Goal: Task Accomplishment & Management: Complete application form

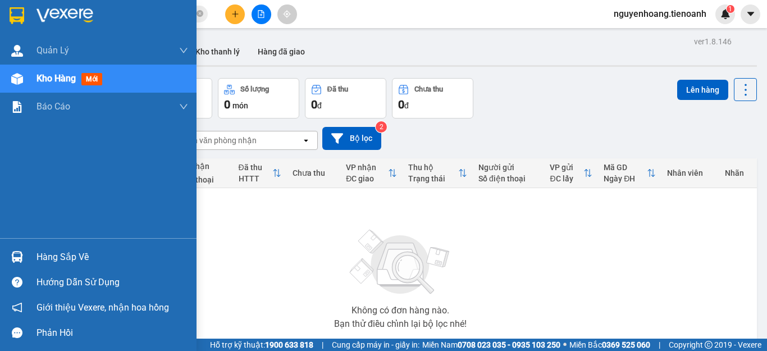
click at [26, 258] on div at bounding box center [17, 257] width 20 height 20
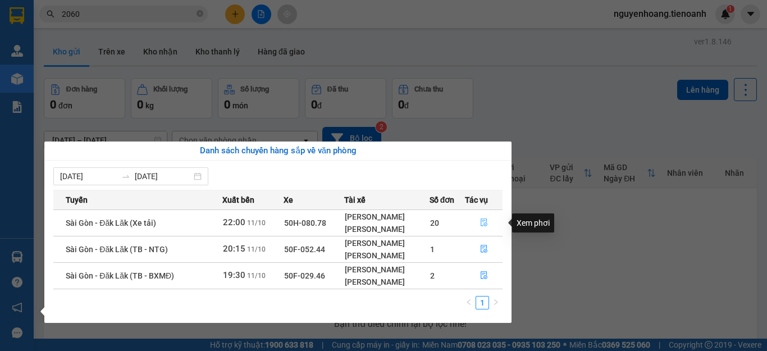
click at [491, 224] on button "button" at bounding box center [483, 223] width 36 height 18
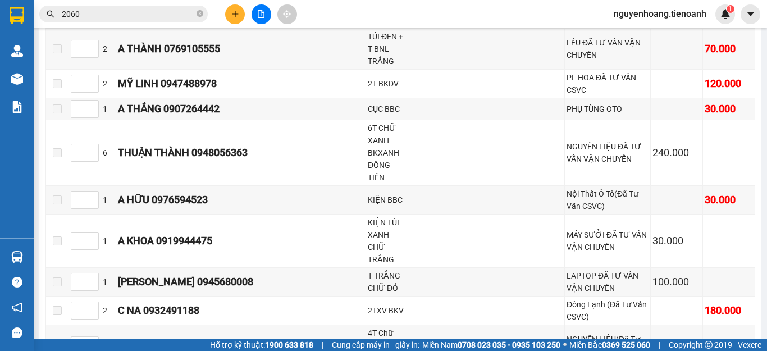
scroll to position [8872, 0]
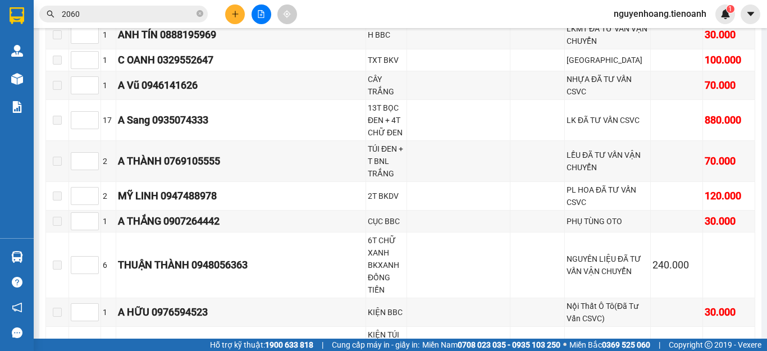
checkbox input "true"
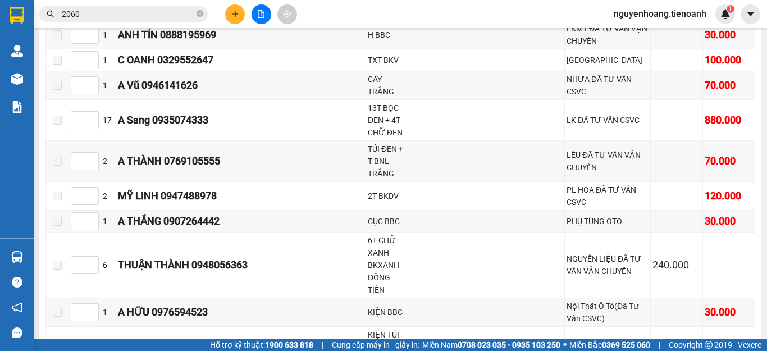
checkbox input "true"
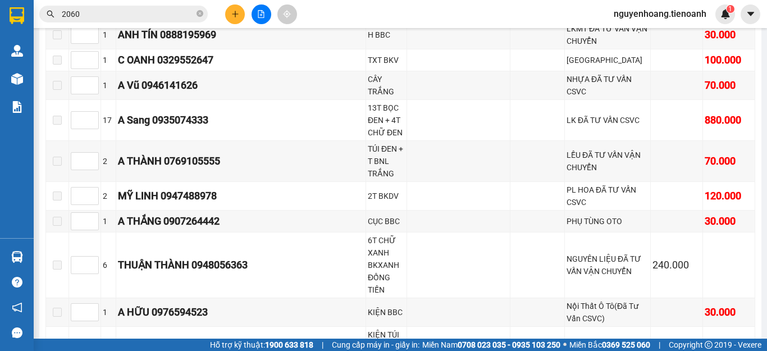
checkbox input "true"
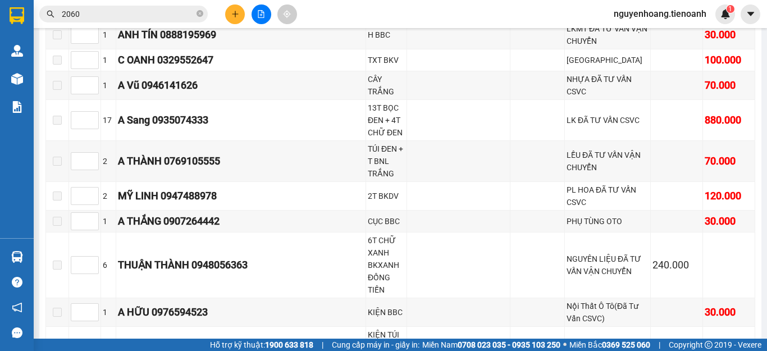
checkbox input "true"
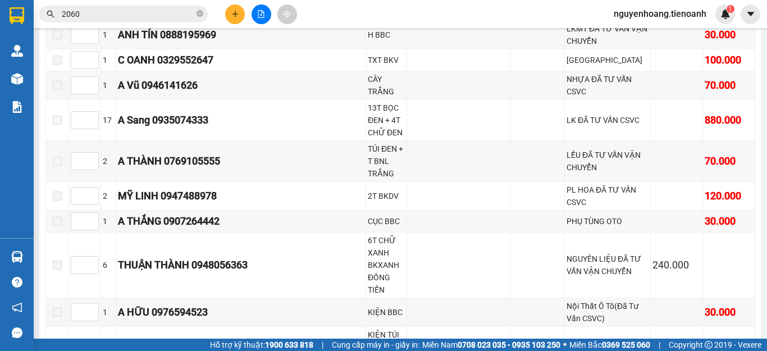
checkbox input "true"
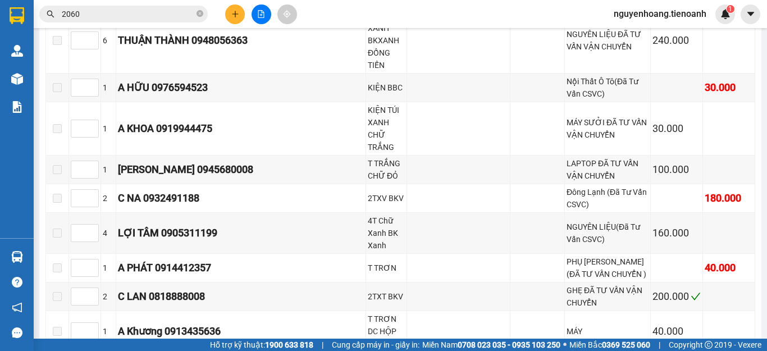
scroll to position [9153, 0]
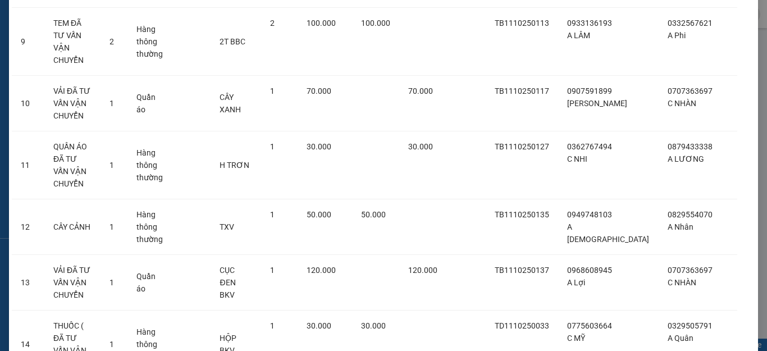
scroll to position [863, 0]
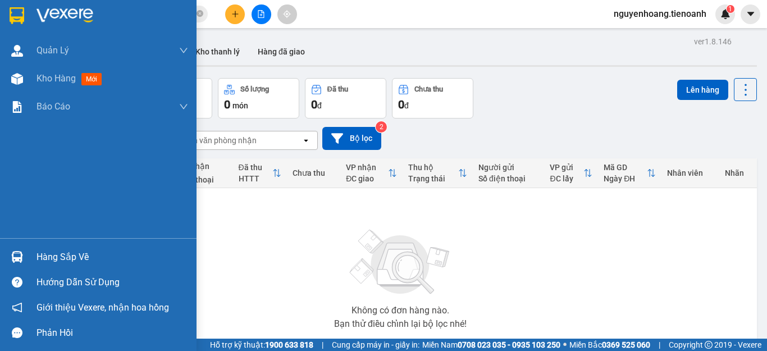
click at [61, 253] on div "Hàng sắp về" at bounding box center [112, 257] width 152 height 17
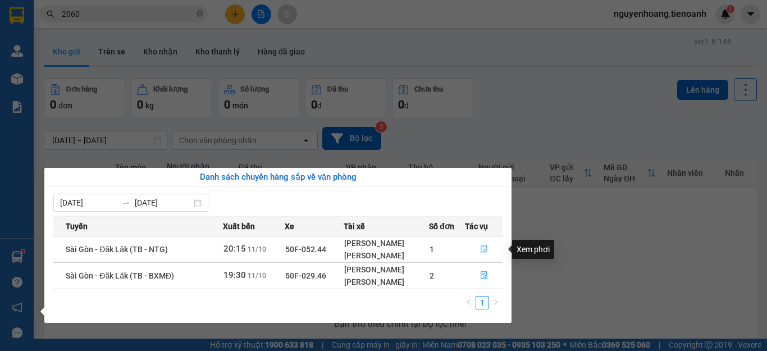
click at [487, 247] on icon "file-done" at bounding box center [484, 249] width 8 height 8
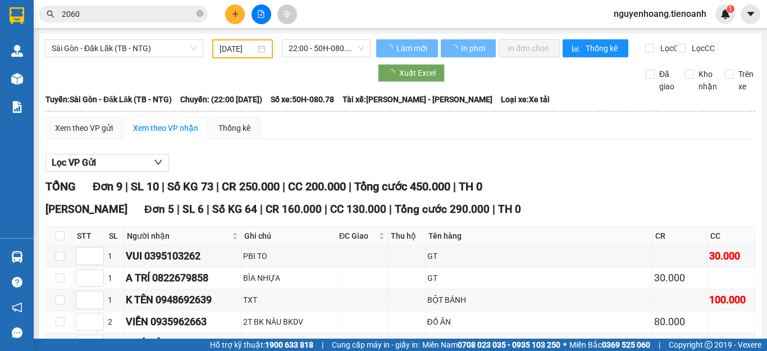
scroll to position [225, 0]
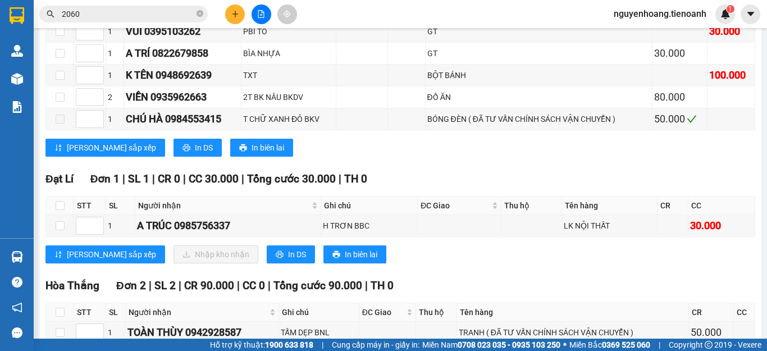
click at [52, 213] on th at bounding box center [60, 206] width 28 height 19
click at [63, 210] on input "checkbox" at bounding box center [60, 205] width 9 height 9
checkbox input "true"
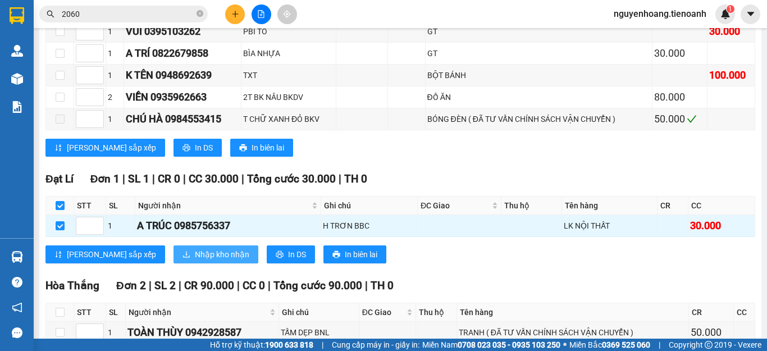
click at [195, 261] on span "Nhập kho nhận" at bounding box center [222, 254] width 54 height 12
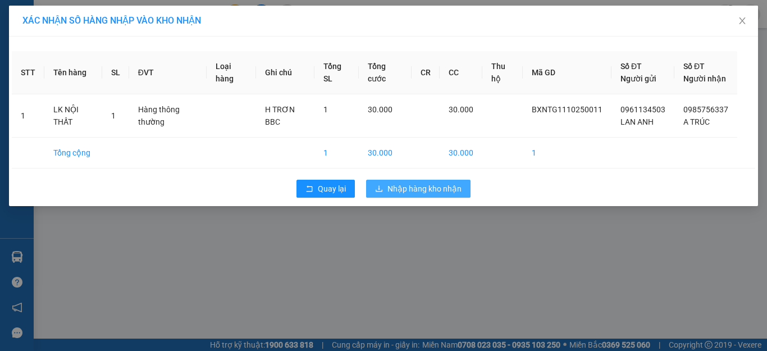
click at [402, 195] on span "Nhập hàng kho nhận" at bounding box center [424, 188] width 74 height 12
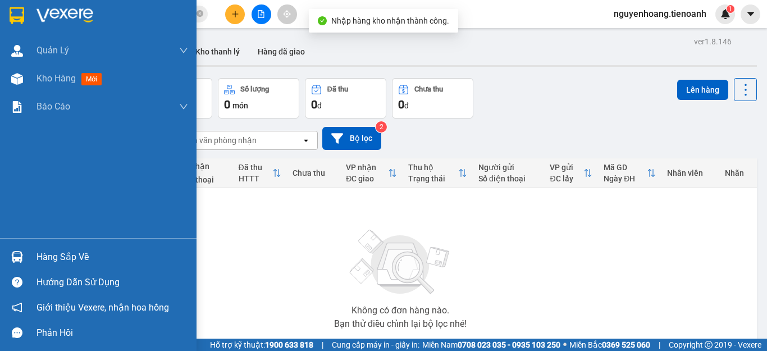
click at [82, 256] on div "Hàng sắp về" at bounding box center [112, 257] width 152 height 17
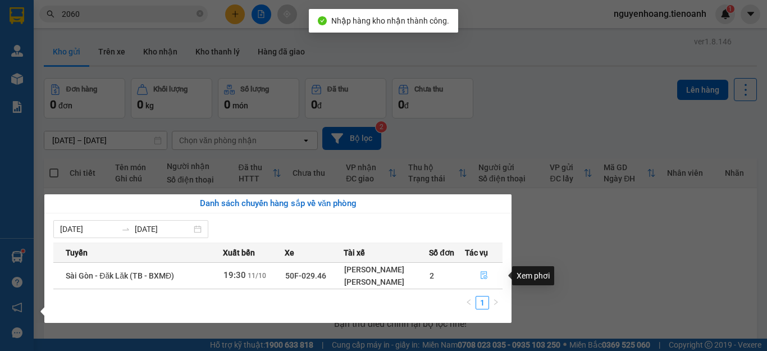
click at [476, 270] on button "button" at bounding box center [483, 276] width 36 height 18
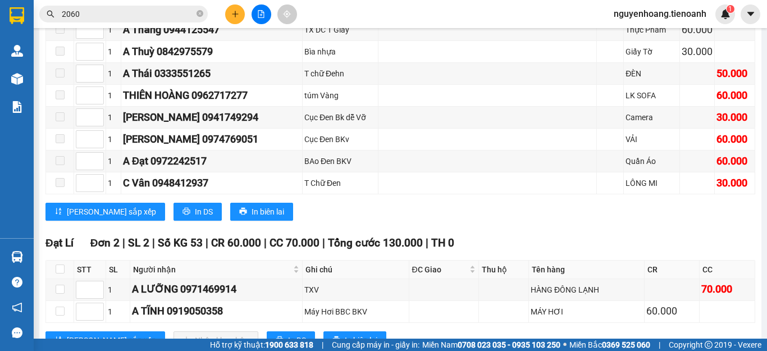
scroll to position [618, 0]
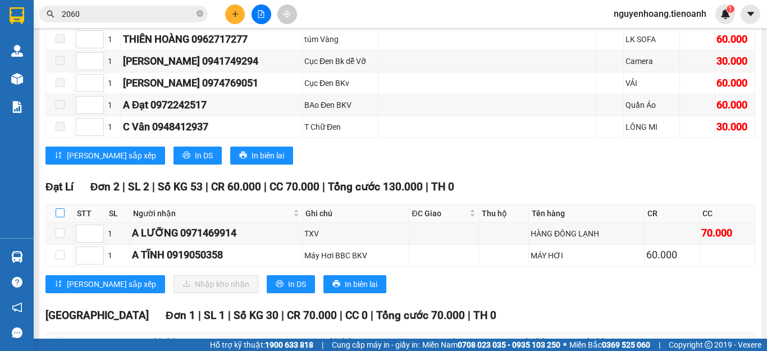
click at [58, 208] on input "checkbox" at bounding box center [60, 212] width 9 height 9
checkbox input "true"
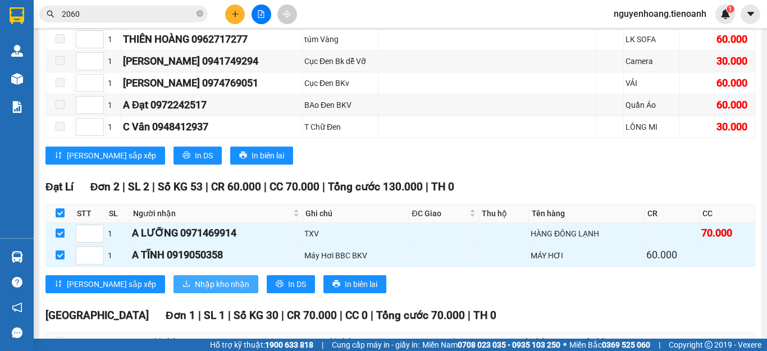
click at [195, 278] on span "Nhập kho nhận" at bounding box center [222, 284] width 54 height 12
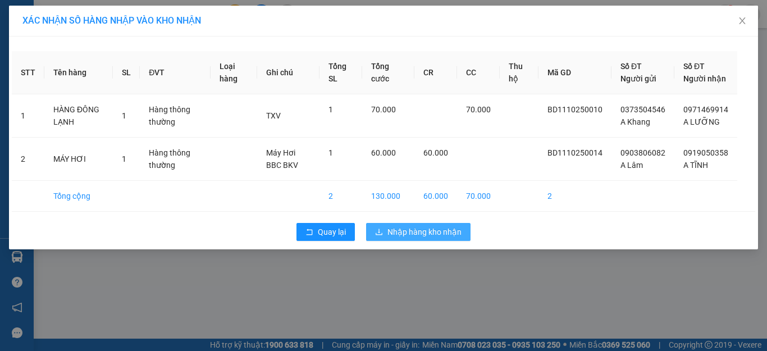
click at [450, 238] on span "Nhập hàng kho nhận" at bounding box center [424, 232] width 74 height 12
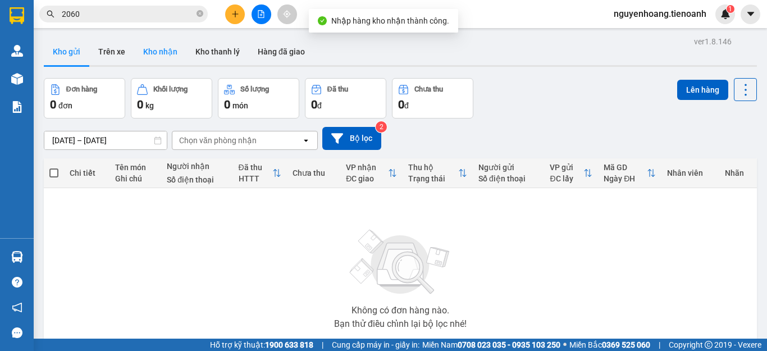
click at [159, 50] on button "Kho nhận" at bounding box center [160, 51] width 52 height 27
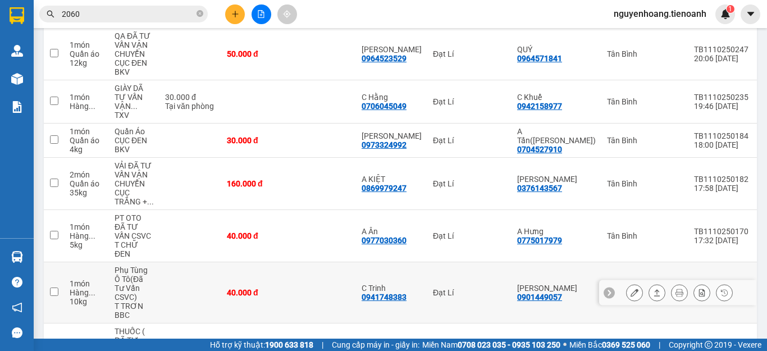
scroll to position [337, 0]
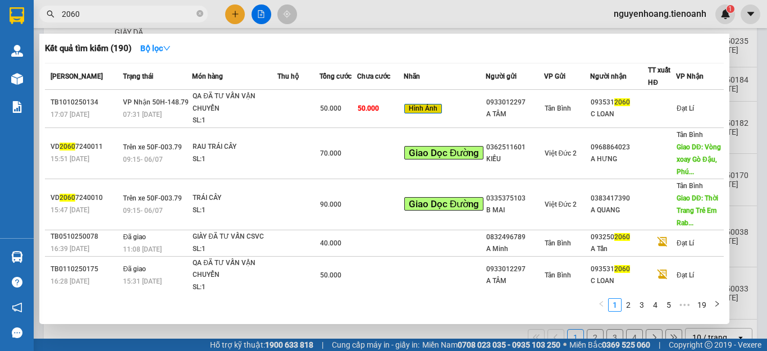
click at [131, 11] on input "2060" at bounding box center [128, 14] width 133 height 12
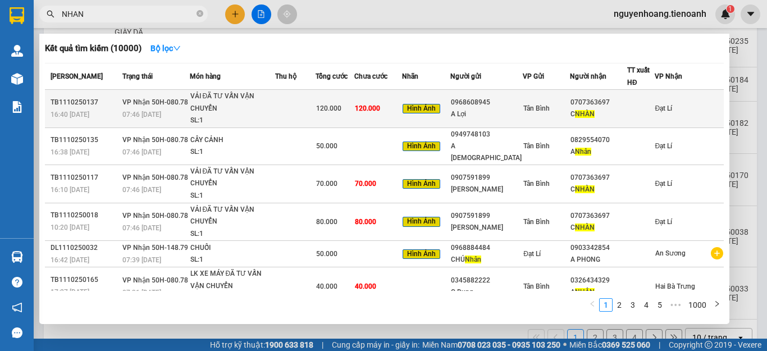
type input "NHAN"
click at [506, 110] on div "A Lợi" at bounding box center [486, 114] width 71 height 12
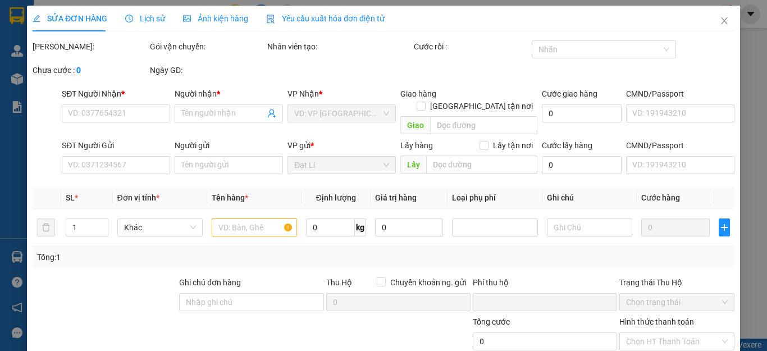
type input "0707363697"
type input "C NHÀN"
type input "0968608945"
type input "A Lợi"
type input "034083028032"
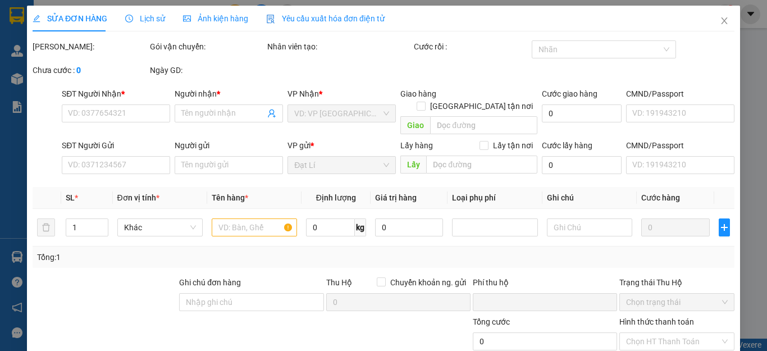
type input "0"
type input "120.000"
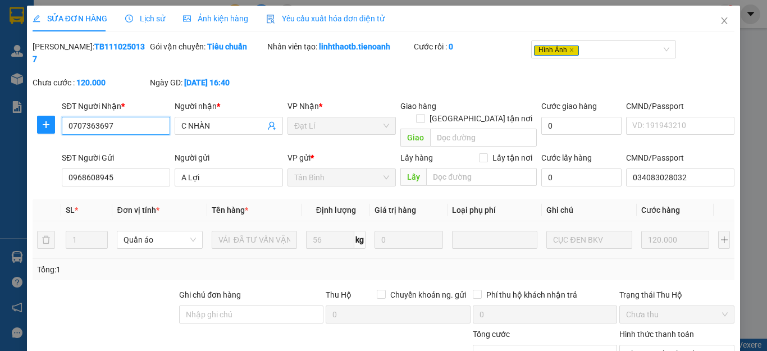
scroll to position [107, 0]
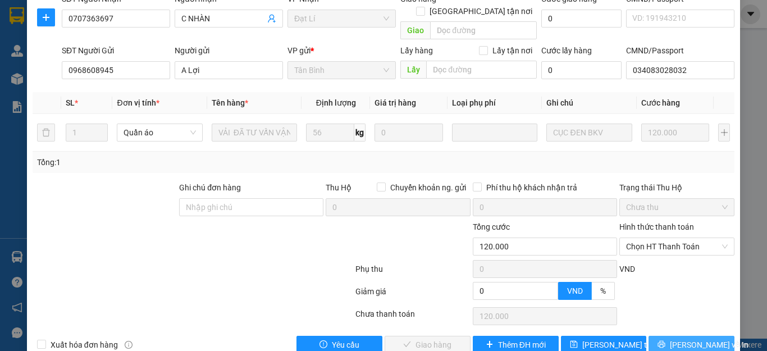
click at [675, 336] on button "Lưu và In" at bounding box center [692, 345] width 86 height 18
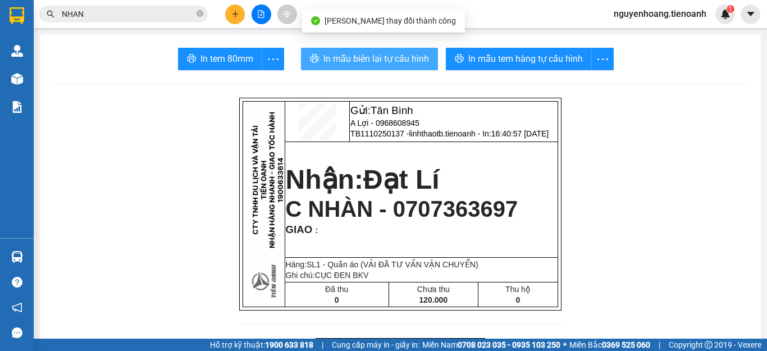
click at [393, 53] on span "In mẫu biên lai tự cấu hình" at bounding box center [376, 59] width 106 height 14
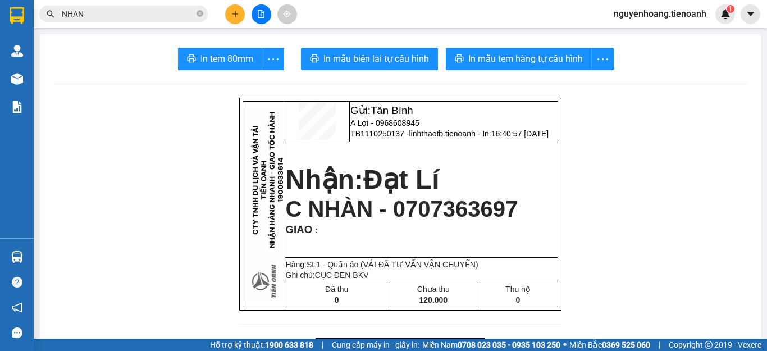
click at [163, 13] on input "NHAN" at bounding box center [128, 14] width 133 height 12
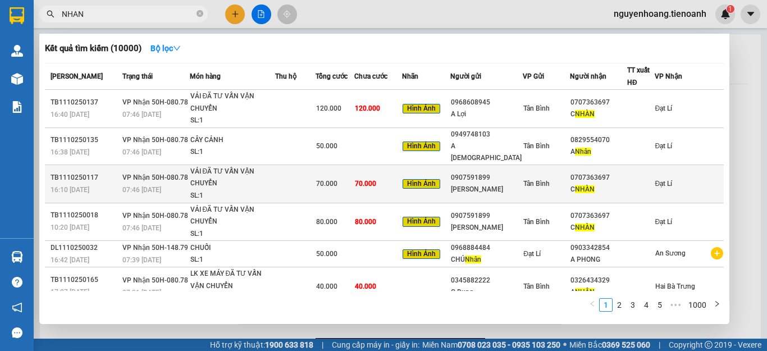
click at [524, 180] on td "Tân Bình" at bounding box center [546, 184] width 47 height 38
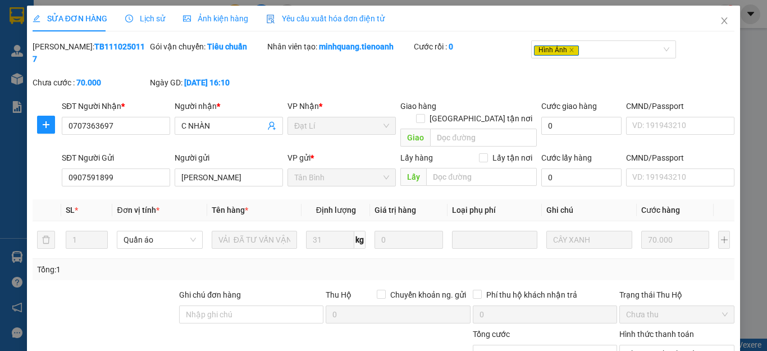
type input "0707363697"
type input "C NHÀN"
type input "0907591899"
type input "Quốc Thịnh"
type input "0"
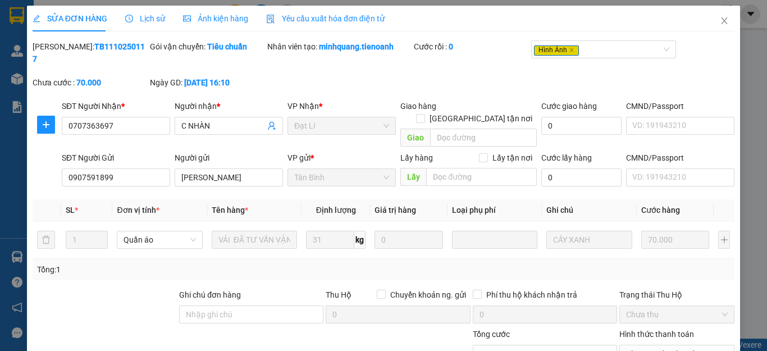
type input "70.000"
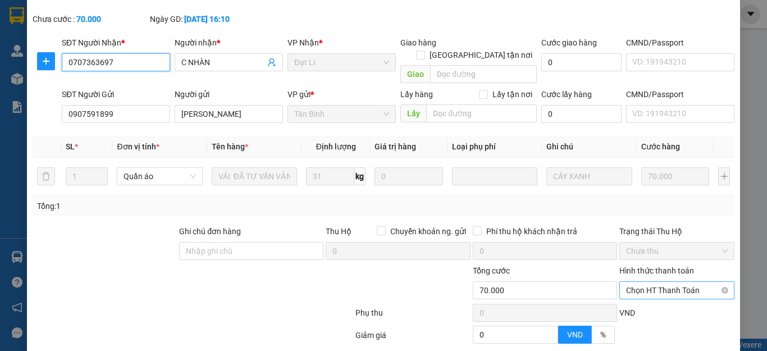
click at [650, 282] on span "Chọn HT Thanh Toán" at bounding box center [677, 290] width 102 height 17
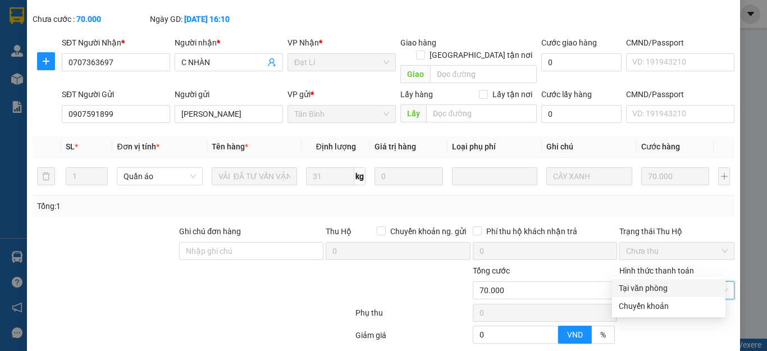
click at [652, 282] on div "Tại văn phòng" at bounding box center [669, 288] width 100 height 12
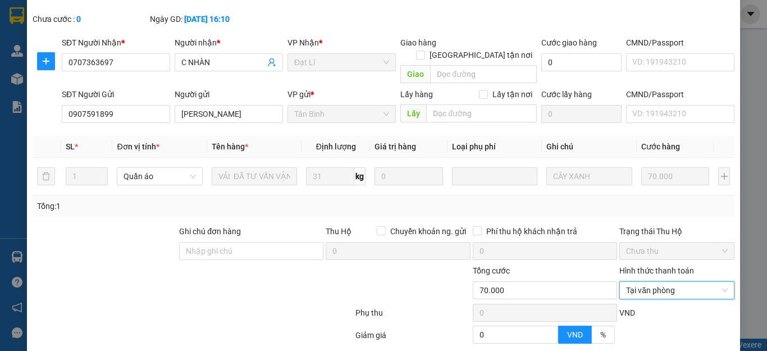
scroll to position [107, 0]
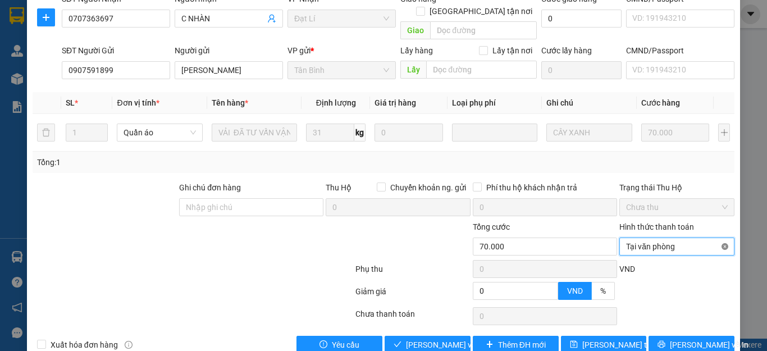
type input "70.000"
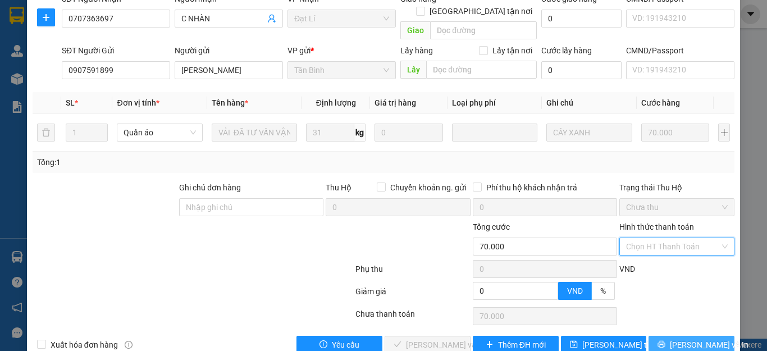
click at [704, 339] on span "Lưu và In" at bounding box center [709, 345] width 79 height 12
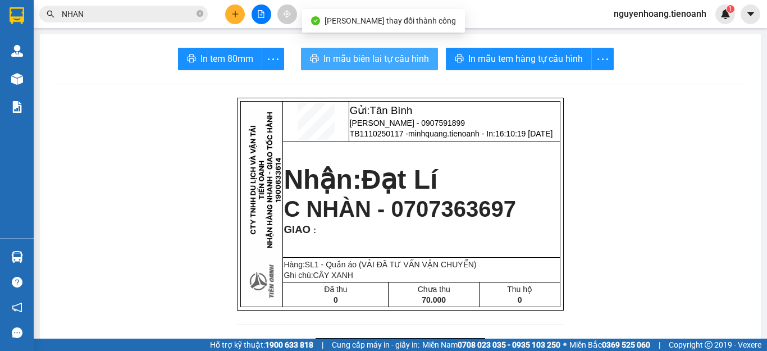
click at [386, 66] on button "In mẫu biên lai tự cấu hình" at bounding box center [369, 59] width 137 height 22
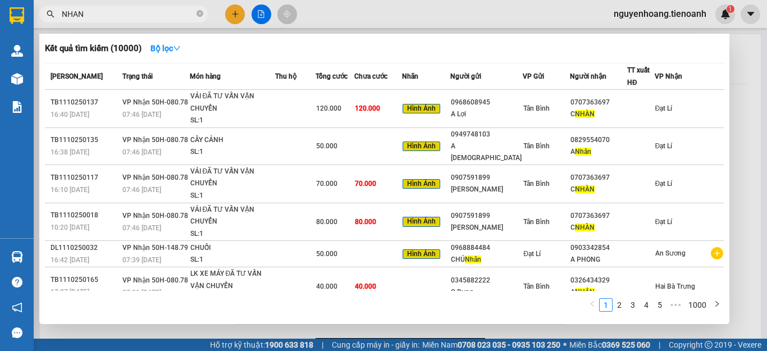
click at [159, 15] on input "NHAN" at bounding box center [128, 14] width 133 height 12
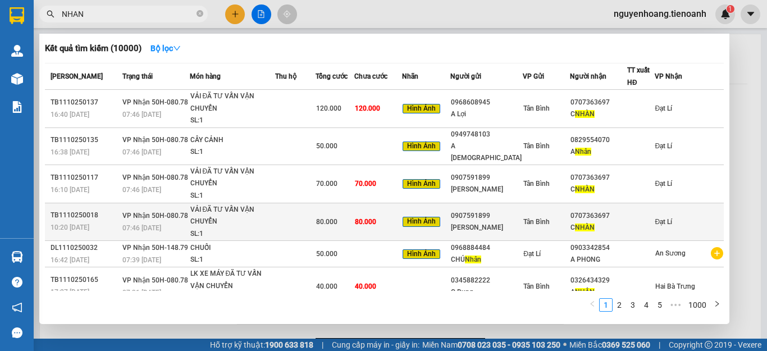
click at [627, 222] on div "C NHÀN" at bounding box center [598, 228] width 56 height 12
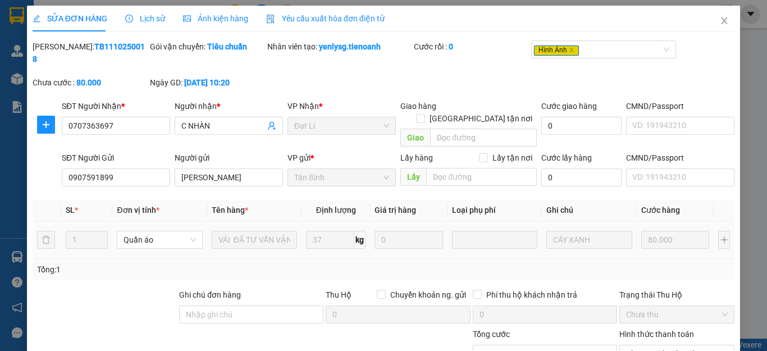
type input "0707363697"
type input "C NHÀN"
type input "0907591899"
type input "Quốc Thịnh"
type input "0"
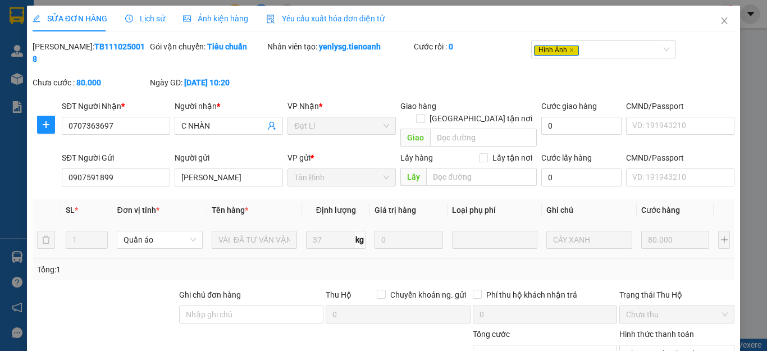
type input "80.000"
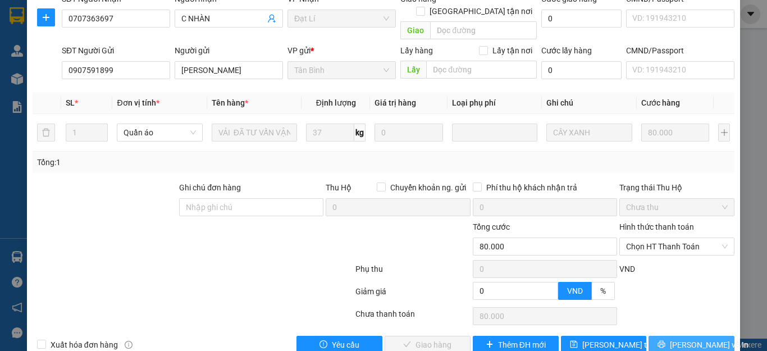
click at [697, 339] on span "Lưu và In" at bounding box center [709, 345] width 79 height 12
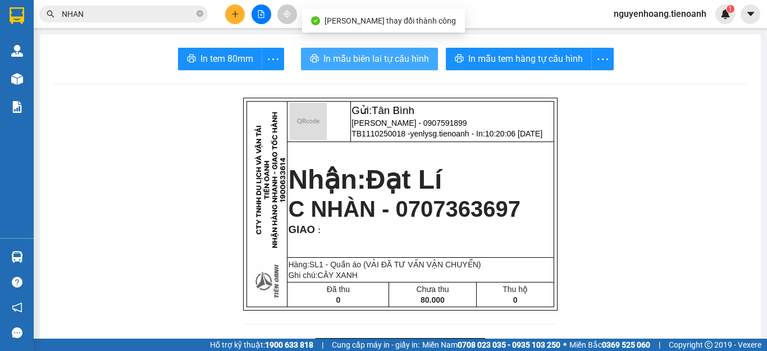
click at [396, 53] on span "In mẫu biên lai tự cấu hình" at bounding box center [376, 59] width 106 height 14
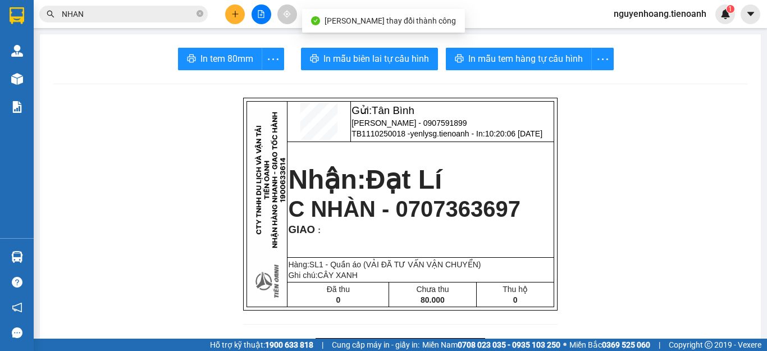
click at [130, 11] on input "NHAN" at bounding box center [128, 14] width 133 height 12
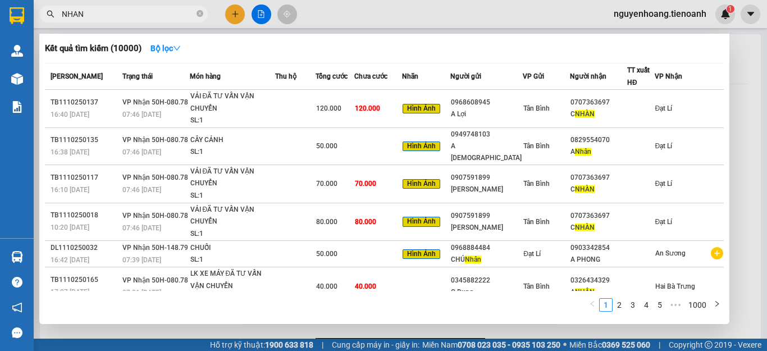
click at [130, 11] on input "NHAN" at bounding box center [128, 14] width 133 height 12
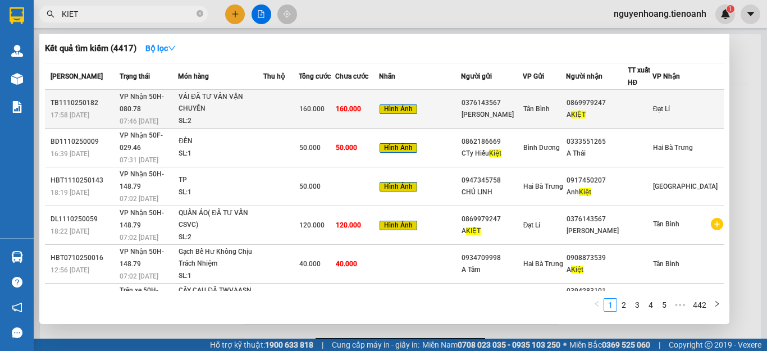
type input "KIET"
click at [492, 113] on div "DUY TÂN" at bounding box center [492, 115] width 61 height 12
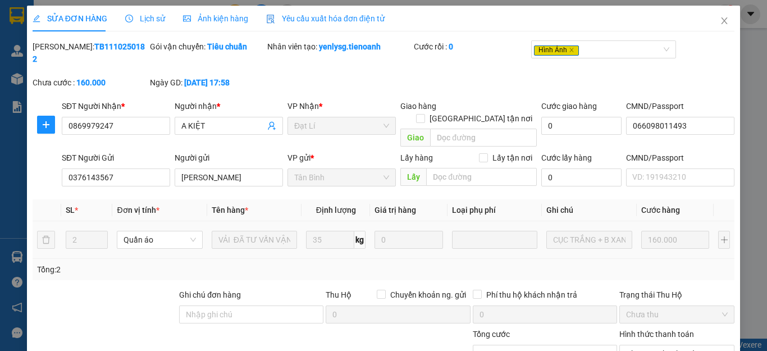
type input "0869979247"
type input "A KIỆT"
type input "066098011493"
type input "0376143567"
type input "DUY TÂN"
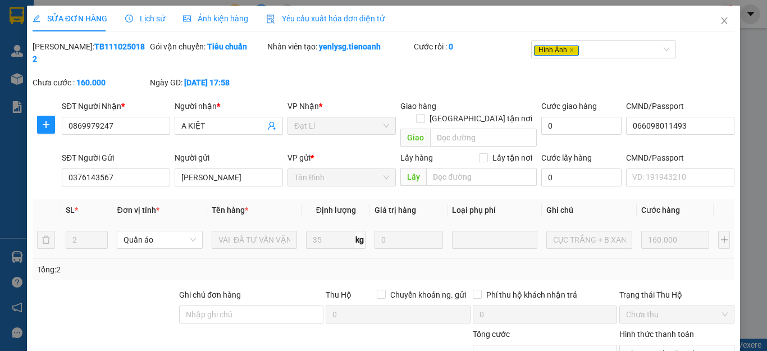
type input "0"
type input "160.000"
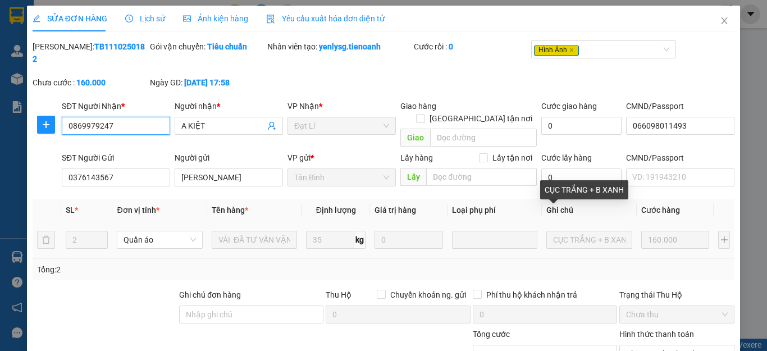
scroll to position [107, 0]
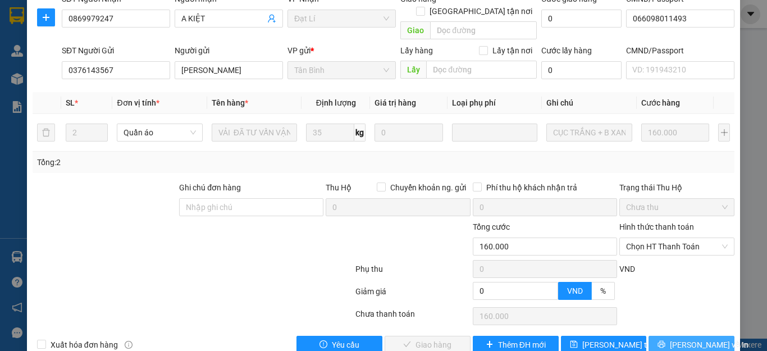
click at [663, 340] on icon "printer" at bounding box center [662, 344] width 8 height 8
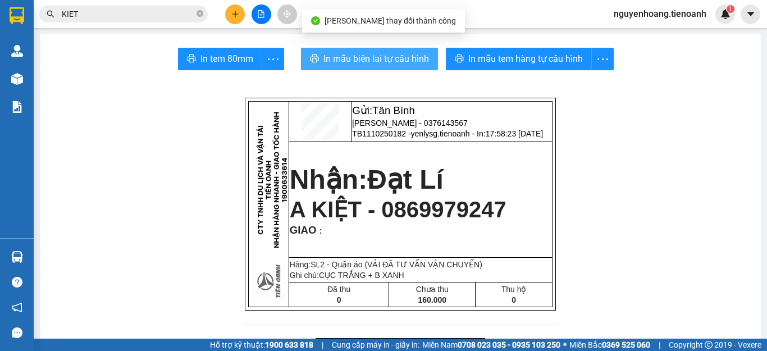
click at [377, 53] on span "In mẫu biên lai tự cấu hình" at bounding box center [376, 59] width 106 height 14
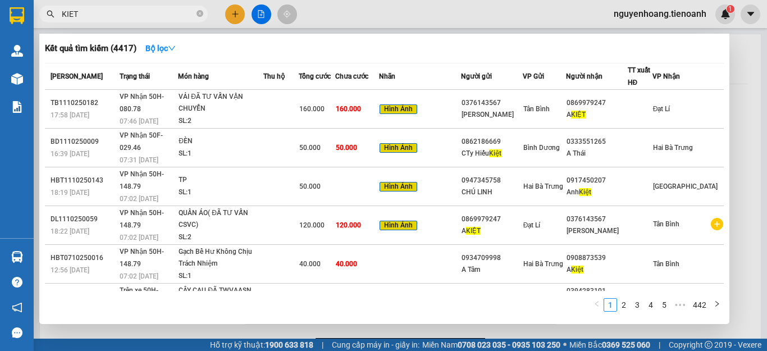
click at [174, 16] on input "KIET" at bounding box center [128, 14] width 133 height 12
type input "K"
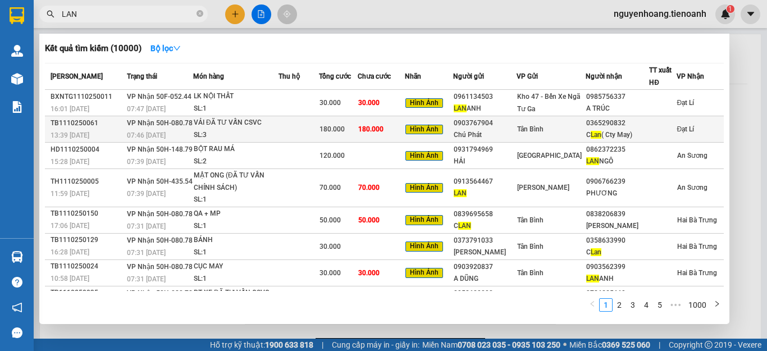
type input "LAN"
click at [506, 129] on div "Chú Phát" at bounding box center [485, 135] width 62 height 12
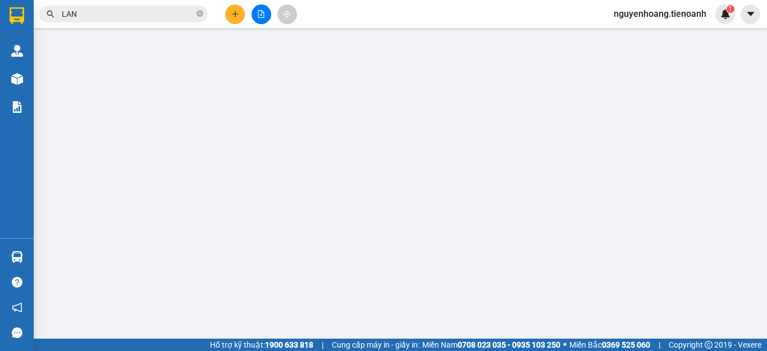
type input "0365290832"
type input "C Lan( Cty May)"
type input "06619002608"
type input "0903767904"
type input "Chú Phát"
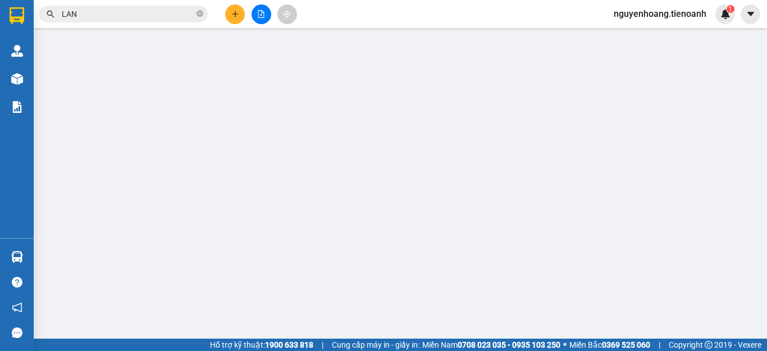
type input "211933760"
type input "0"
type input "180.000"
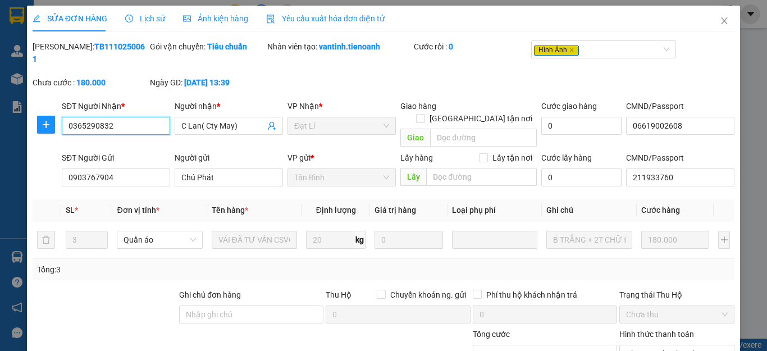
scroll to position [107, 0]
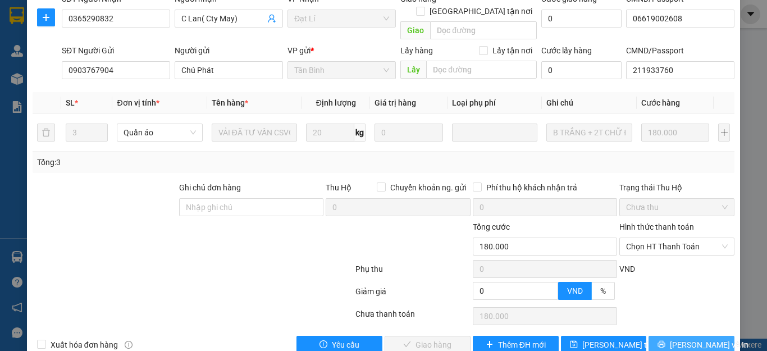
click at [684, 336] on button "Lưu và In" at bounding box center [692, 345] width 86 height 18
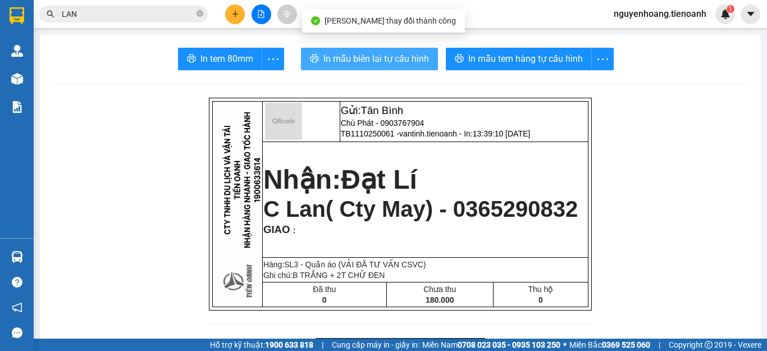
click at [345, 51] on button "In mẫu biên lai tự cấu hình" at bounding box center [369, 59] width 137 height 22
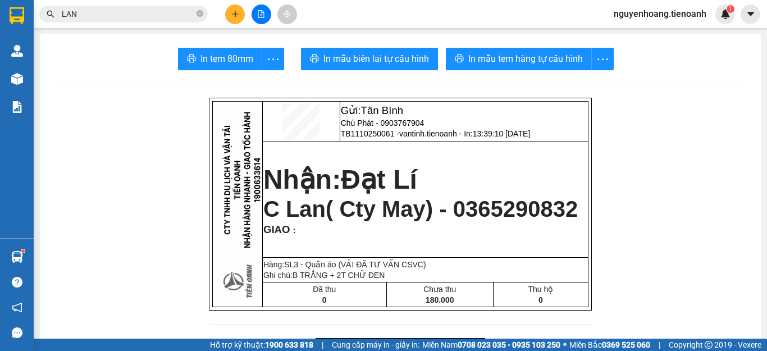
click at [196, 16] on span "LAN" at bounding box center [123, 14] width 168 height 17
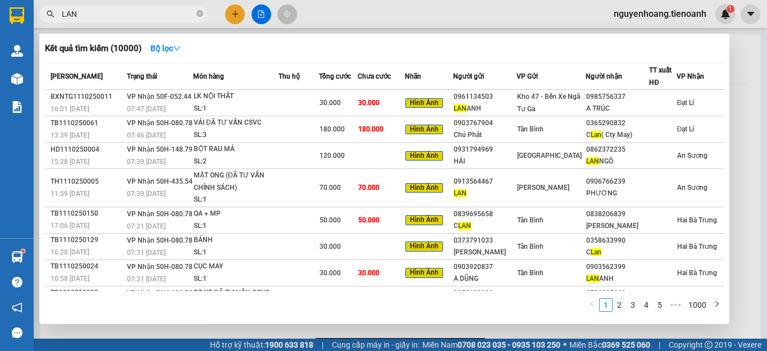
click at [157, 11] on input "LAN" at bounding box center [128, 14] width 133 height 12
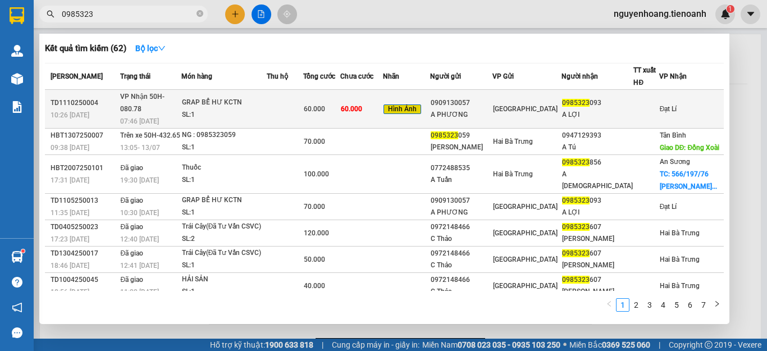
type input "0985323"
click at [266, 109] on div "SL: 1" at bounding box center [224, 115] width 84 height 12
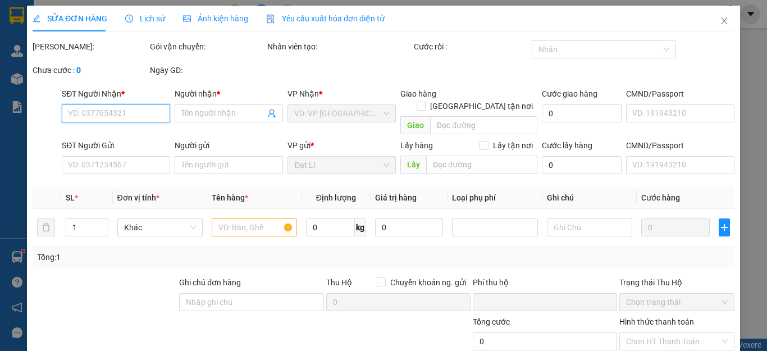
type input "0985323093"
type input "A LỢI"
type input "0909130057"
type input "A PHƯƠNG"
type input "0"
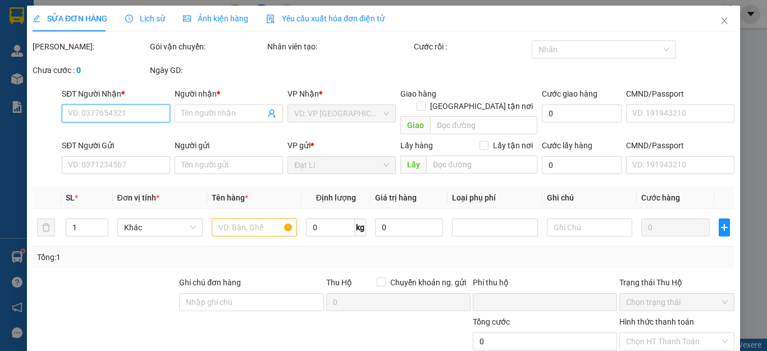
type input "60.000"
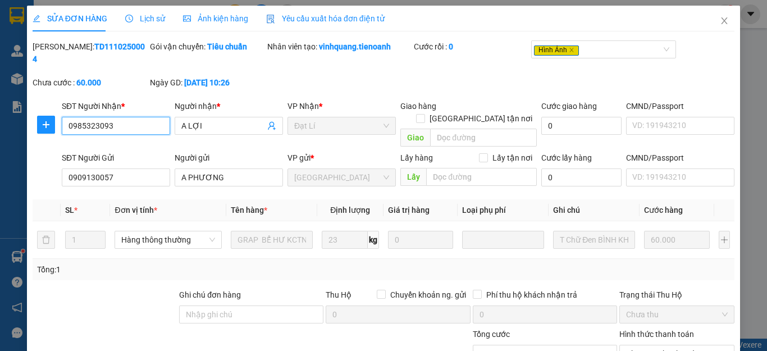
scroll to position [107, 0]
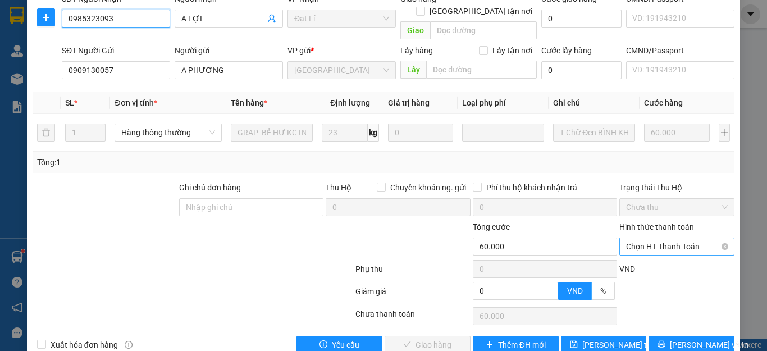
click at [654, 238] on span "Chọn HT Thanh Toán" at bounding box center [677, 246] width 102 height 17
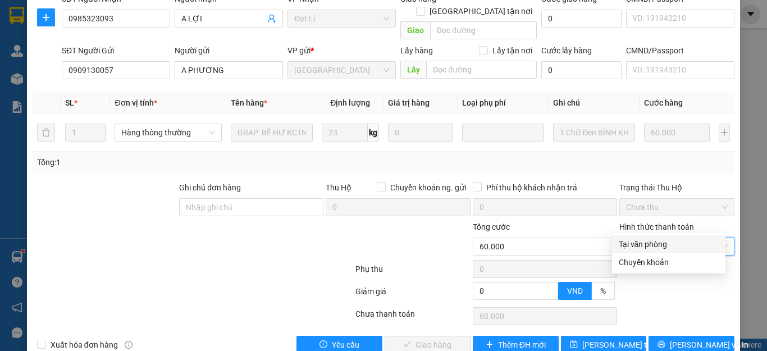
click at [654, 241] on div "Tại văn phòng" at bounding box center [669, 244] width 100 height 12
type input "0"
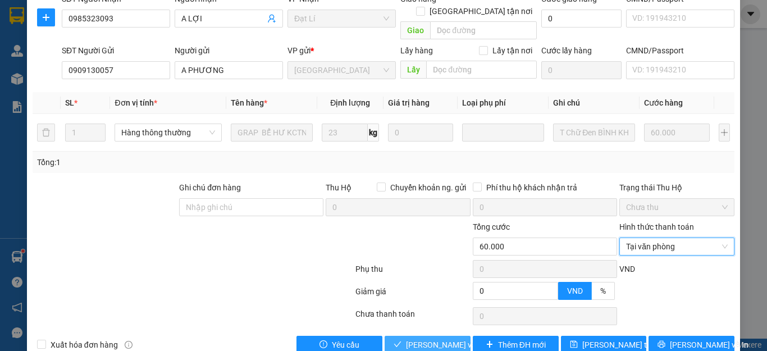
click at [438, 339] on span "Lưu và Giao hàng" at bounding box center [460, 345] width 108 height 12
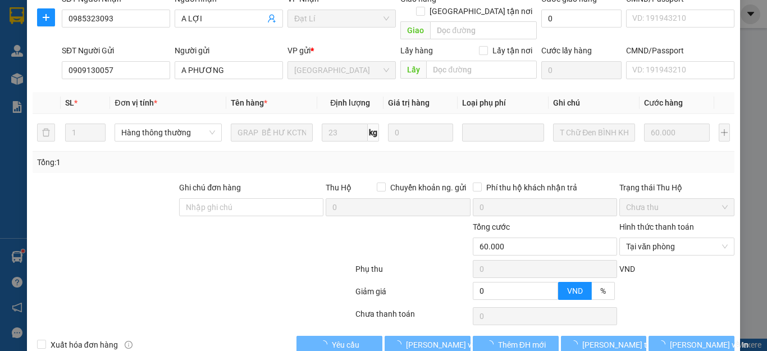
click at [262, 282] on div at bounding box center [192, 293] width 323 height 22
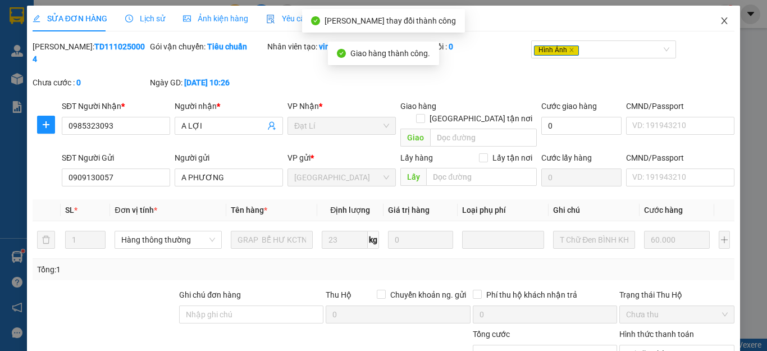
click at [720, 17] on icon "close" at bounding box center [724, 20] width 9 height 9
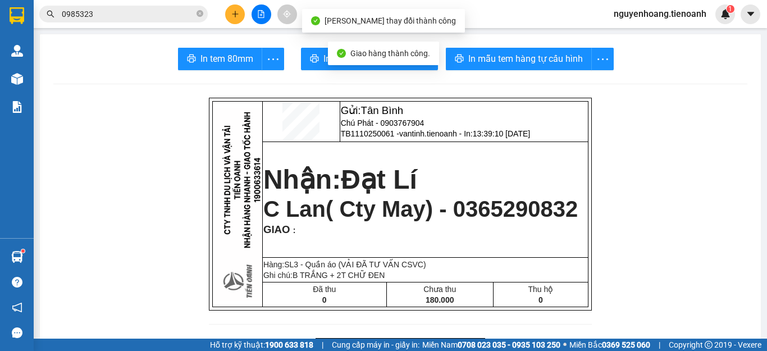
click at [120, 17] on input "0985323" at bounding box center [128, 14] width 133 height 12
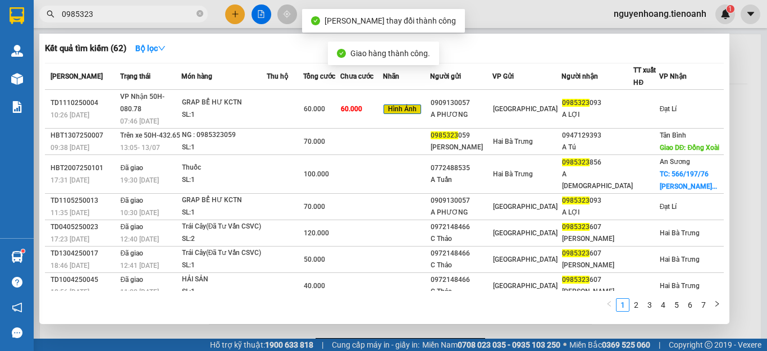
click at [120, 17] on input "0985323" at bounding box center [128, 14] width 133 height 12
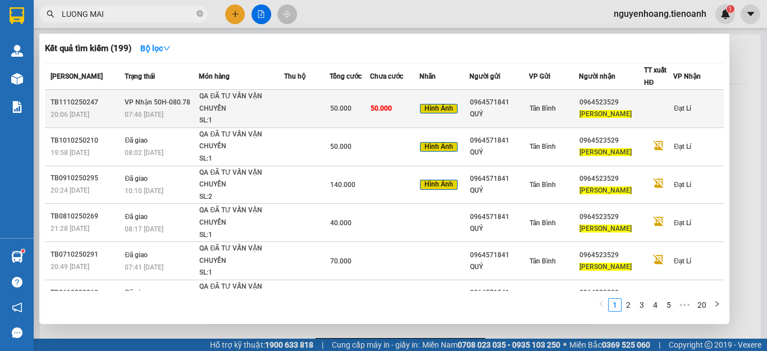
type input "LUONG MAI"
click at [302, 104] on td at bounding box center [306, 109] width 45 height 38
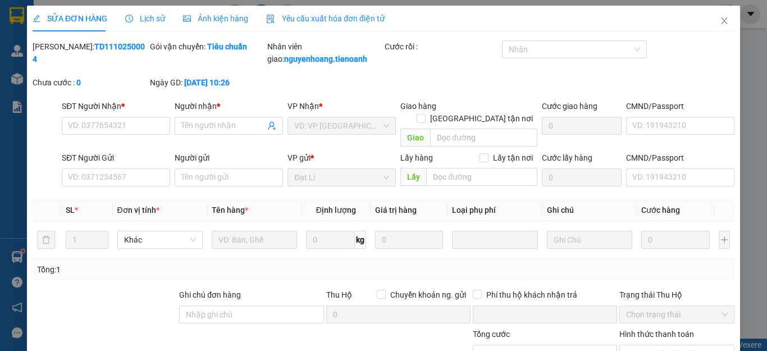
type input "0964523529"
type input "LƯƠNG MAI"
type input "0964571841"
type input "QUÝ"
type input "0"
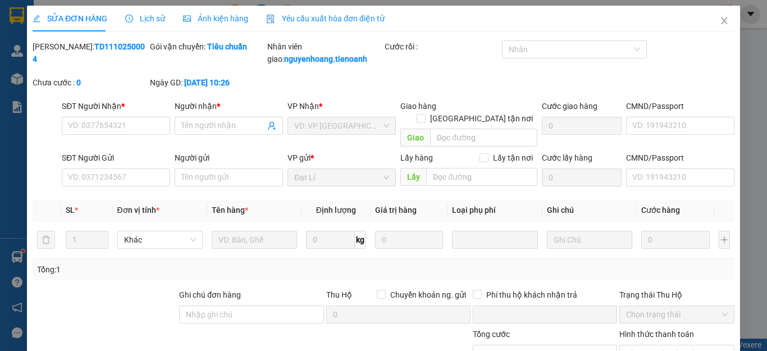
type input "50.000"
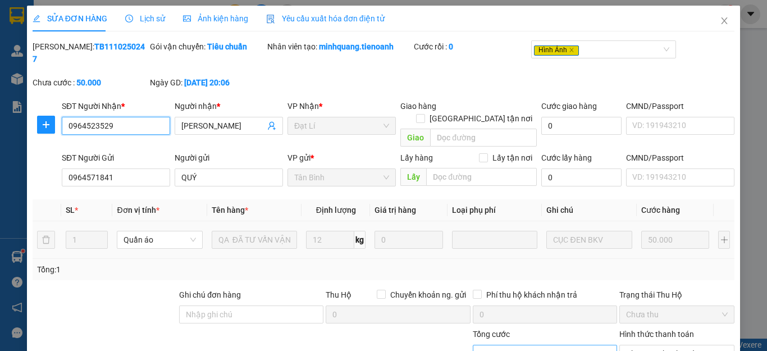
scroll to position [107, 0]
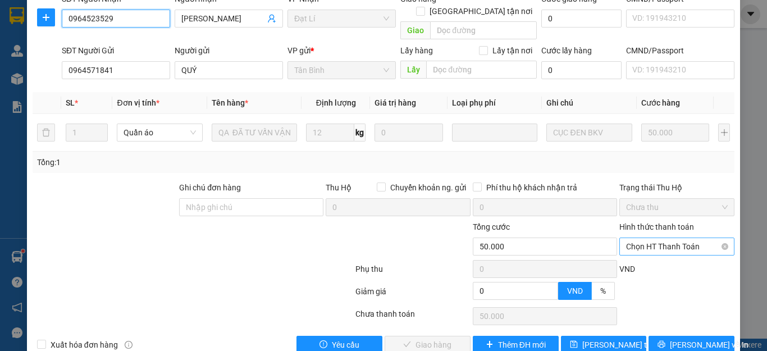
click at [649, 238] on span "Chọn HT Thanh Toán" at bounding box center [677, 246] width 102 height 17
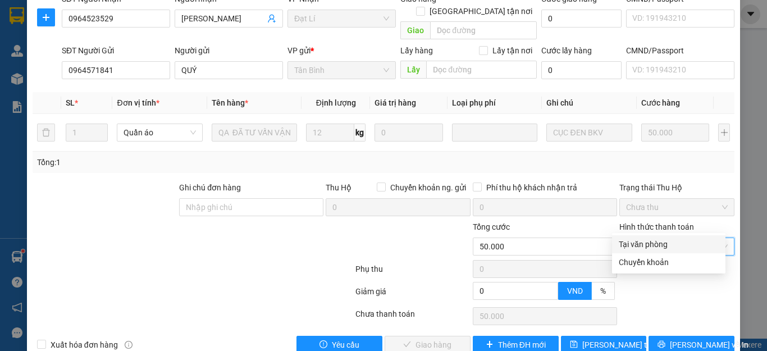
click at [652, 244] on div "Tại văn phòng" at bounding box center [669, 244] width 100 height 12
type input "0"
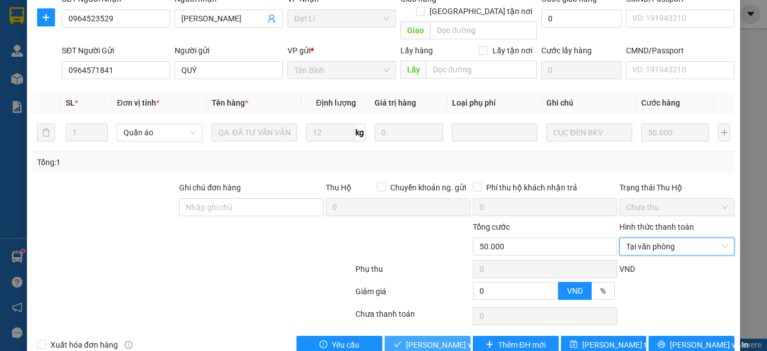
click at [430, 339] on span "Lưu và Giao hàng" at bounding box center [460, 345] width 108 height 12
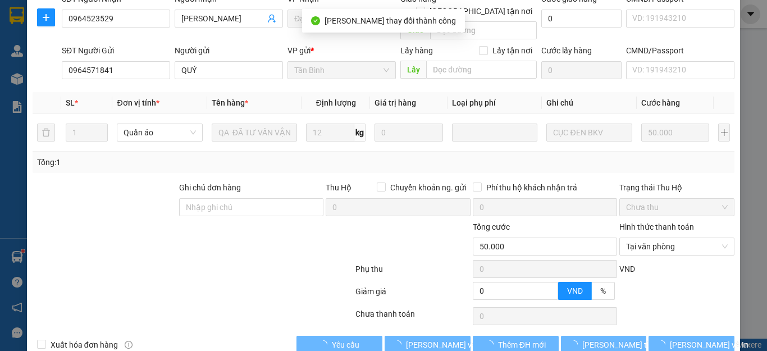
click at [203, 282] on div at bounding box center [192, 293] width 323 height 22
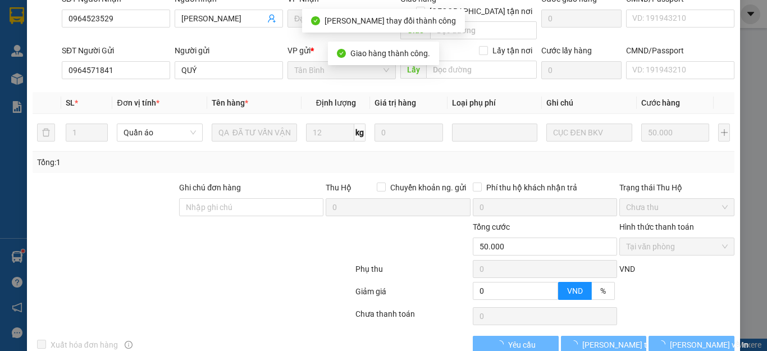
scroll to position [0, 0]
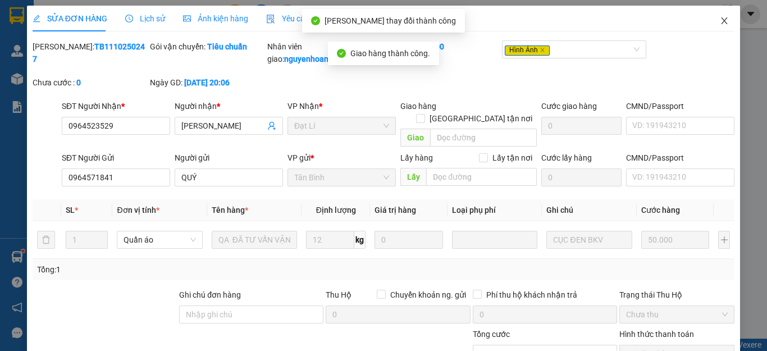
click at [720, 17] on icon "close" at bounding box center [724, 20] width 9 height 9
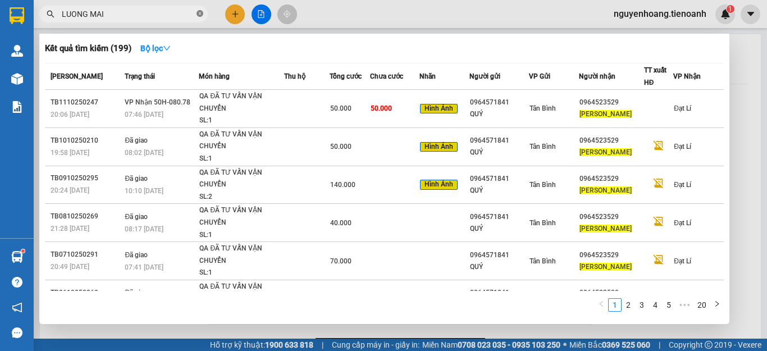
click at [199, 15] on icon "close-circle" at bounding box center [200, 13] width 7 height 7
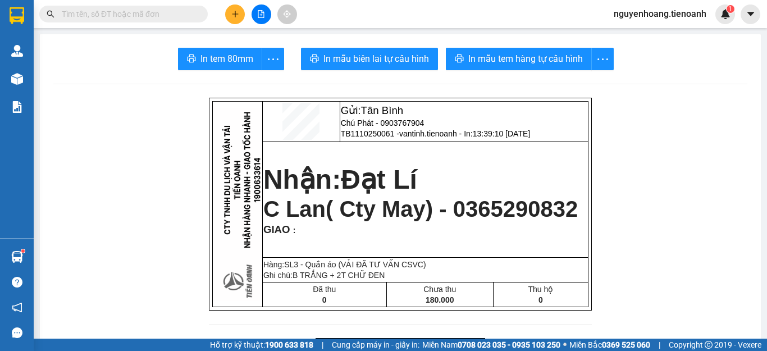
click at [172, 15] on input "text" at bounding box center [128, 14] width 133 height 12
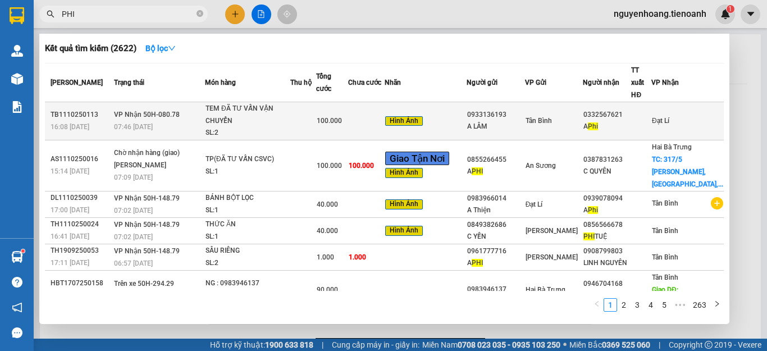
type input "PHI"
click at [370, 108] on td at bounding box center [366, 121] width 36 height 38
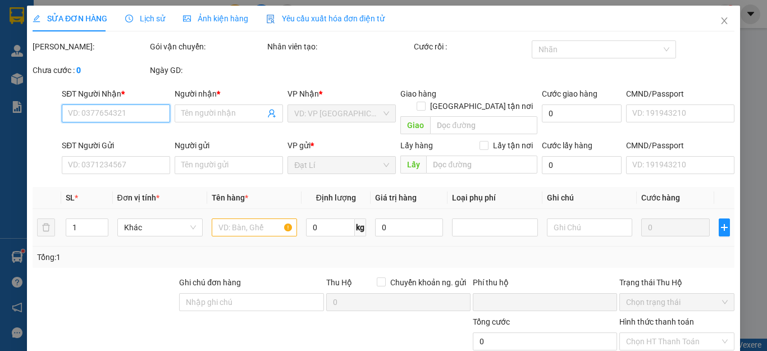
type input "0332567621"
type input "A Phi"
type input "0933136193"
type input "A LÂM"
type input "0"
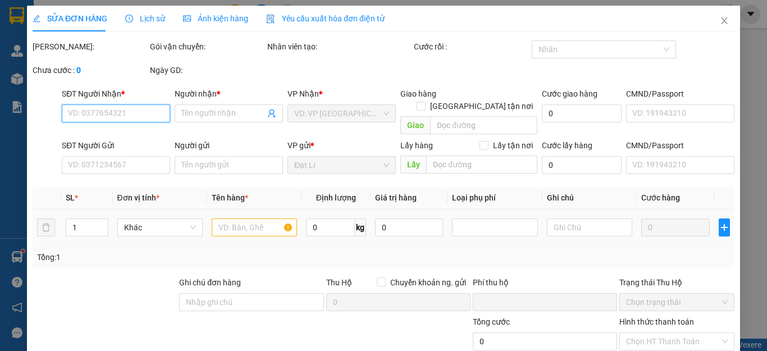
type input "100.000"
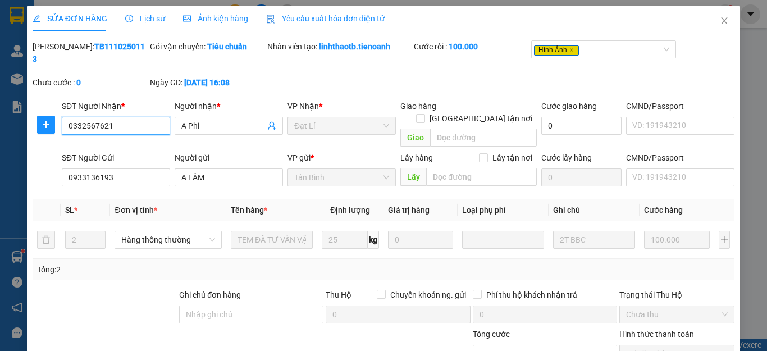
scroll to position [107, 0]
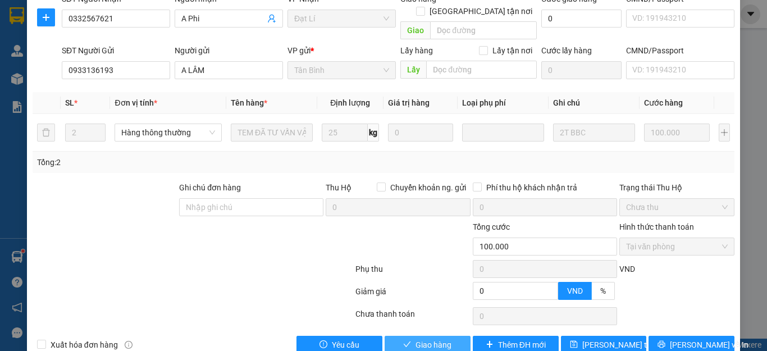
click at [418, 339] on span "Giao hàng" at bounding box center [434, 345] width 36 height 12
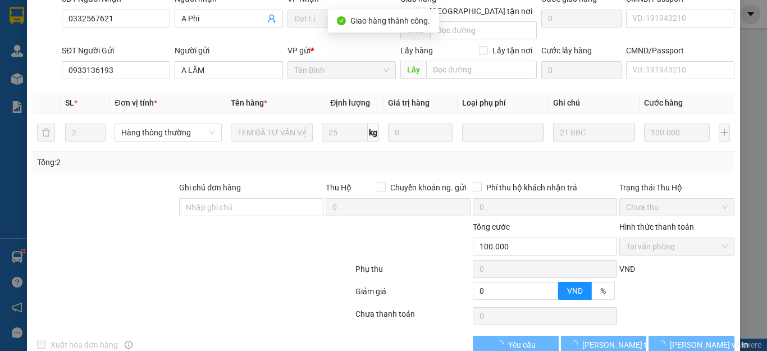
scroll to position [0, 0]
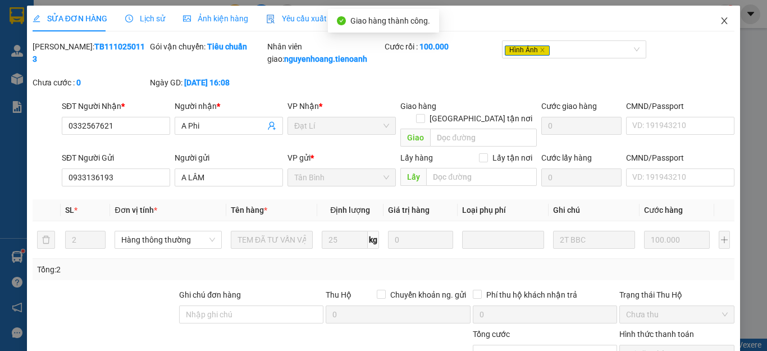
click at [722, 24] on span "Close" at bounding box center [724, 21] width 31 height 31
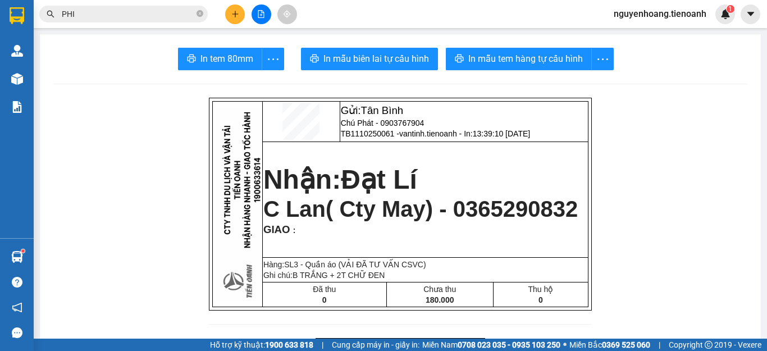
click at [130, 12] on input "PHI" at bounding box center [128, 14] width 133 height 12
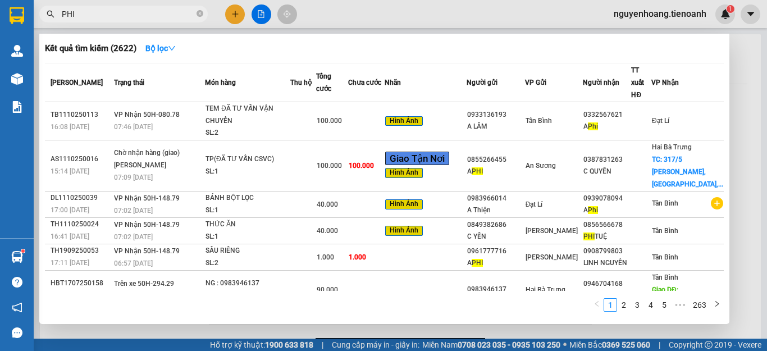
click at [130, 12] on input "PHI" at bounding box center [128, 14] width 133 height 12
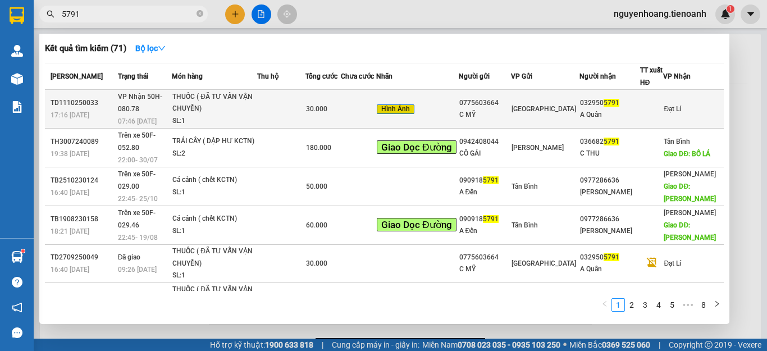
type input "5791"
click at [257, 115] on div "SL: 1" at bounding box center [214, 121] width 84 height 12
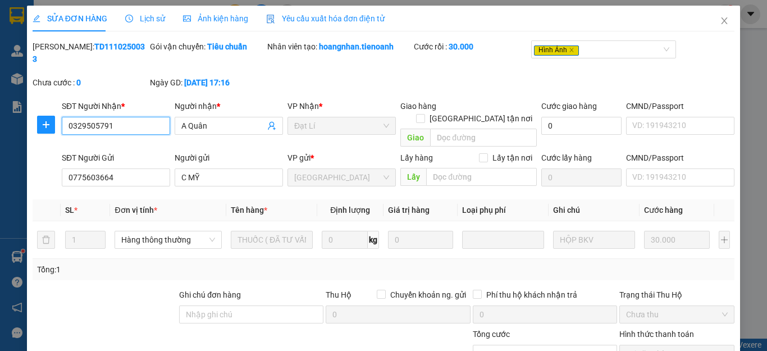
type input "0329505791"
type input "A Quân"
type input "0775603664"
type input "C MỸ"
type input "0"
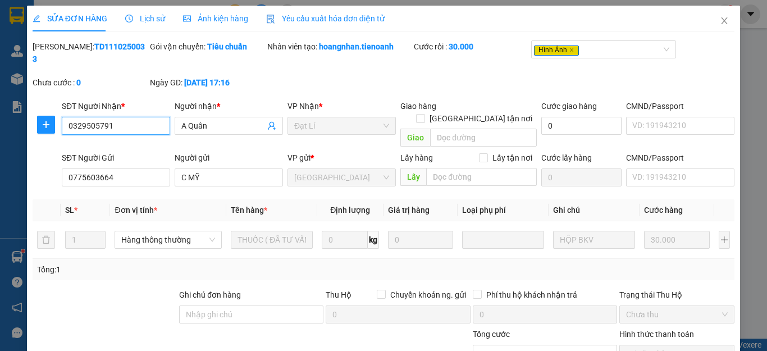
type input "30.000"
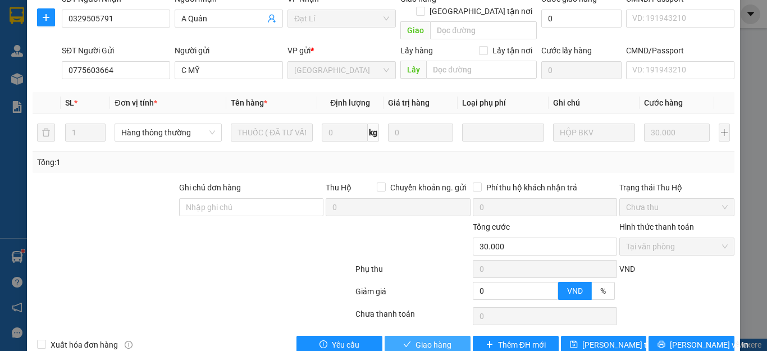
click at [416, 339] on span "Giao hàng" at bounding box center [434, 345] width 36 height 12
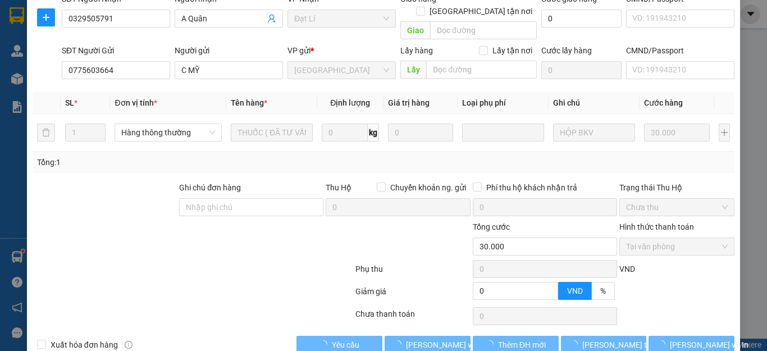
click at [246, 226] on div at bounding box center [295, 240] width 117 height 39
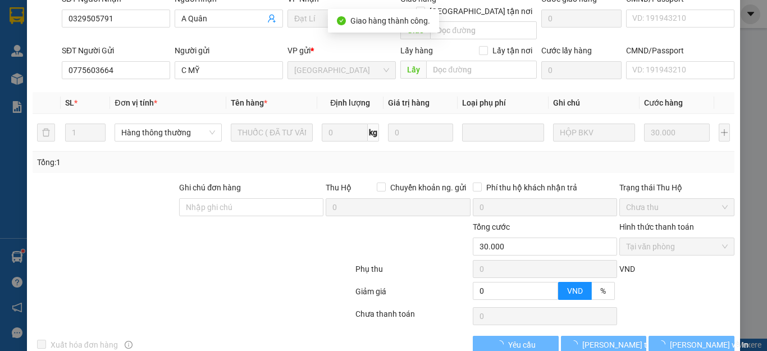
scroll to position [0, 0]
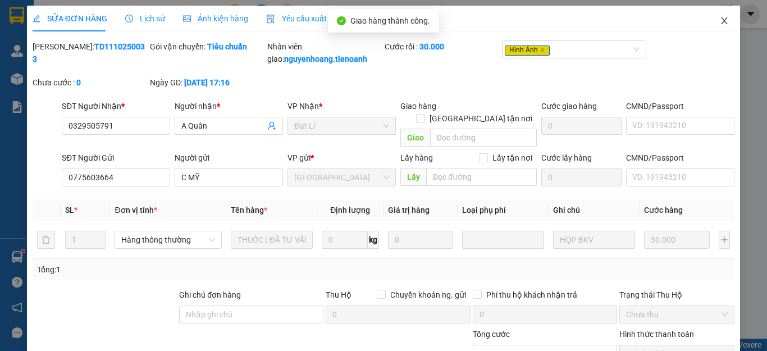
click at [714, 26] on span "Close" at bounding box center [724, 21] width 31 height 31
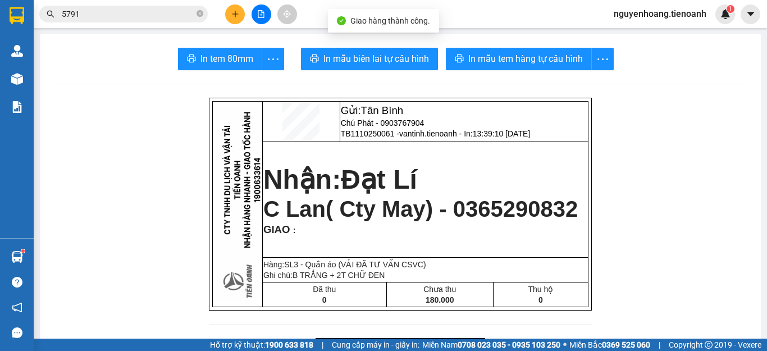
click at [152, 17] on input "5791" at bounding box center [128, 14] width 133 height 12
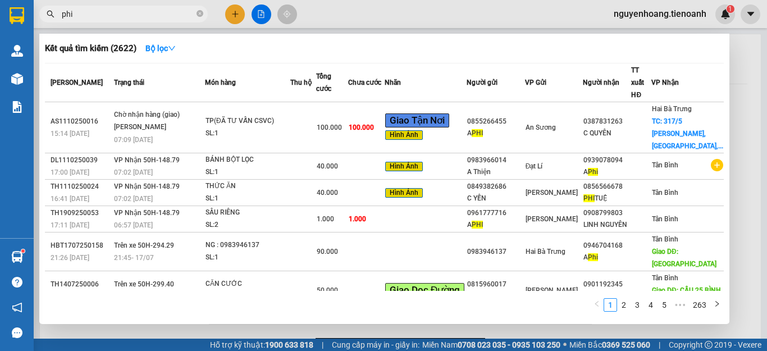
click at [739, 151] on div at bounding box center [383, 175] width 767 height 351
click at [154, 6] on span "phi" at bounding box center [123, 14] width 168 height 17
click at [107, 19] on input "phi" at bounding box center [128, 14] width 133 height 12
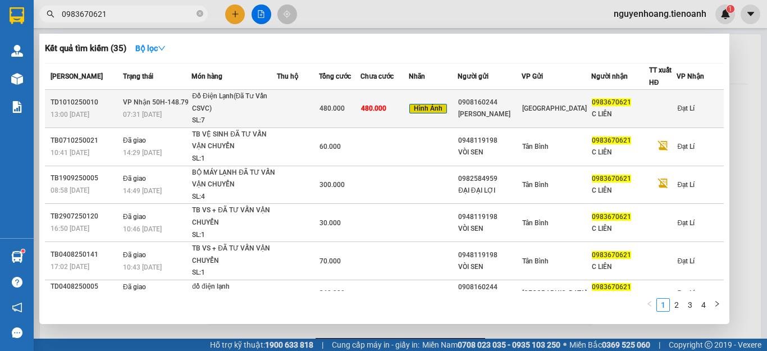
type input "0983670621"
click at [316, 108] on td at bounding box center [298, 109] width 42 height 38
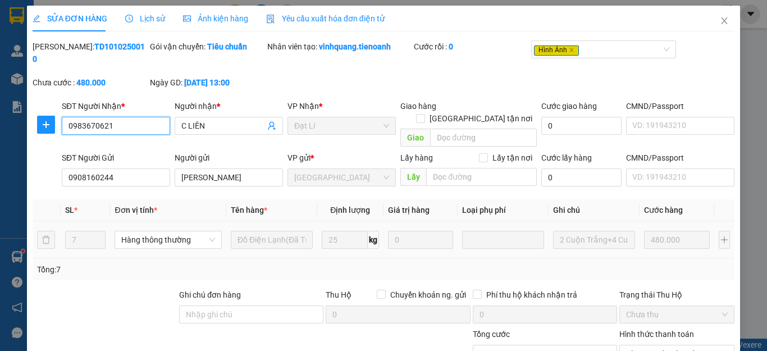
type input "0983670621"
type input "C LIÊN"
type input "0908160244"
type input "Hùng Quân"
type input "0"
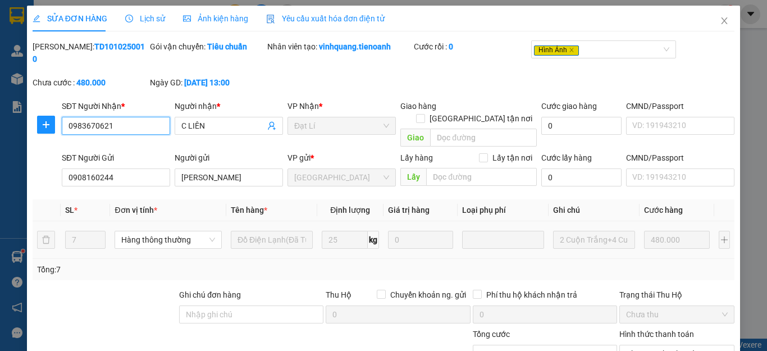
type input "480.000"
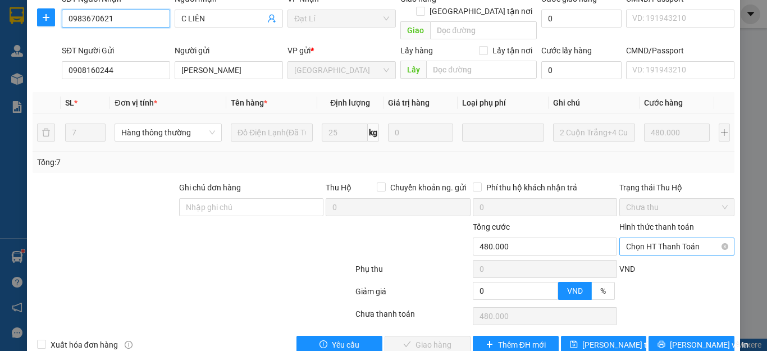
click at [668, 238] on span "Chọn HT Thanh Toán" at bounding box center [677, 246] width 102 height 17
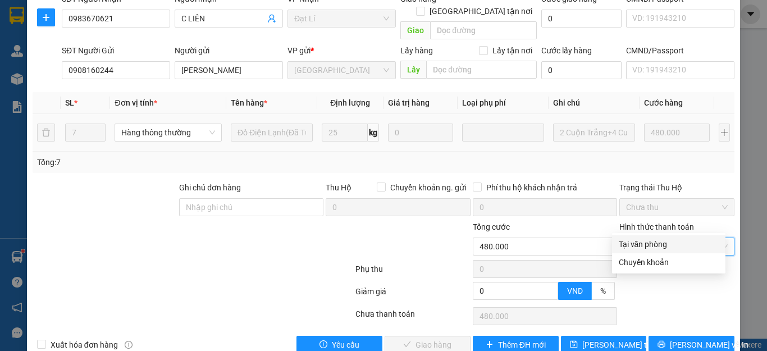
click at [148, 234] on div at bounding box center [134, 240] width 206 height 39
click at [658, 238] on span "Chọn HT Thanh Toán" at bounding box center [677, 246] width 102 height 17
click at [651, 249] on div "Tại văn phòng" at bounding box center [669, 244] width 100 height 12
type input "0"
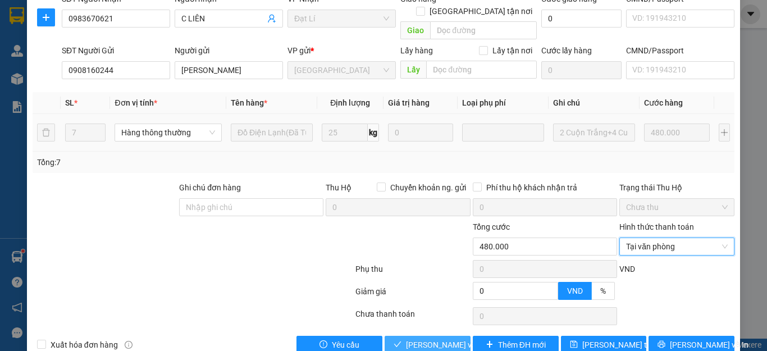
click at [424, 339] on span "Lưu và Giao hàng" at bounding box center [460, 345] width 108 height 12
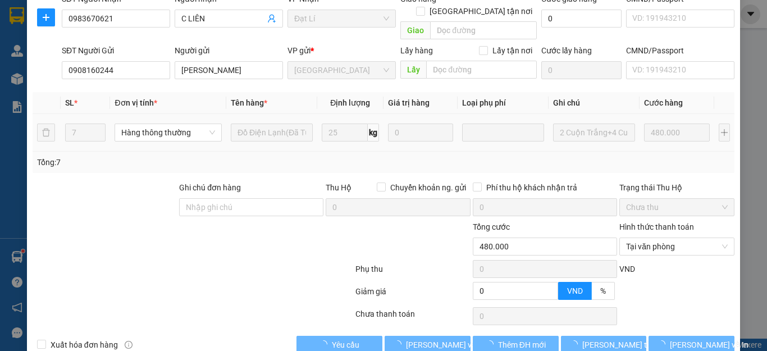
click at [234, 282] on div at bounding box center [192, 293] width 323 height 22
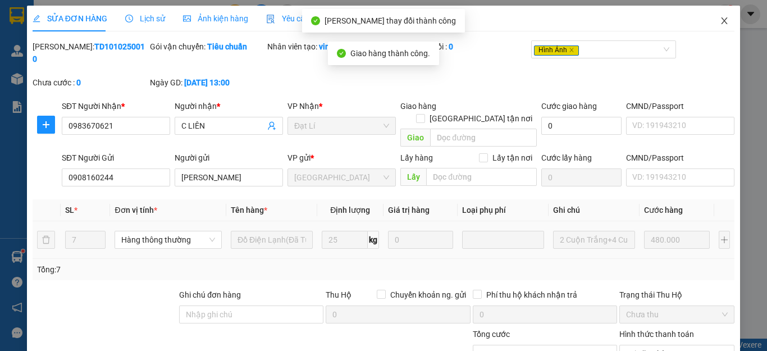
click at [713, 13] on span "Close" at bounding box center [724, 21] width 31 height 31
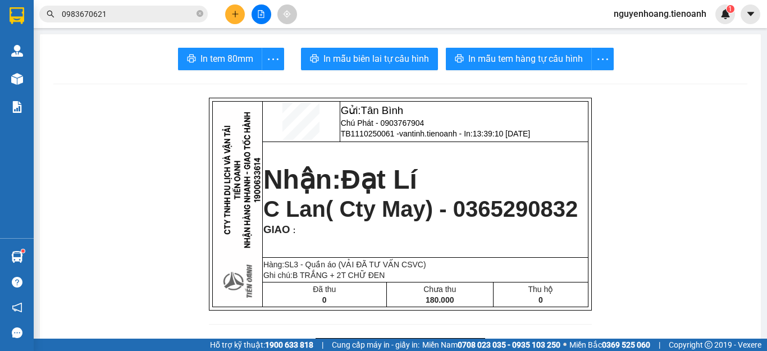
click at [237, 17] on icon "plus" at bounding box center [235, 14] width 8 height 8
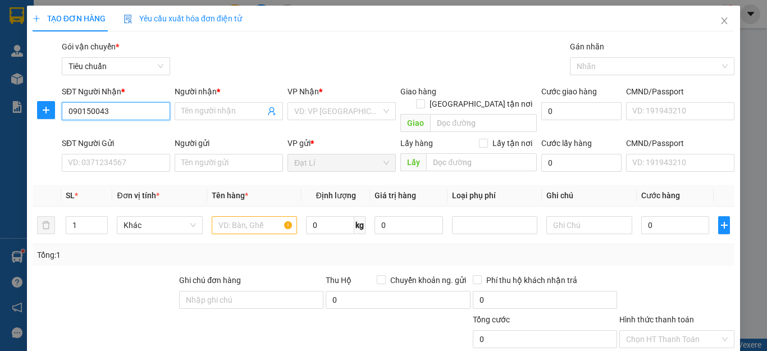
type input "0901500439"
click at [140, 135] on div "0901500439 - C Như" at bounding box center [123, 133] width 111 height 12
type input "C Như"
type input "30.000"
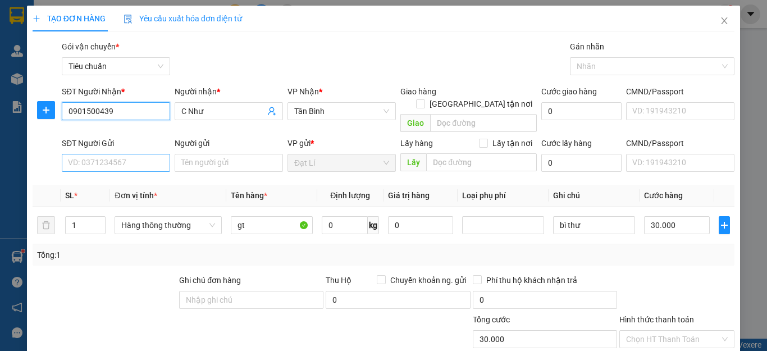
type input "0901500439"
click at [116, 155] on input "SĐT Người Gửi" at bounding box center [116, 163] width 108 height 18
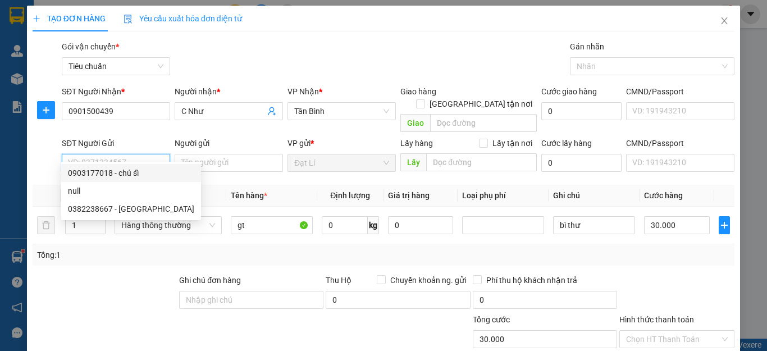
click at [139, 168] on div "0903177018 - chú sĩ" at bounding box center [131, 173] width 126 height 12
type input "0903177018"
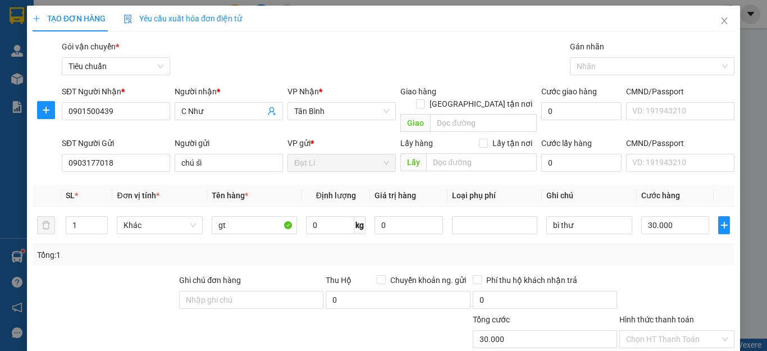
click at [120, 313] on div at bounding box center [134, 332] width 206 height 39
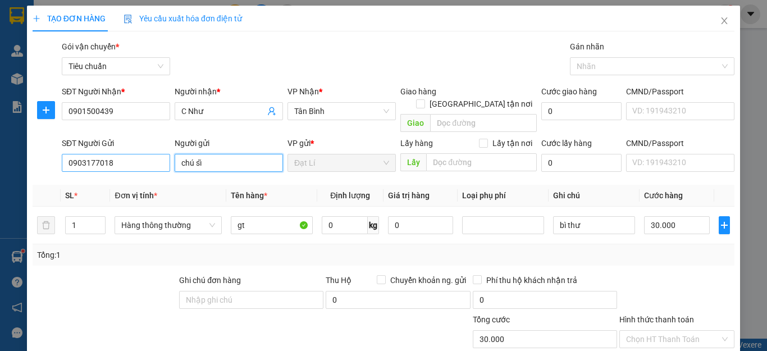
drag, startPoint x: 209, startPoint y: 149, endPoint x: 84, endPoint y: 153, distance: 125.3
click at [84, 153] on div "SĐT Người Gửi 0903177018 Người gửi chú sĩ chú sĩ VP gửi * Đạt Lí Lấy hàng Lấy t…" at bounding box center [398, 156] width 677 height 39
type input "a Sĩ"
click at [130, 313] on div at bounding box center [134, 332] width 206 height 39
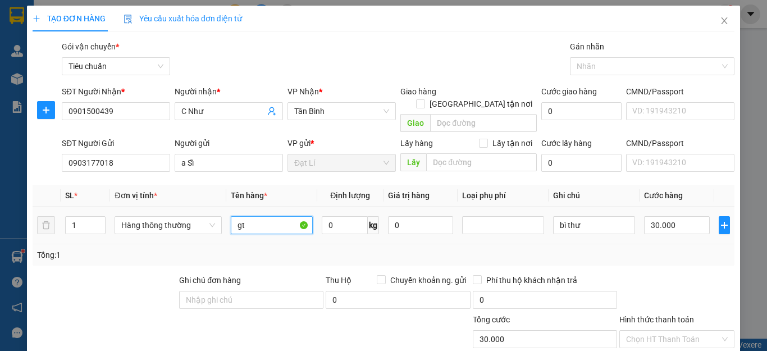
click at [261, 216] on input "gt" at bounding box center [272, 225] width 82 height 18
type input "d"
type input "đồ ăn khô"
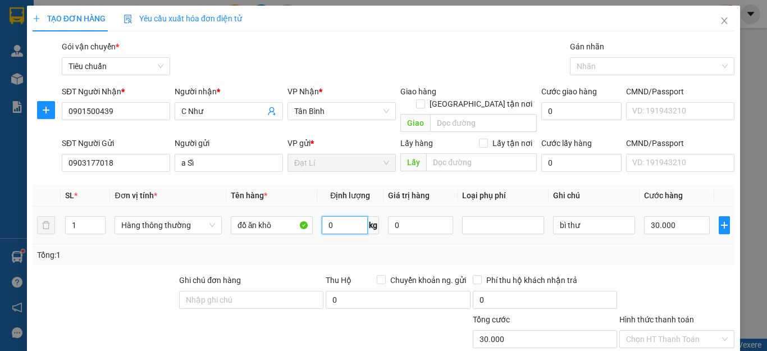
click at [338, 216] on input "0" at bounding box center [345, 225] width 46 height 18
type input "25"
click at [374, 249] on div "Tổng: 1" at bounding box center [383, 255] width 693 height 12
click at [596, 216] on input "bì thư" at bounding box center [594, 225] width 82 height 18
type input "60.000"
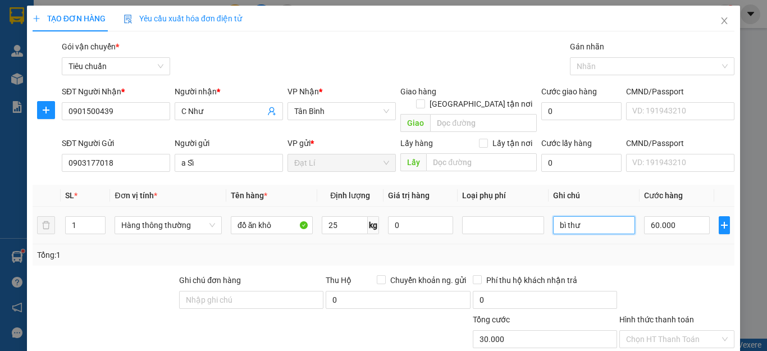
type input "60.000"
click at [596, 216] on input "bì thư" at bounding box center [594, 225] width 82 height 18
type input "T chữ đỏ BK xanh"
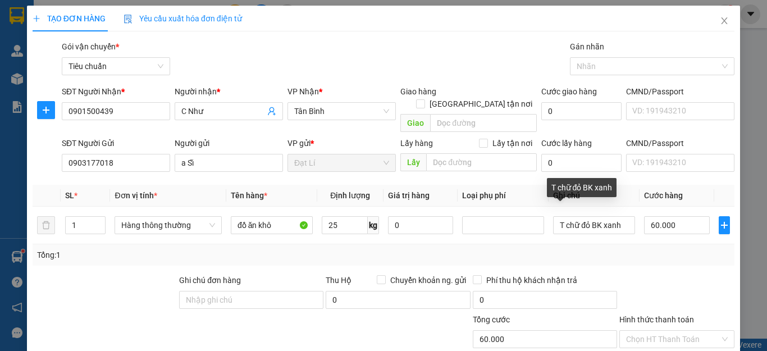
click at [622, 249] on div "Tổng: 1" at bounding box center [383, 255] width 693 height 12
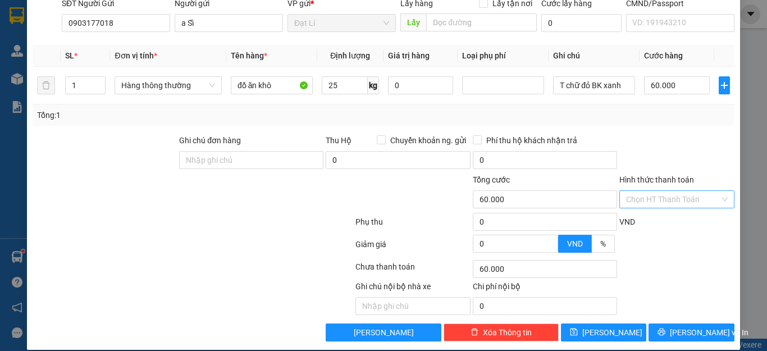
click at [668, 191] on input "Hình thức thanh toán" at bounding box center [673, 199] width 94 height 17
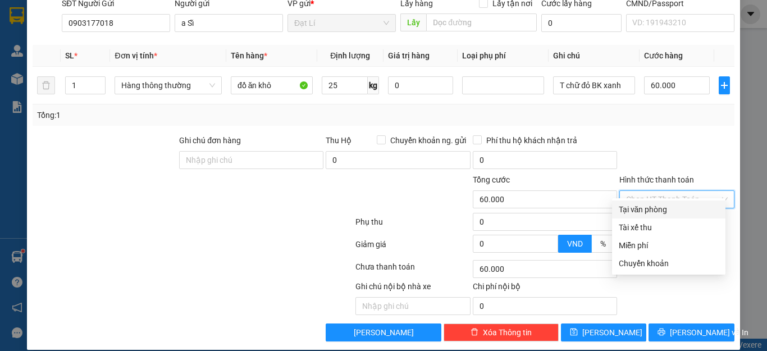
click at [667, 200] on div "Transit Pickup Surcharge Ids Transit Deliver Surcharge Ids Transit Deliver Surc…" at bounding box center [384, 121] width 702 height 441
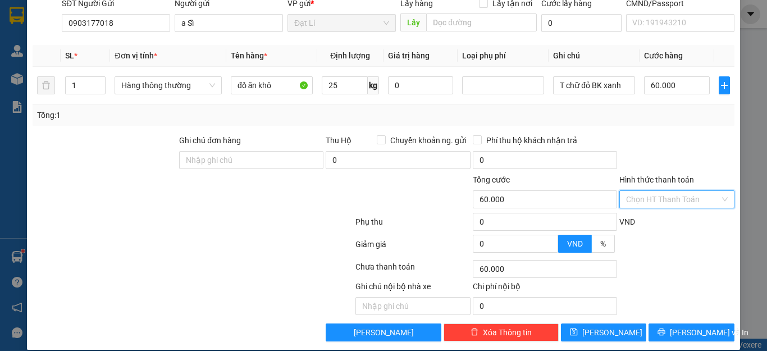
click at [670, 191] on input "Hình thức thanh toán" at bounding box center [673, 199] width 94 height 17
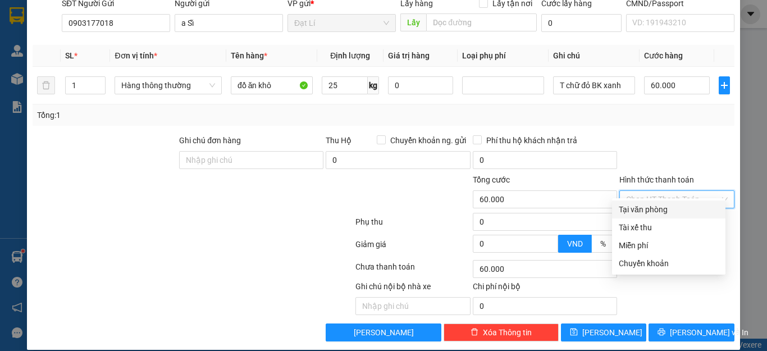
click at [663, 208] on div "Tại văn phòng" at bounding box center [669, 209] width 100 height 12
type input "0"
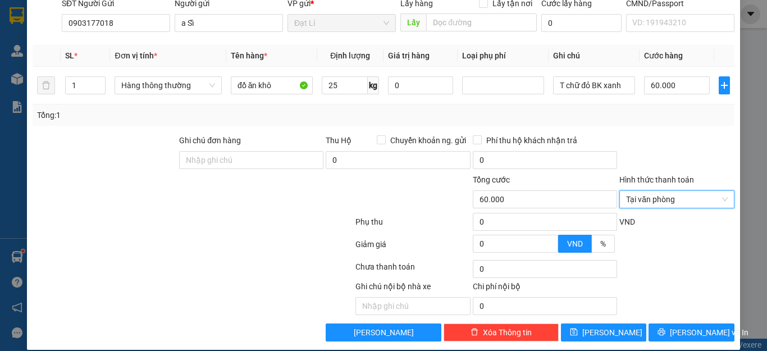
click at [647, 134] on div at bounding box center [676, 153] width 117 height 39
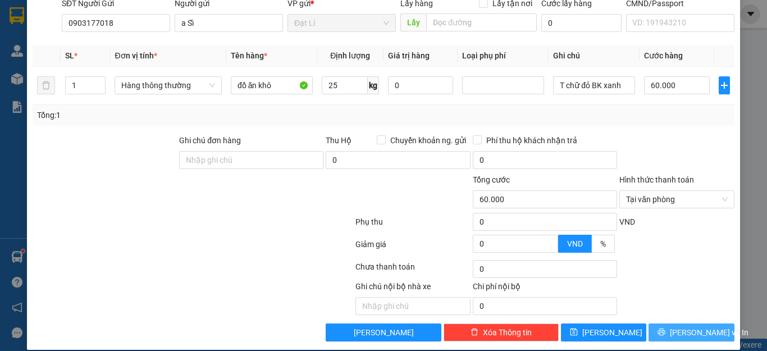
click at [689, 326] on span "Lưu và In" at bounding box center [709, 332] width 79 height 12
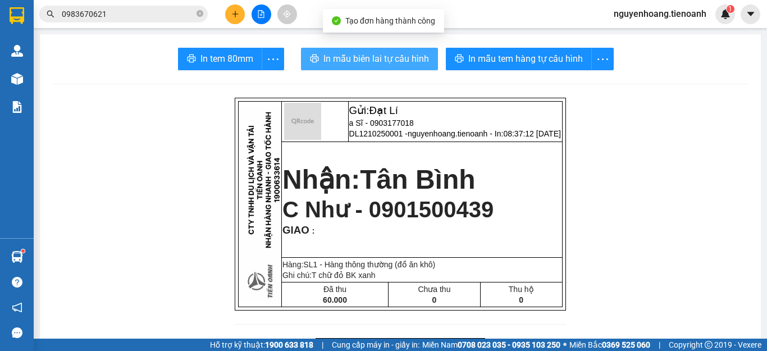
click at [404, 57] on span "In mẫu biên lai tự cấu hình" at bounding box center [376, 59] width 106 height 14
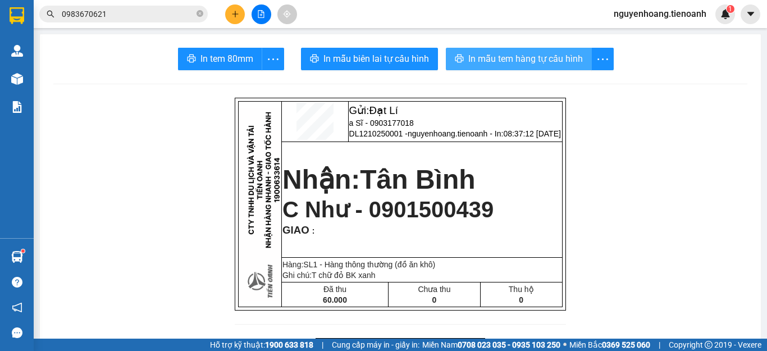
click at [512, 55] on span "In mẫu tem hàng tự cấu hình" at bounding box center [525, 59] width 115 height 14
click at [204, 16] on span "0983670621" at bounding box center [123, 14] width 168 height 17
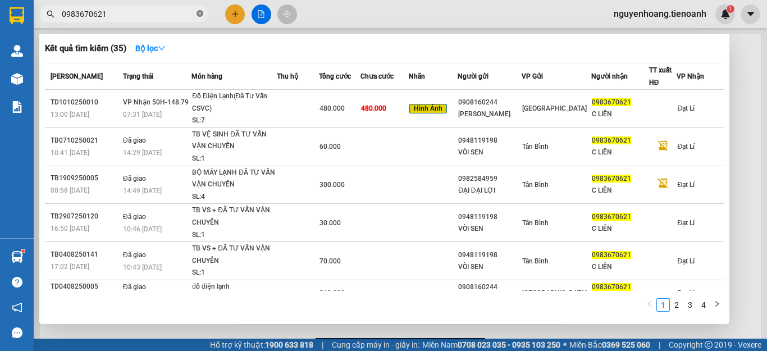
click at [200, 13] on icon "close-circle" at bounding box center [200, 13] width 7 height 7
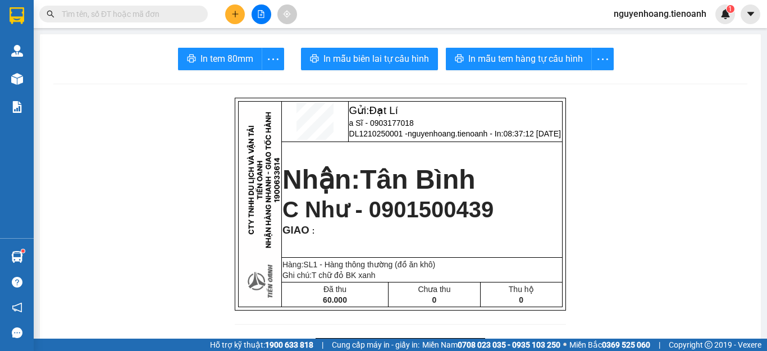
click at [188, 12] on input "text" at bounding box center [128, 14] width 133 height 12
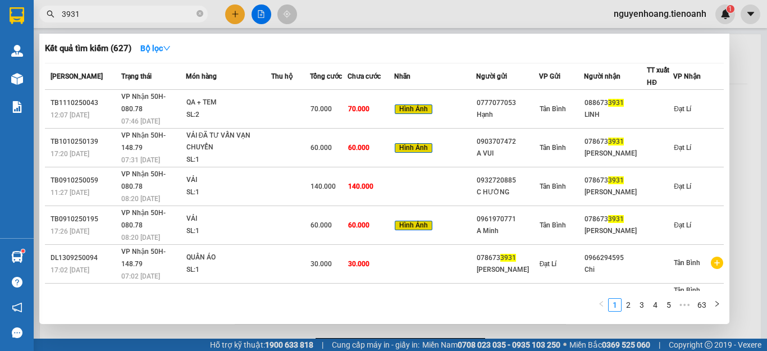
click at [739, 119] on div at bounding box center [383, 175] width 767 height 351
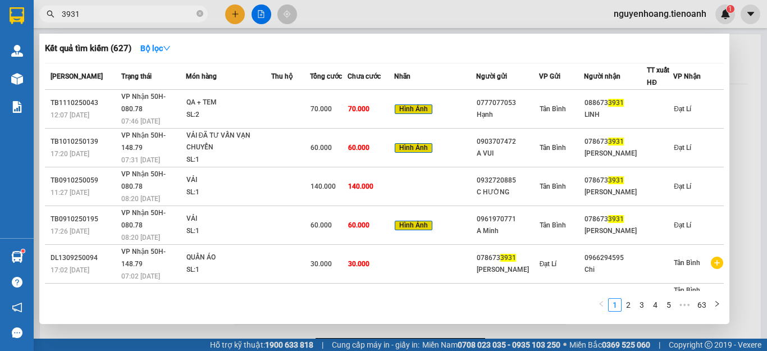
click at [150, 21] on span "3931" at bounding box center [123, 14] width 168 height 17
click at [144, 17] on input "3931" at bounding box center [128, 14] width 133 height 12
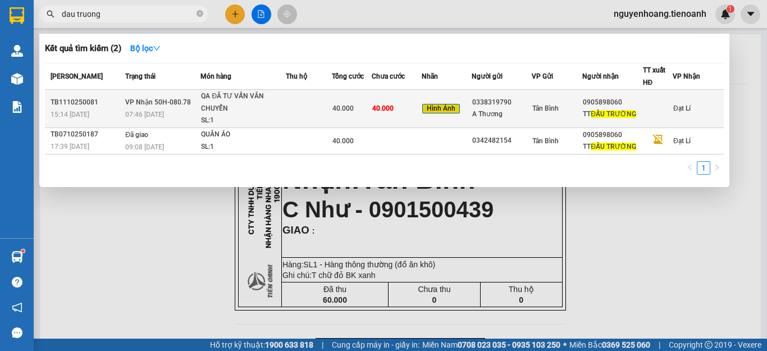
type input "dau truong"
click at [268, 112] on div "QA ĐÃ TƯ VẤN VÂN CHUYỂN" at bounding box center [243, 102] width 84 height 24
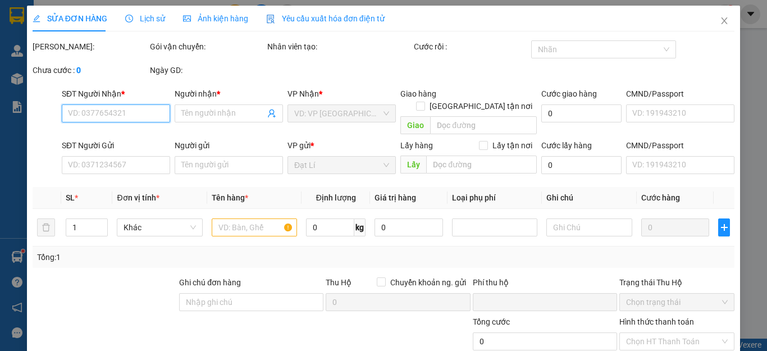
type input "0905898060"
type input "TT ĐẤU TRƯỜNG"
type input "0338319790"
type input "A Thương"
type input "0"
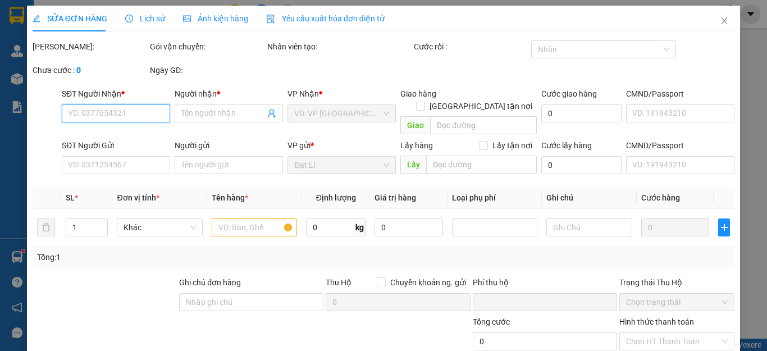
type input "40.000"
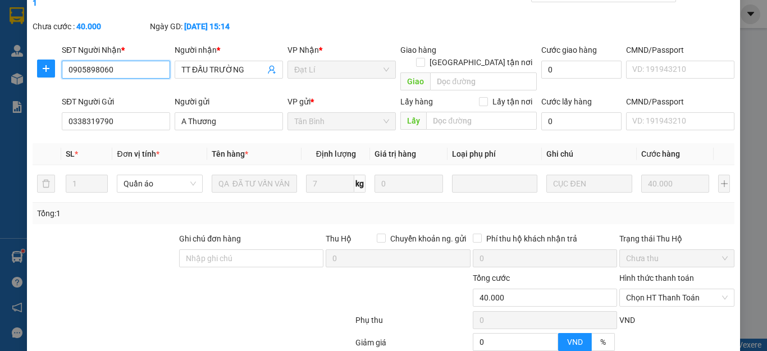
scroll to position [107, 0]
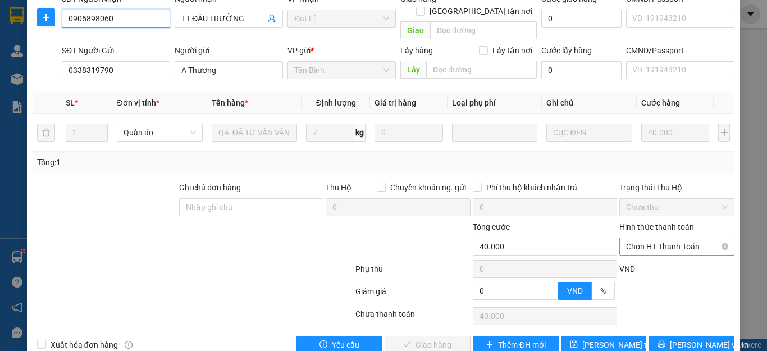
click at [619, 238] on div "Chọn HT Thanh Toán" at bounding box center [676, 247] width 115 height 18
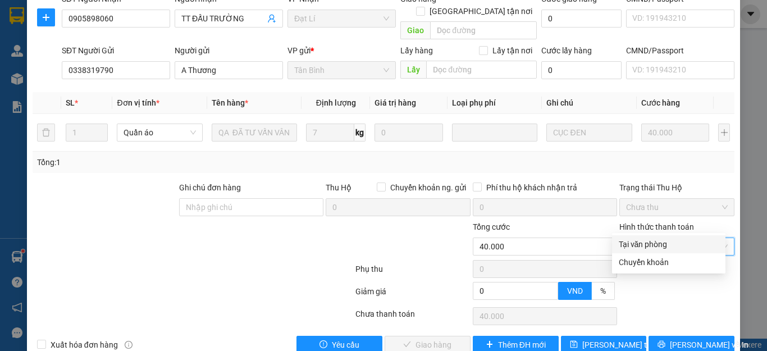
click at [625, 238] on div "Tại văn phòng" at bounding box center [668, 244] width 113 height 18
type input "0"
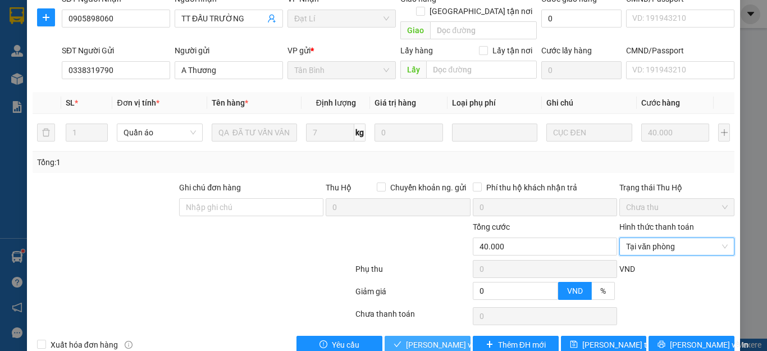
click at [431, 339] on span "Lưu và Giao hàng" at bounding box center [460, 345] width 108 height 12
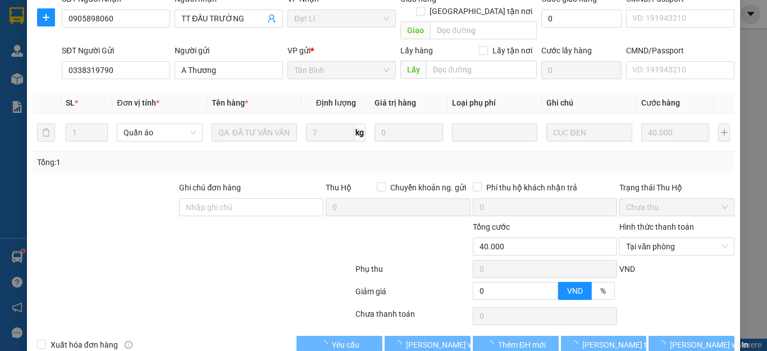
click at [243, 282] on div at bounding box center [192, 293] width 323 height 22
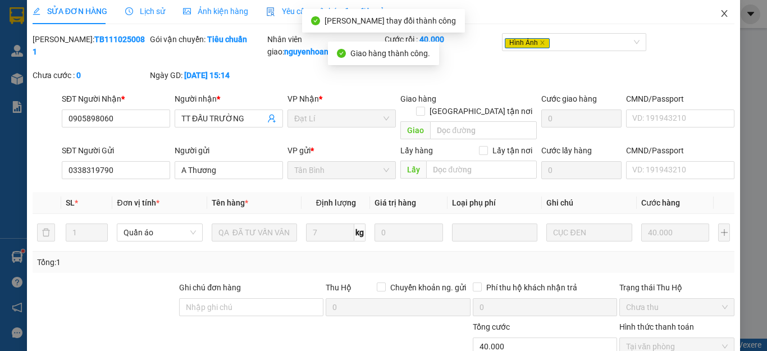
scroll to position [0, 0]
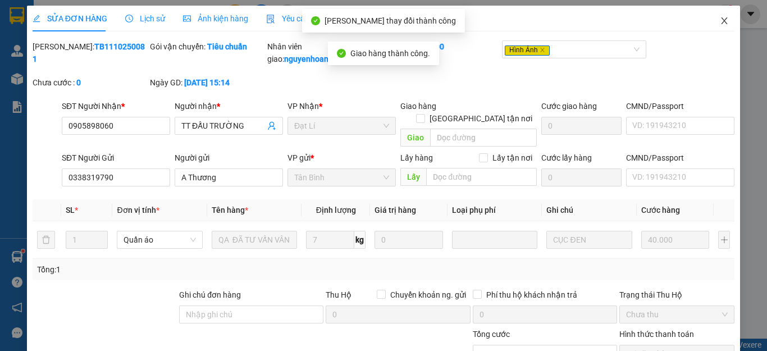
click at [723, 22] on span "Close" at bounding box center [724, 21] width 31 height 31
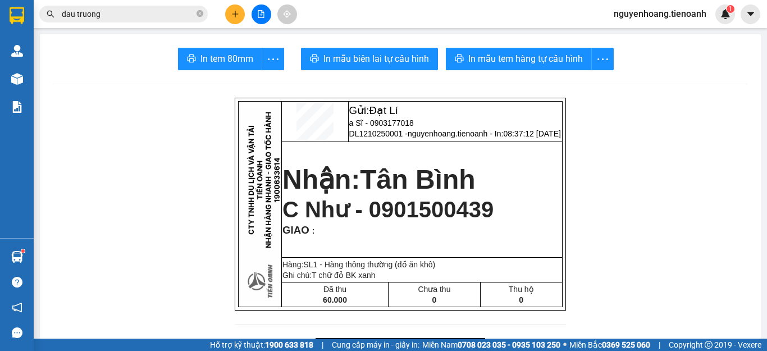
drag, startPoint x: 45, startPoint y: 97, endPoint x: 56, endPoint y: 93, distance: 10.7
click at [131, 19] on input "dau truong" at bounding box center [128, 14] width 133 height 12
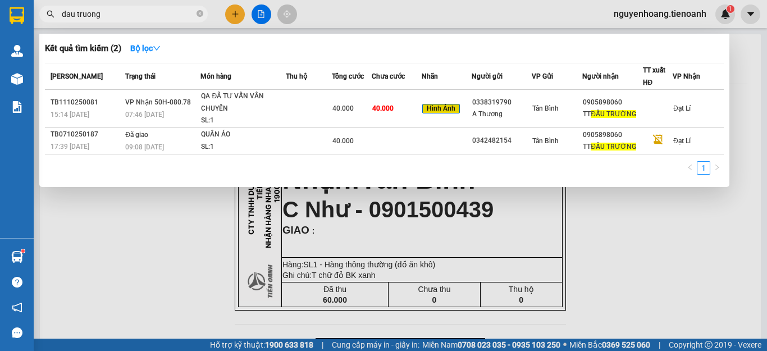
click at [131, 19] on input "dau truong" at bounding box center [128, 14] width 133 height 12
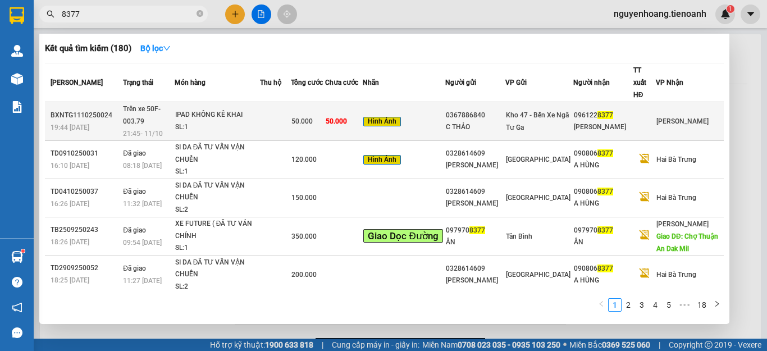
type input "8377"
click at [505, 121] on div "C THẢO" at bounding box center [475, 127] width 59 height 12
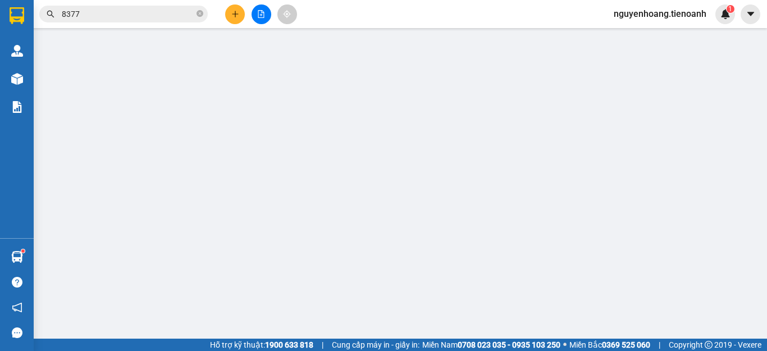
type input "0961228377"
type input "[PERSON_NAME]"
type input "0367886840"
type input "C THẢO"
type input "0"
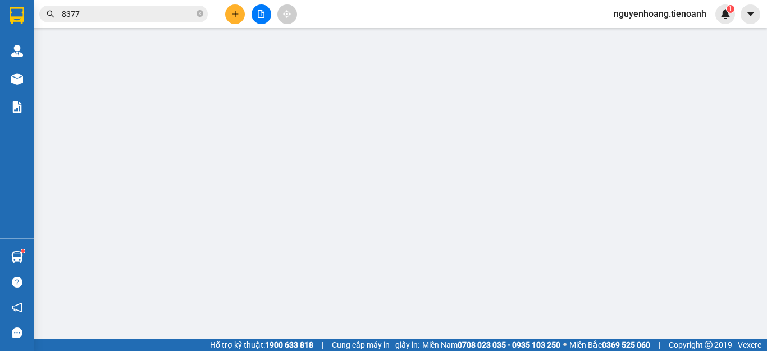
type input "50.000"
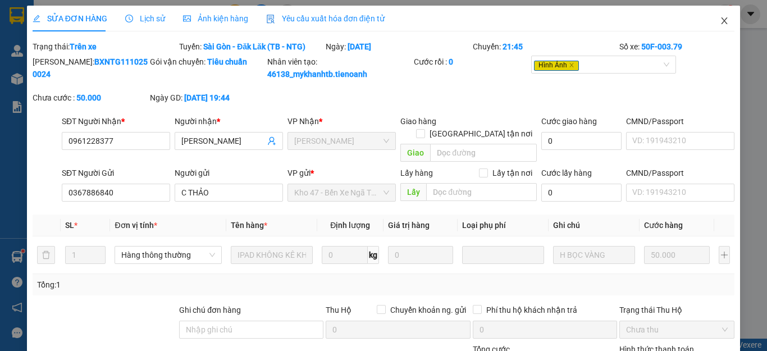
click at [713, 16] on span "Close" at bounding box center [724, 21] width 31 height 31
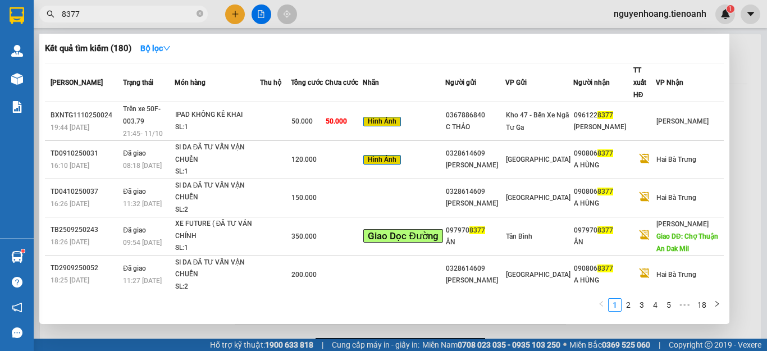
click at [144, 9] on input "8377" at bounding box center [128, 14] width 133 height 12
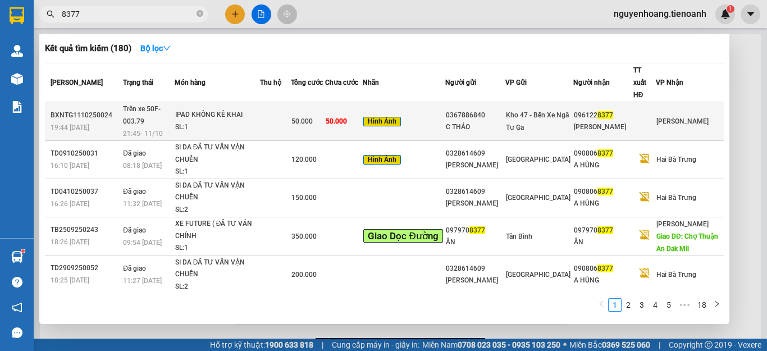
click at [203, 121] on div "SL: 1" at bounding box center [217, 127] width 84 height 12
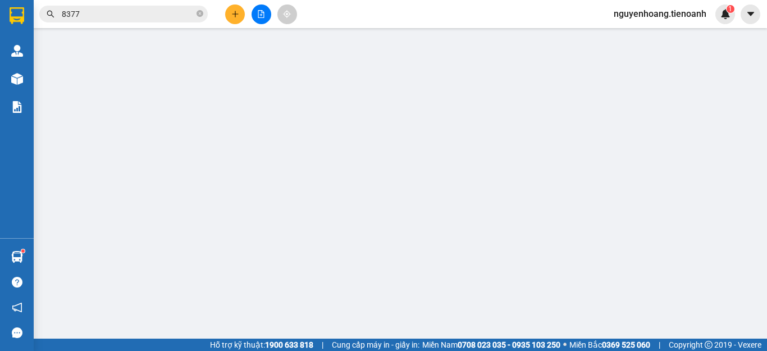
type input "0961228377"
type input "[PERSON_NAME]"
type input "0367886840"
type input "C THẢO"
type input "0"
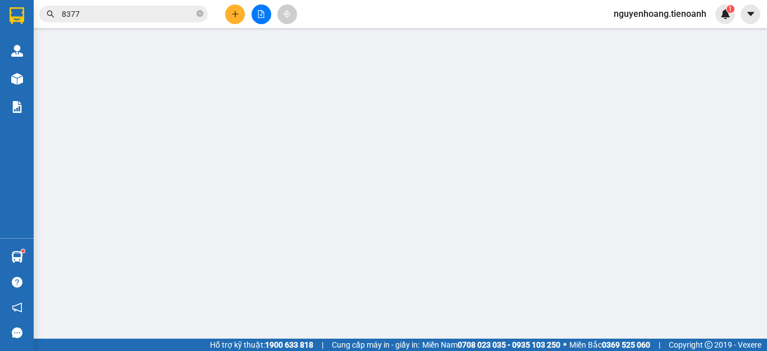
type input "50.000"
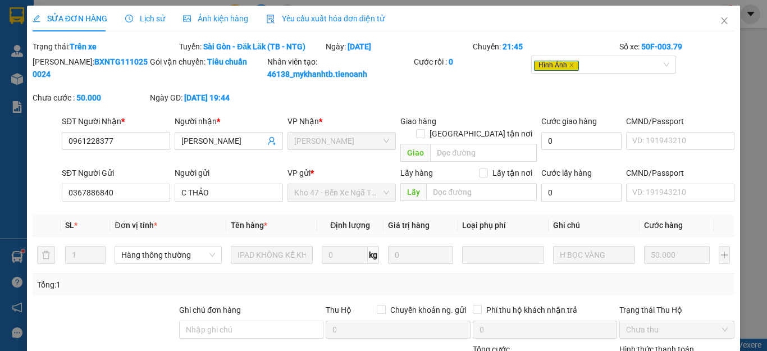
click at [135, 20] on span "Lịch sử" at bounding box center [145, 18] width 40 height 9
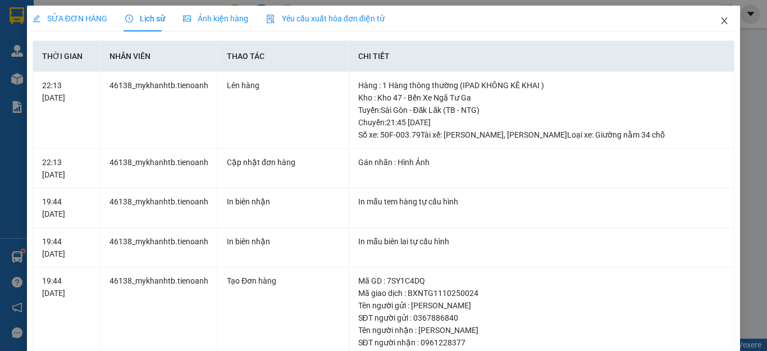
click at [720, 18] on icon "close" at bounding box center [724, 20] width 9 height 9
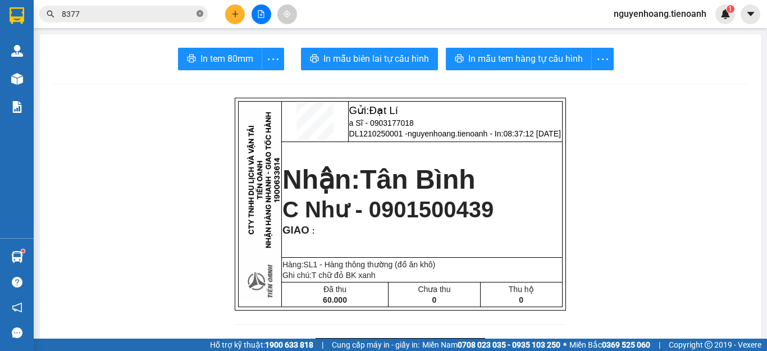
click at [199, 12] on icon "close-circle" at bounding box center [200, 13] width 7 height 7
click at [183, 15] on input "text" at bounding box center [128, 14] width 133 height 12
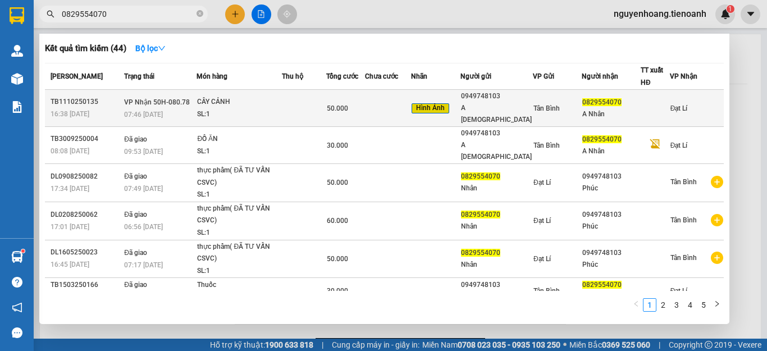
type input "0829554070"
click at [287, 108] on td at bounding box center [304, 108] width 44 height 37
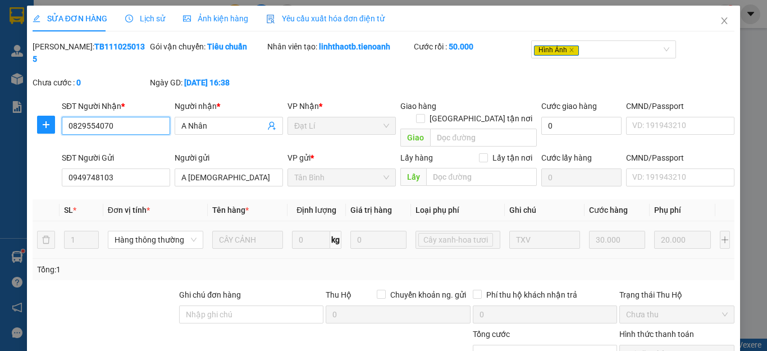
type input "0829554070"
type input "A Nhân"
type input "0949748103"
type input "A Phúc"
type input "0"
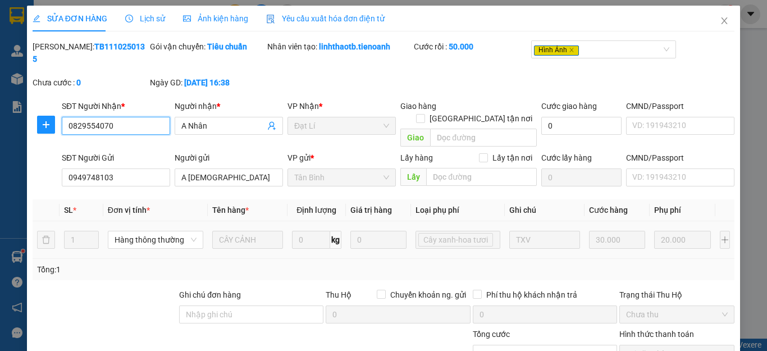
type input "50.000"
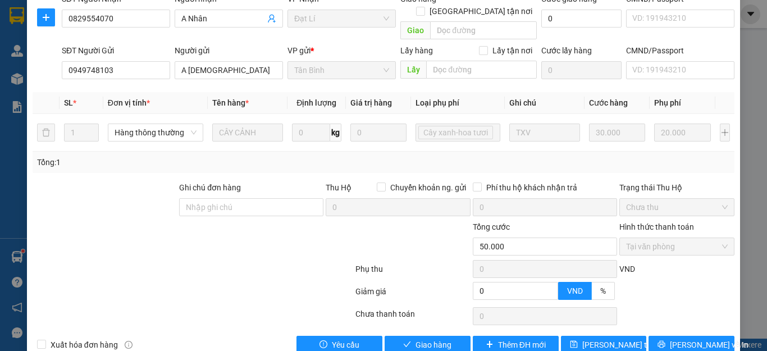
click at [415, 309] on div "Total Paid Fee 50.000 Total UnPaid Fee 0 Cash Collection Total Fee Mã ĐH: TB111…" at bounding box center [384, 143] width 702 height 421
click at [417, 339] on span "Giao hàng" at bounding box center [434, 345] width 36 height 12
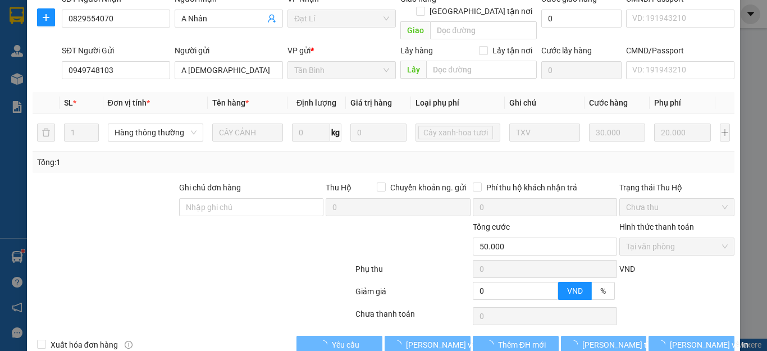
click at [318, 305] on div at bounding box center [192, 316] width 323 height 22
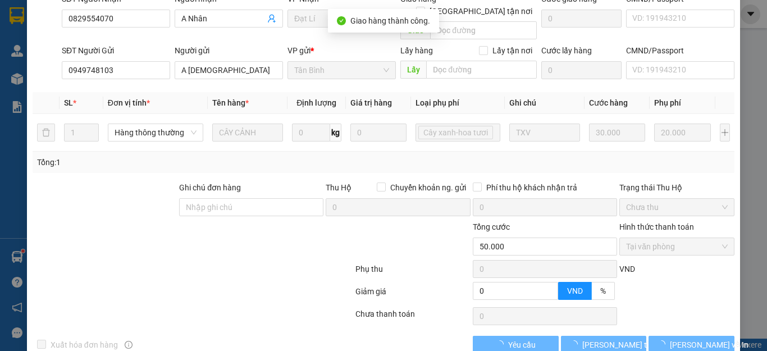
scroll to position [12, 0]
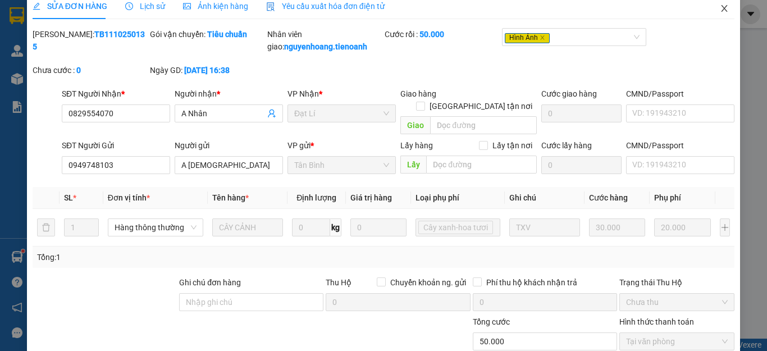
click at [710, 14] on span "Close" at bounding box center [724, 8] width 31 height 31
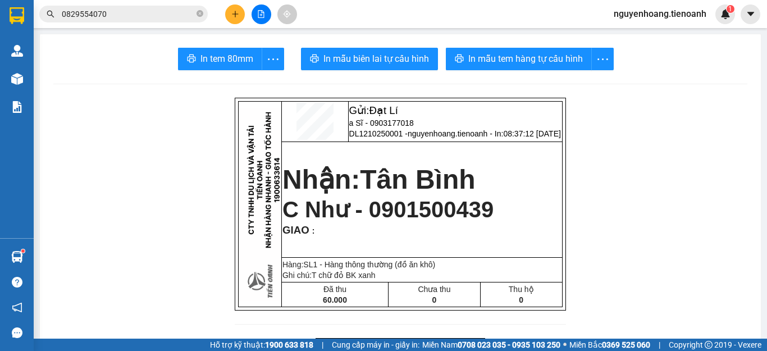
click at [198, 12] on icon "close-circle" at bounding box center [200, 13] width 7 height 7
click at [159, 16] on input "text" at bounding box center [128, 14] width 133 height 12
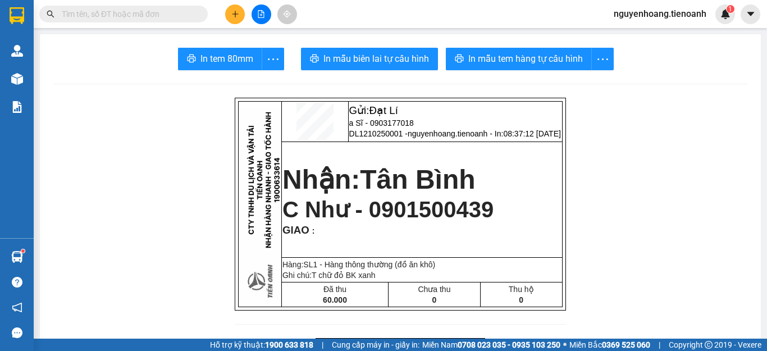
click at [155, 15] on input "text" at bounding box center [128, 14] width 133 height 12
click at [130, 12] on input "text" at bounding box center [128, 14] width 133 height 12
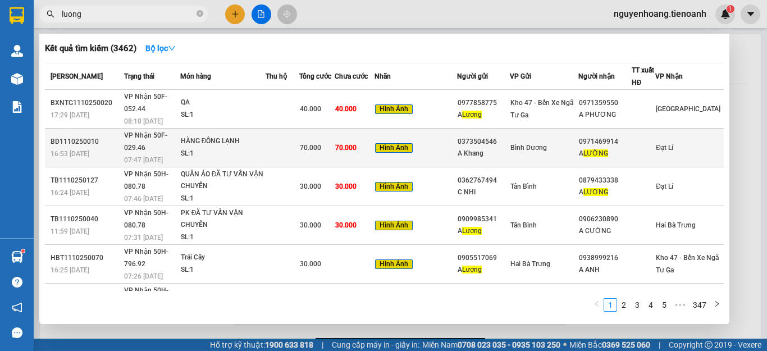
type input "luong"
click at [263, 135] on div "HÀNG ĐÔNG LẠNH" at bounding box center [223, 141] width 84 height 12
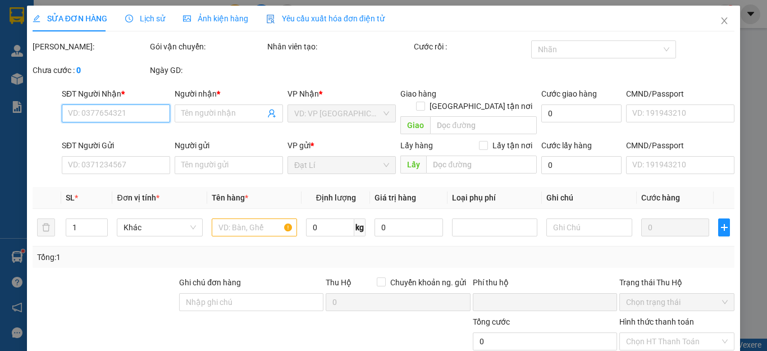
type input "0971469914"
type input "A LƯỠNG"
type input "0373504546"
type input "A Khang"
type input "0"
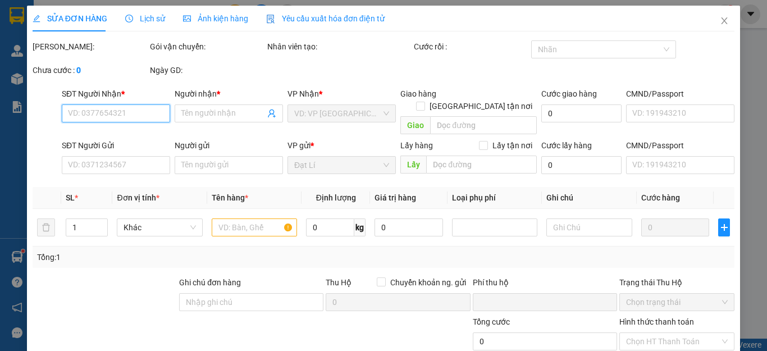
type input "70.000"
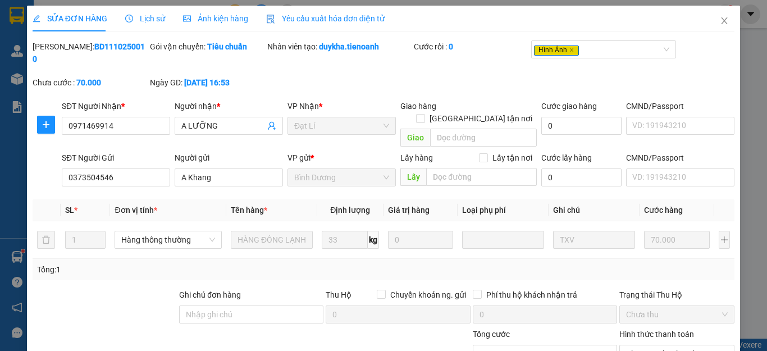
click at [215, 15] on span "Ảnh kiện hàng" at bounding box center [215, 18] width 65 height 9
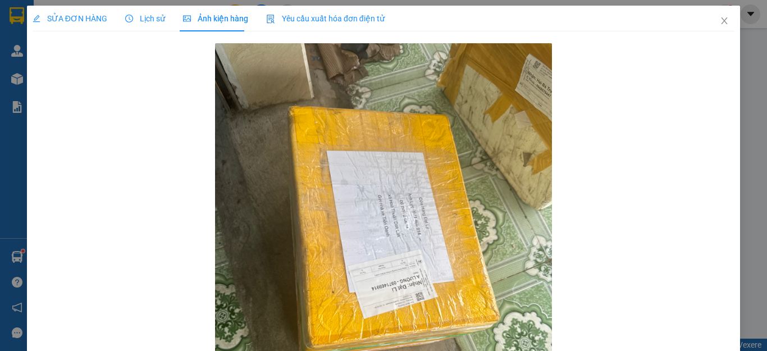
click at [83, 14] on span "SỬA ĐƠN HÀNG" at bounding box center [70, 18] width 75 height 9
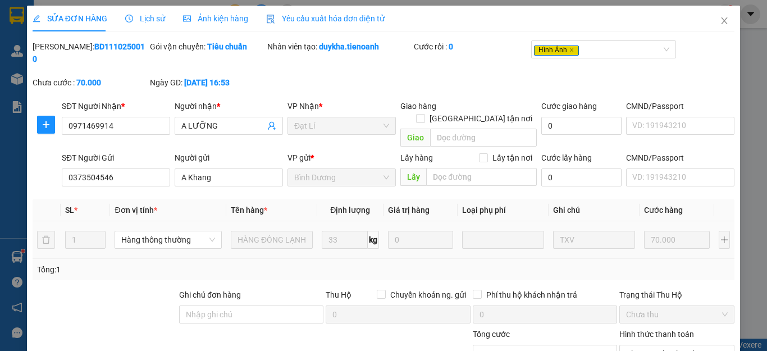
scroll to position [107, 0]
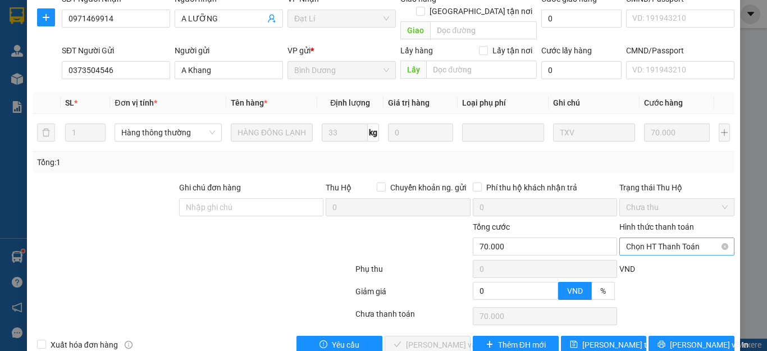
click at [655, 238] on span "Chọn HT Thanh Toán" at bounding box center [677, 246] width 102 height 17
click at [655, 234] on div "Total Paid Fee 0 Total UnPaid Fee 70.000 Cash Collection Total Fee Mã ĐH: BD111…" at bounding box center [384, 143] width 702 height 421
click at [658, 238] on span "Chọn HT Thanh Toán" at bounding box center [677, 246] width 102 height 17
click at [657, 249] on div "Tại văn phòng" at bounding box center [669, 244] width 100 height 12
type input "0"
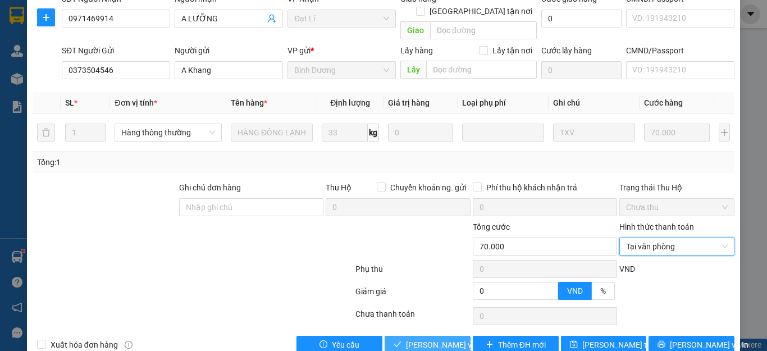
click at [428, 339] on span "Lưu và Giao hàng" at bounding box center [460, 345] width 108 height 12
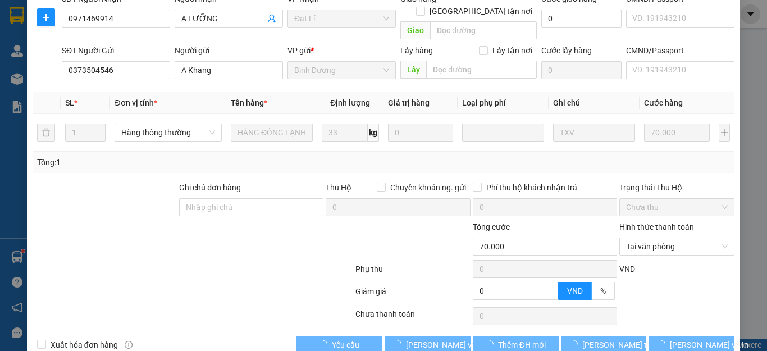
click at [203, 260] on div at bounding box center [192, 271] width 323 height 22
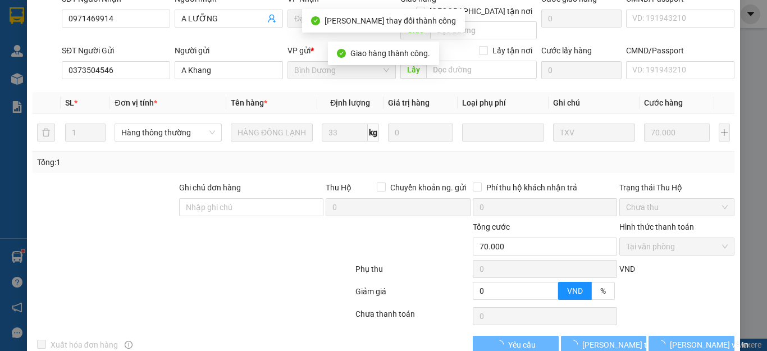
scroll to position [0, 0]
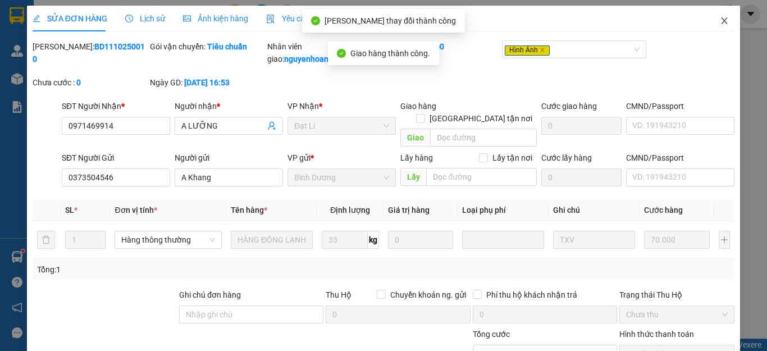
click at [720, 25] on icon "close" at bounding box center [724, 20] width 9 height 9
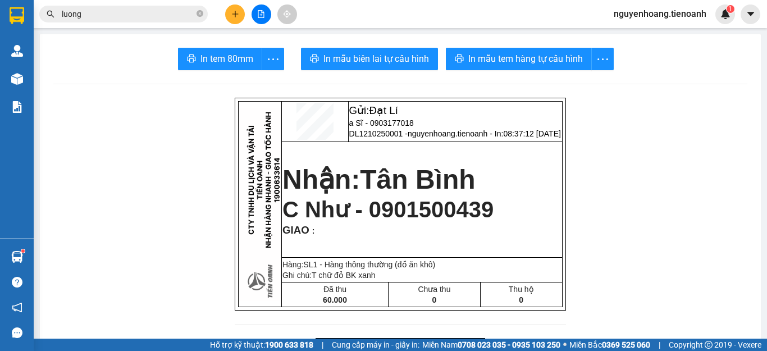
click at [200, 16] on icon "close-circle" at bounding box center [200, 13] width 7 height 7
click at [161, 15] on input "text" at bounding box center [128, 14] width 133 height 12
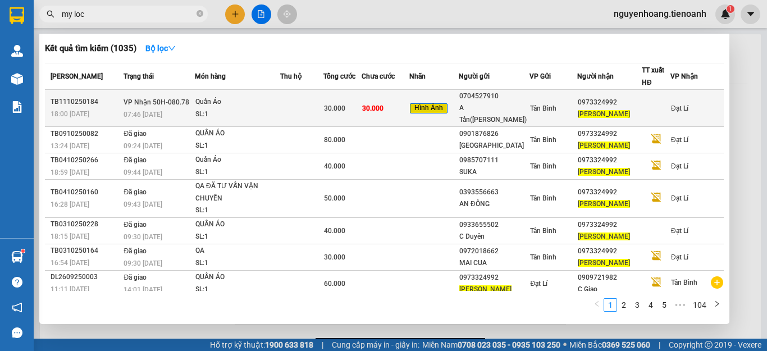
type input "my loc"
click at [382, 104] on span "30.000" at bounding box center [372, 108] width 21 height 8
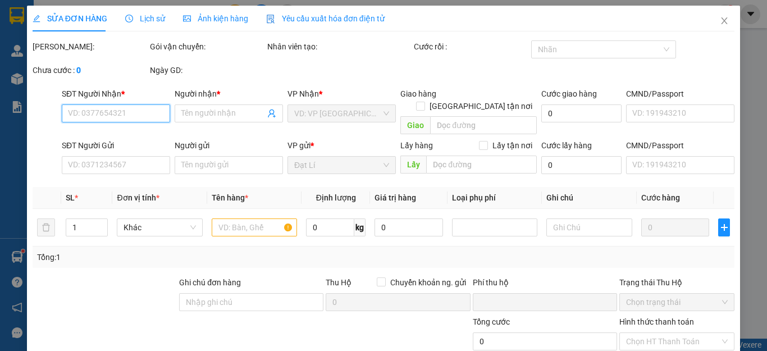
type input "0973324992"
type input "MỸ LỘC"
type input "0704527910"
type input "A Tấn(Sam)"
type input "0"
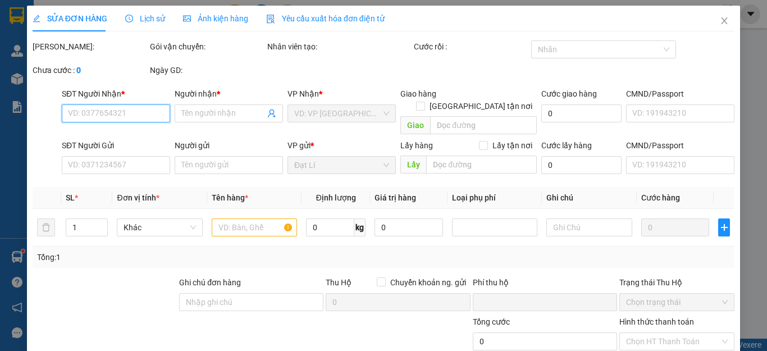
type input "30.000"
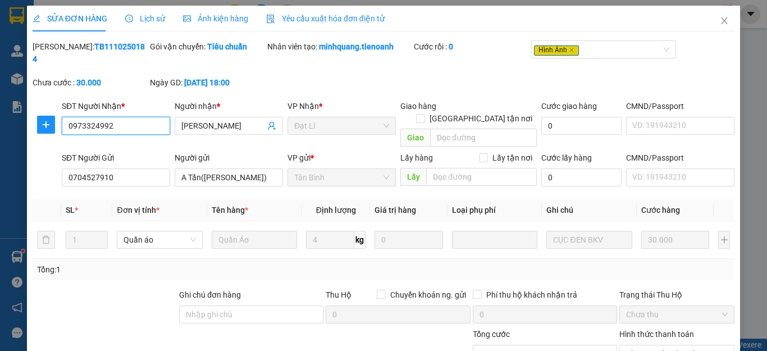
scroll to position [107, 0]
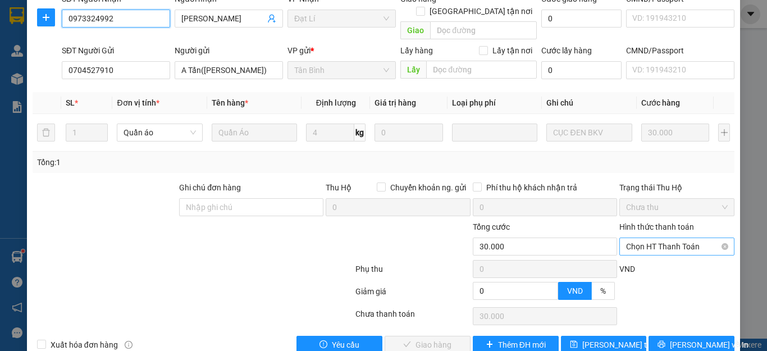
click at [681, 238] on span "Chọn HT Thanh Toán" at bounding box center [677, 246] width 102 height 17
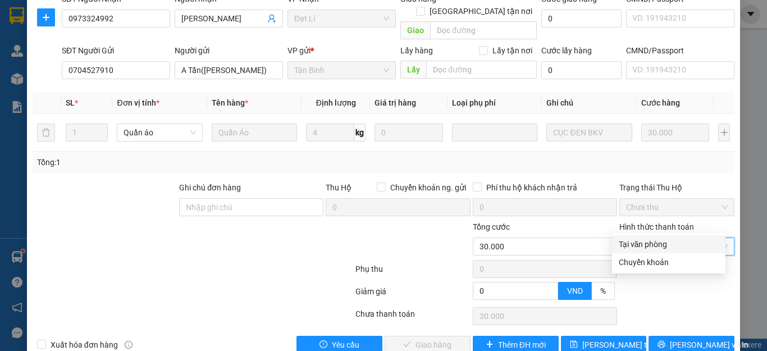
click at [668, 235] on div "Total Paid Fee 0 Total UnPaid Fee 30.000 Cash Collection Total Fee Mã ĐH: TB111…" at bounding box center [384, 143] width 702 height 421
click at [667, 238] on span "Chọn HT Thanh Toán" at bounding box center [677, 246] width 102 height 17
click at [664, 244] on div "Tại văn phòng" at bounding box center [669, 244] width 100 height 12
type input "0"
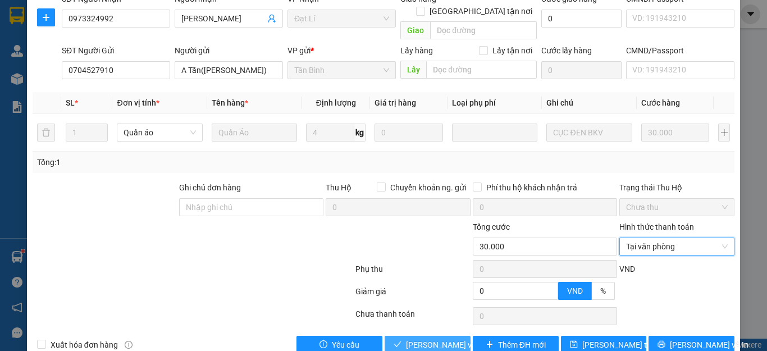
click at [436, 339] on span "Lưu và Giao hàng" at bounding box center [460, 345] width 108 height 12
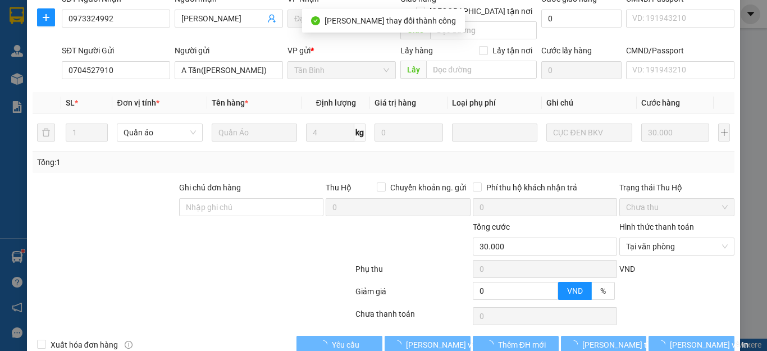
click at [269, 282] on div at bounding box center [192, 293] width 323 height 22
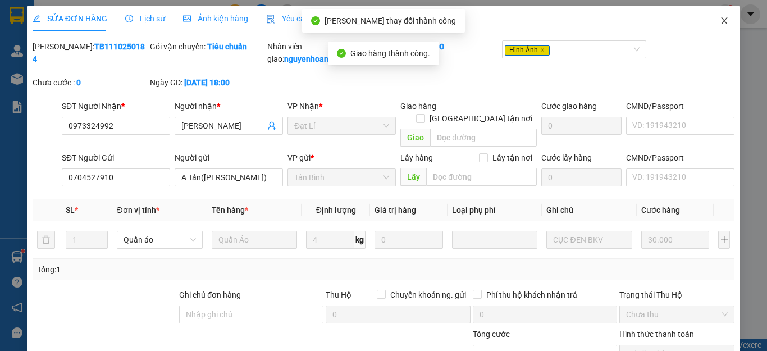
click at [720, 19] on icon "close" at bounding box center [724, 20] width 9 height 9
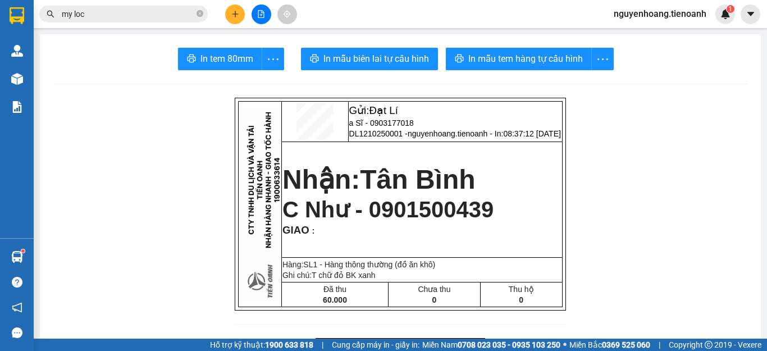
click at [235, 17] on icon "plus" at bounding box center [235, 14] width 8 height 8
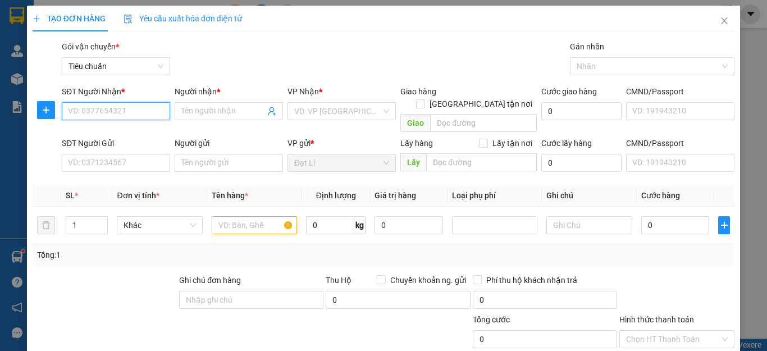
click at [117, 106] on input "SĐT Người Nhận *" at bounding box center [116, 111] width 108 height 18
type input "0914355241"
click at [124, 135] on div "0914355241 - Ngọc Ánh" at bounding box center [123, 133] width 111 height 12
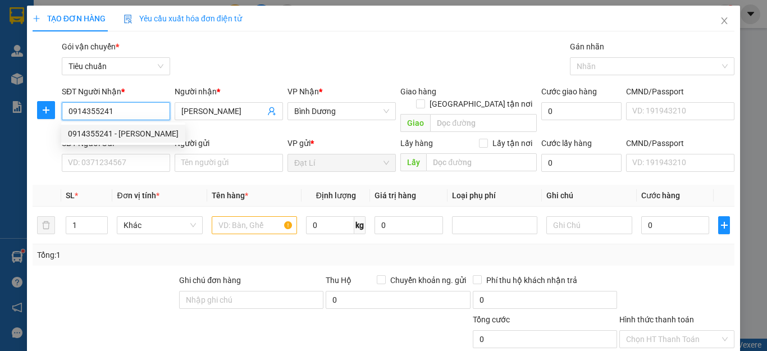
type input "[PERSON_NAME]"
type input "30.000"
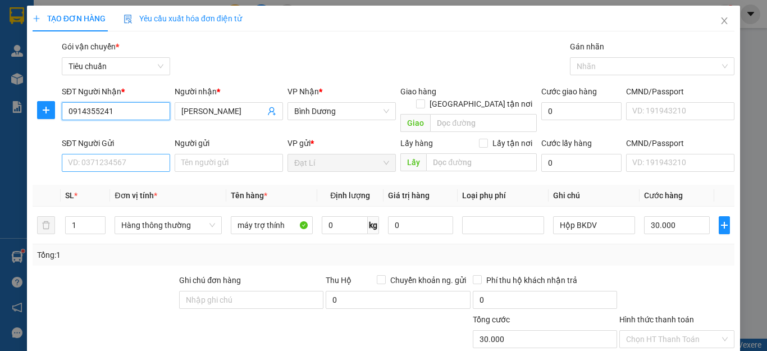
type input "0914355241"
click at [131, 154] on input "SĐT Người Gửi" at bounding box center [116, 163] width 108 height 18
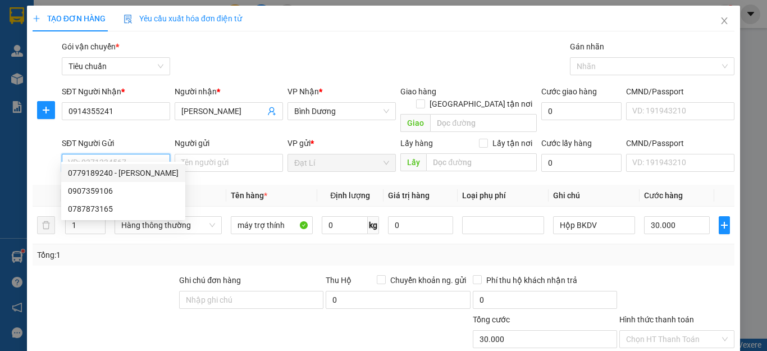
click at [133, 171] on div "0779189240 - Quỳnh Ngân" at bounding box center [123, 173] width 111 height 12
type input "0779189240"
type input "[PERSON_NAME]"
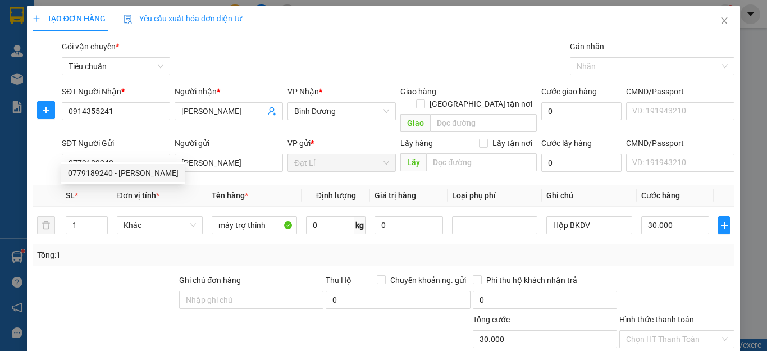
click at [121, 287] on div at bounding box center [104, 293] width 147 height 39
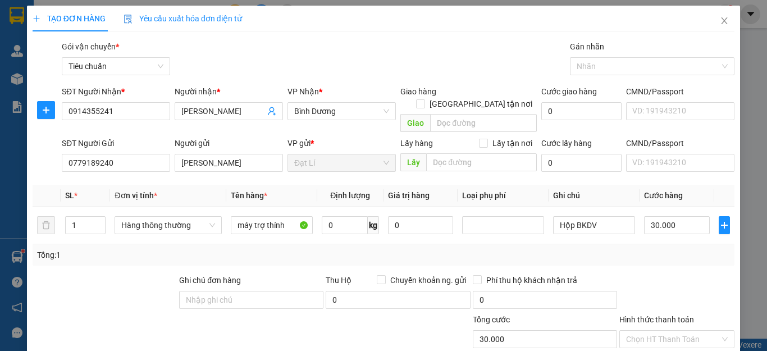
click at [132, 274] on div at bounding box center [104, 293] width 147 height 39
click at [642, 250] on div "Tổng: 1" at bounding box center [384, 254] width 702 height 21
click at [643, 249] on div "Tổng: 1" at bounding box center [383, 255] width 693 height 12
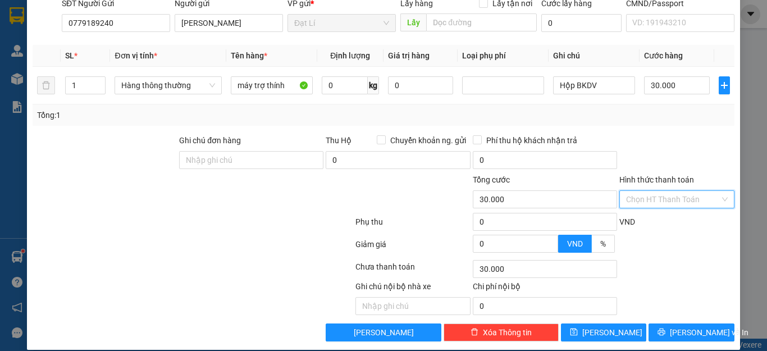
click at [666, 191] on input "Hình thức thanh toán" at bounding box center [673, 199] width 94 height 17
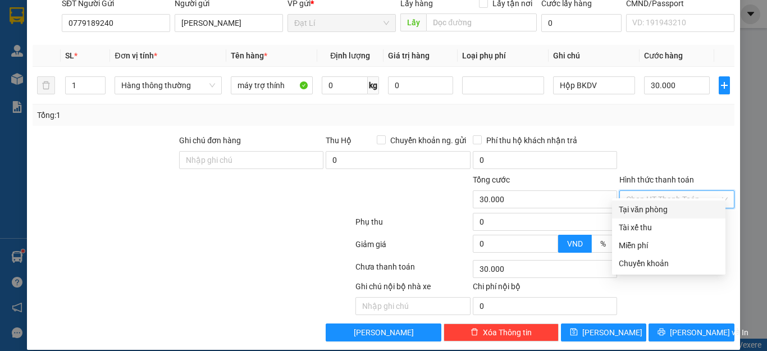
click at [662, 203] on div "Tại văn phòng" at bounding box center [668, 209] width 113 height 18
type input "0"
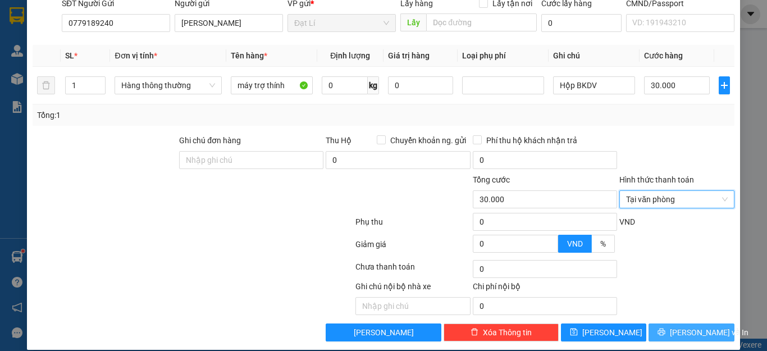
click at [687, 323] on button "Lưu và In" at bounding box center [692, 332] width 86 height 18
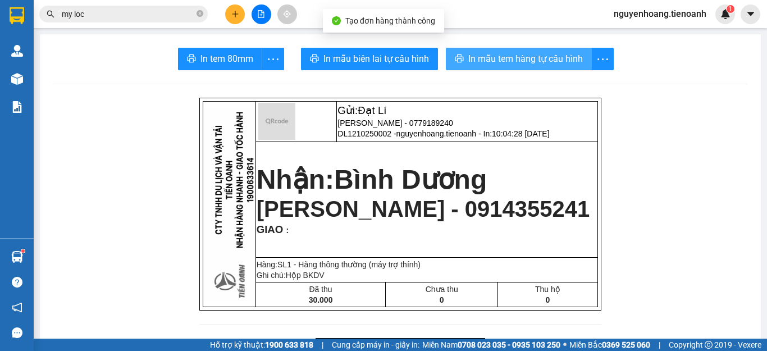
click at [478, 65] on span "In mẫu tem hàng tự cấu hình" at bounding box center [525, 59] width 115 height 14
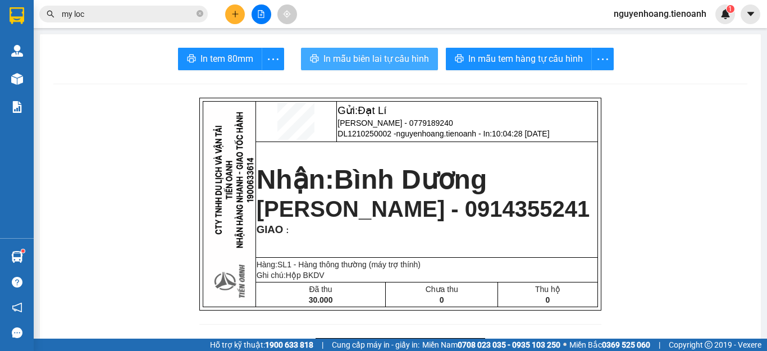
click at [362, 57] on span "In mẫu biên lai tự cấu hình" at bounding box center [376, 59] width 106 height 14
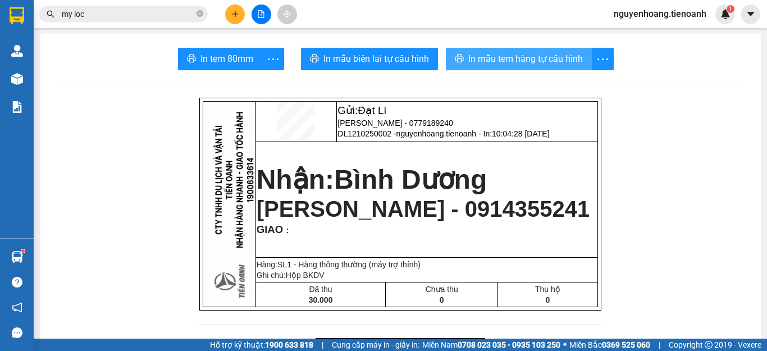
click at [534, 58] on span "In mẫu tem hàng tự cấu hình" at bounding box center [525, 59] width 115 height 14
click at [238, 12] on icon "plus" at bounding box center [235, 14] width 8 height 8
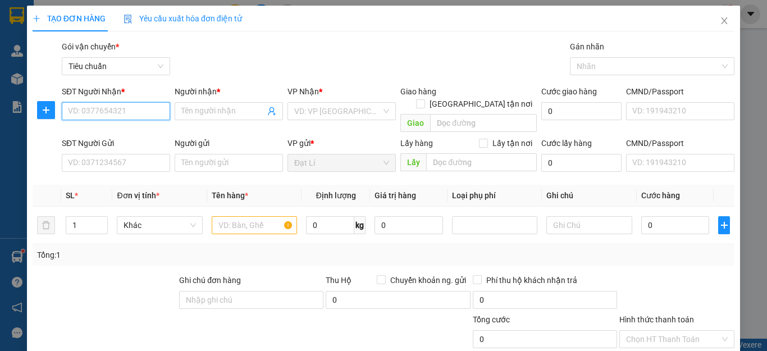
click at [137, 110] on input "SĐT Người Nhận *" at bounding box center [116, 111] width 108 height 18
click at [141, 112] on input "0352331878" at bounding box center [116, 111] width 108 height 18
type input "0352331878"
click at [225, 120] on div "Người nhận * Tên người nhận" at bounding box center [229, 104] width 108 height 39
click at [220, 116] on input "Người nhận *" at bounding box center [223, 111] width 84 height 12
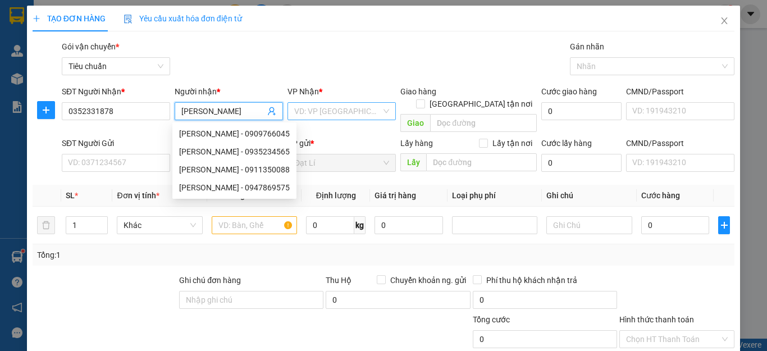
type input "[PERSON_NAME]"
click at [334, 107] on input "search" at bounding box center [337, 111] width 87 height 17
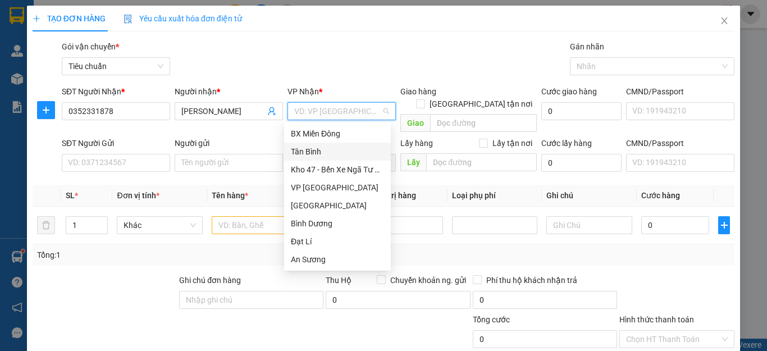
click at [334, 150] on div "Tân Bình" at bounding box center [337, 151] width 93 height 12
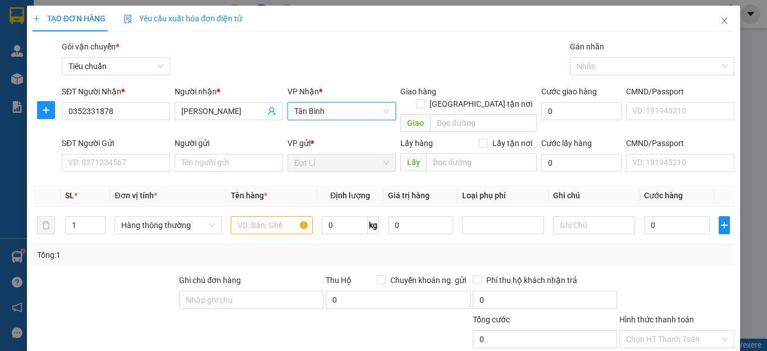
click at [375, 25] on div "TẠO ĐƠN HÀNG Yêu cầu xuất hóa đơn điện tử" at bounding box center [384, 19] width 702 height 26
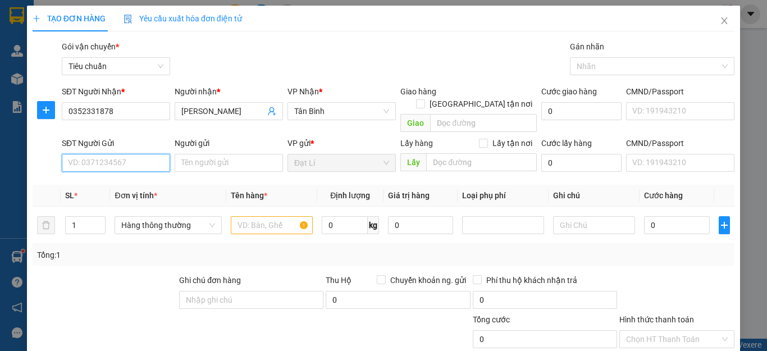
click at [112, 154] on input "SĐT Người Gửi" at bounding box center [116, 163] width 108 height 18
click at [125, 154] on input "0354111765" at bounding box center [116, 163] width 108 height 18
type input "0354111765"
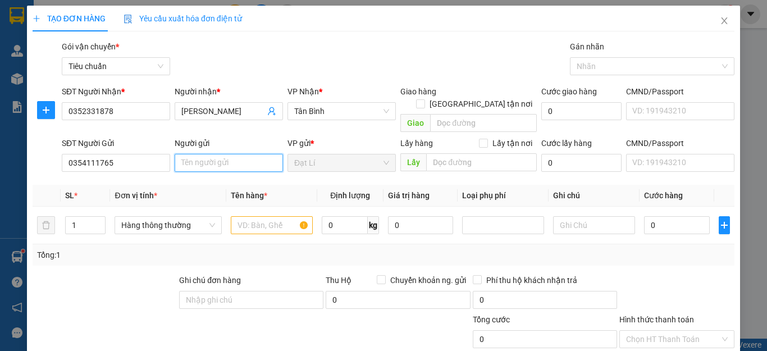
click at [211, 154] on input "Người gửi" at bounding box center [229, 163] width 108 height 18
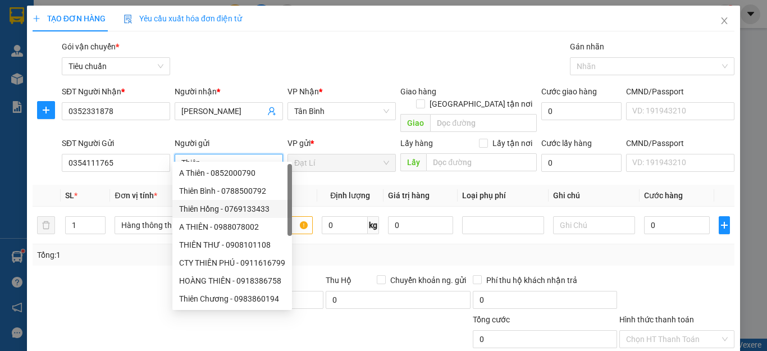
type input "Thiên"
drag, startPoint x: 107, startPoint y: 280, endPoint x: 101, endPoint y: 277, distance: 6.3
click at [107, 280] on div at bounding box center [104, 293] width 147 height 39
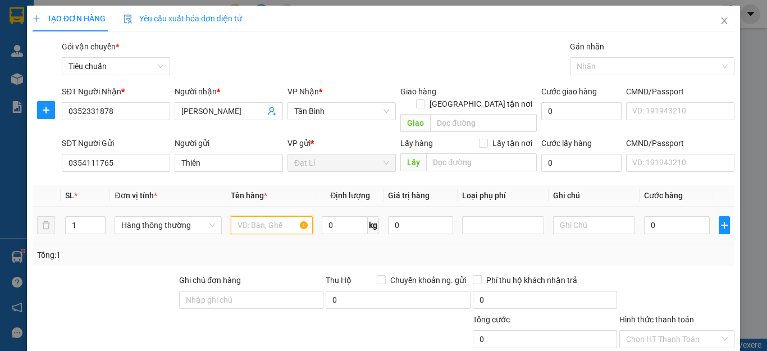
click at [250, 216] on input "text" at bounding box center [272, 225] width 82 height 18
type input "rau củ"
click at [339, 222] on div "0 kg" at bounding box center [350, 225] width 57 height 22
click at [339, 219] on input "0" at bounding box center [345, 225] width 46 height 18
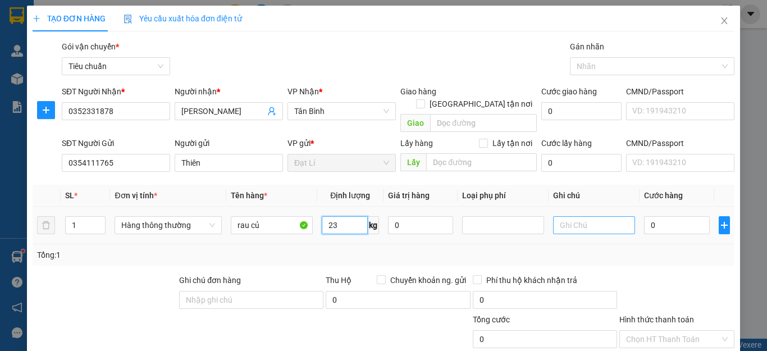
type input "23"
click at [590, 216] on input "text" at bounding box center [594, 225] width 82 height 18
type input "60.000"
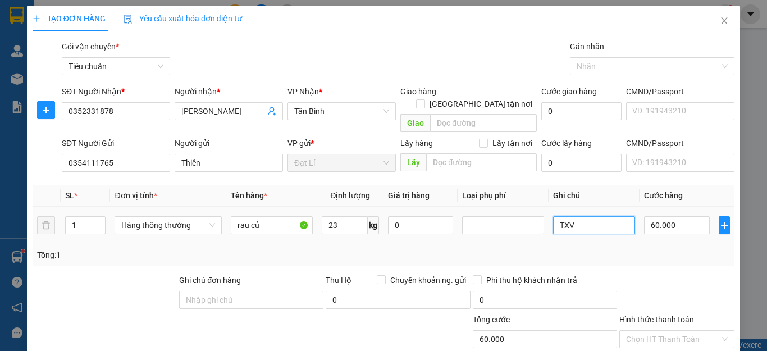
type input "TXV"
drag, startPoint x: 636, startPoint y: 239, endPoint x: 643, endPoint y: 234, distance: 8.9
click at [636, 249] on div "Tổng: 1" at bounding box center [383, 255] width 693 height 12
click at [494, 98] on span "Giao tận nơi" at bounding box center [481, 104] width 112 height 12
click at [424, 99] on input "Giao tận nơi" at bounding box center [420, 103] width 8 height 8
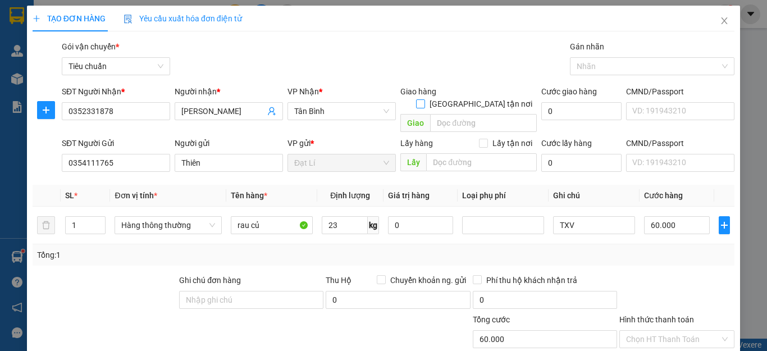
checkbox input "true"
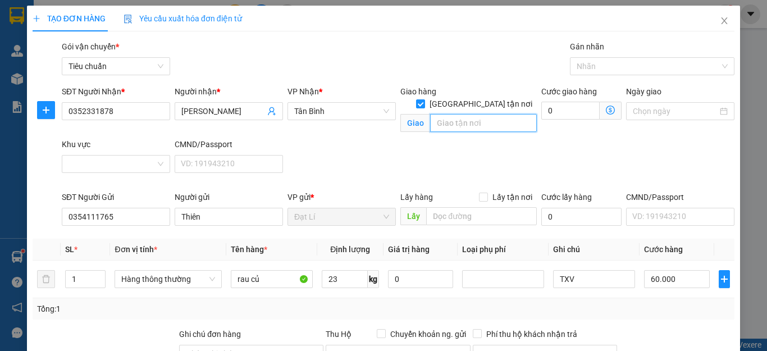
click at [485, 114] on input "search" at bounding box center [483, 123] width 107 height 18
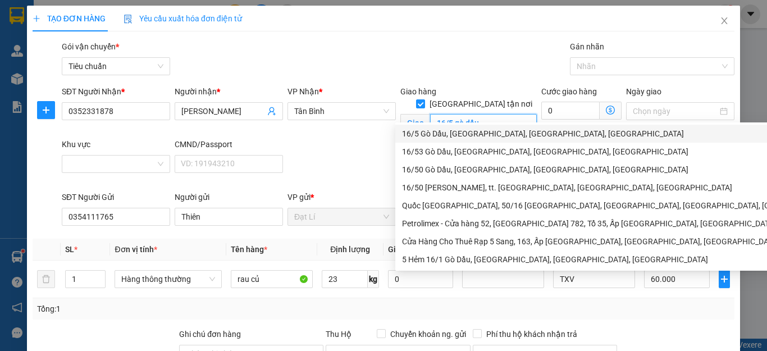
click at [463, 133] on div "16/5 Gò Dầu, Tân Sơn Nhì, Tân Phú, Hồ Chí Minh" at bounding box center [676, 133] width 549 height 12
type input "16/5 Gò Dầu, Tân Sơn Nhì, Tân Phú, Hồ Chí Minh"
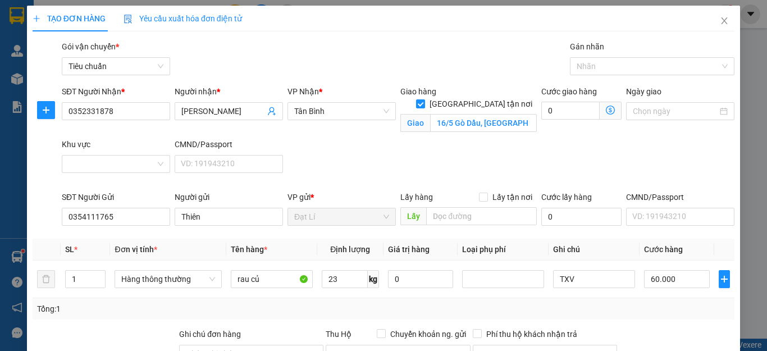
click at [356, 143] on div "SĐT Người Nhận * 0352331878 Người nhận * Lê Vy VP Nhận * Tân Bình Giao hàng Gia…" at bounding box center [398, 138] width 677 height 106
click at [156, 163] on div at bounding box center [116, 164] width 108 height 18
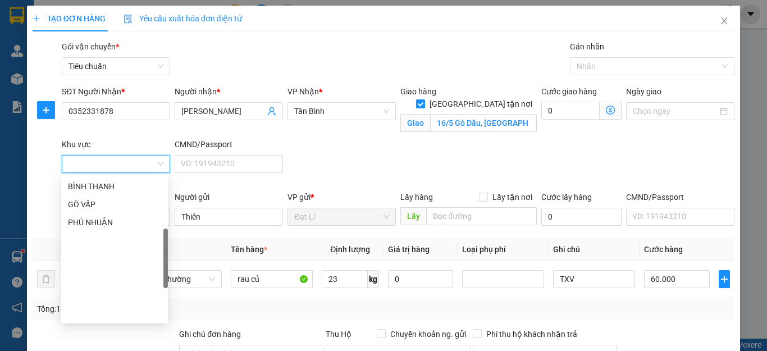
scroll to position [119, 0]
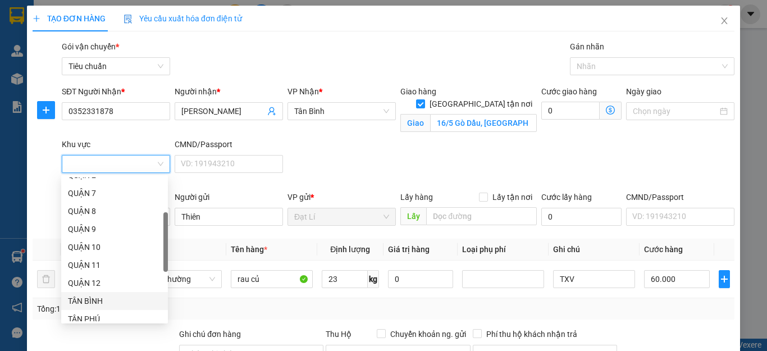
click at [98, 312] on div "TÂN PHÚ" at bounding box center [114, 319] width 107 height 18
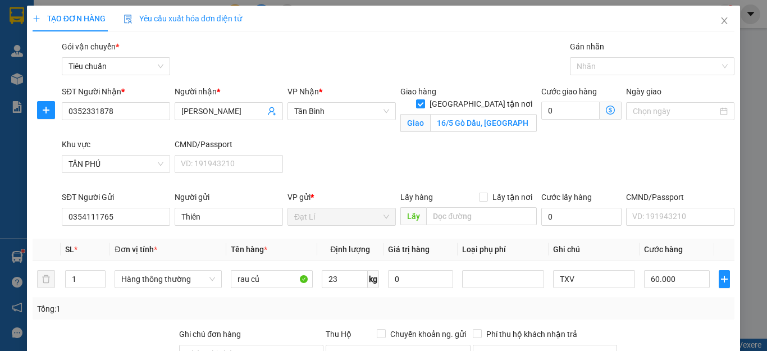
click at [444, 137] on div "Giao hàng Giao tận nơi Giao 16/5 Gò Dầu, Tân Sơn Nhì, Tân Phú, Hồ Chí Minh" at bounding box center [468, 111] width 141 height 53
type input "115.000"
type input "55.000"
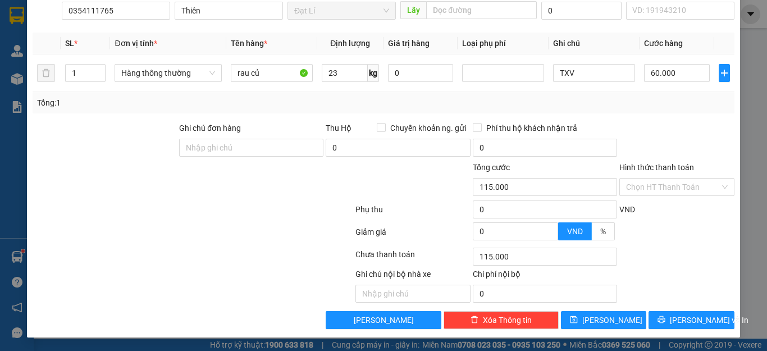
click at [682, 241] on div at bounding box center [676, 236] width 117 height 20
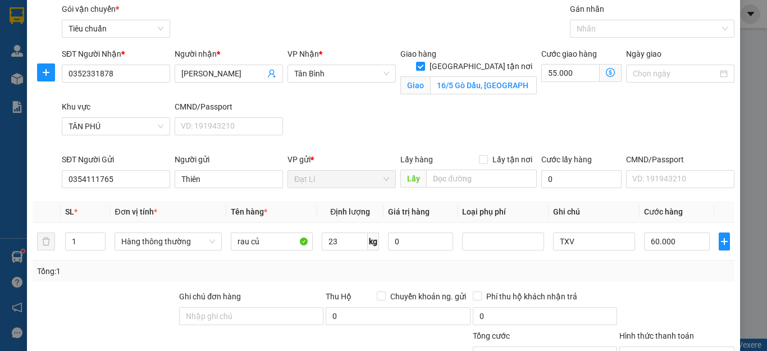
click at [606, 74] on icon "dollar-circle" at bounding box center [610, 72] width 9 height 9
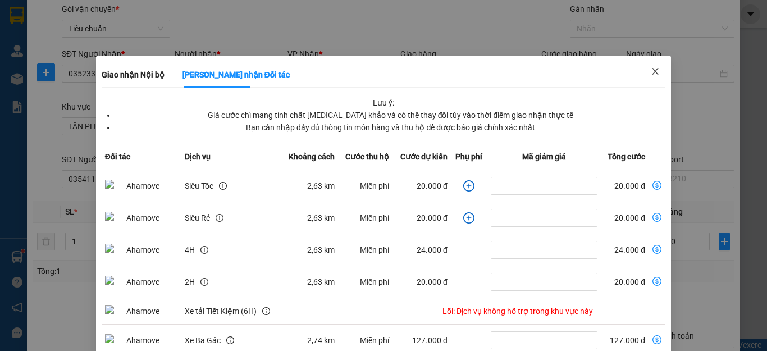
drag, startPoint x: 647, startPoint y: 72, endPoint x: 619, endPoint y: 78, distance: 28.2
click at [652, 72] on icon "close" at bounding box center [655, 71] width 6 height 7
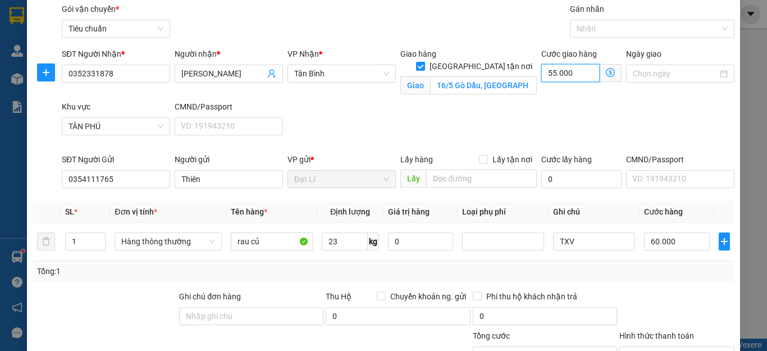
click at [566, 77] on input "55.000" at bounding box center [570, 73] width 58 height 18
type input "60.004"
type input "40"
type input "60.040"
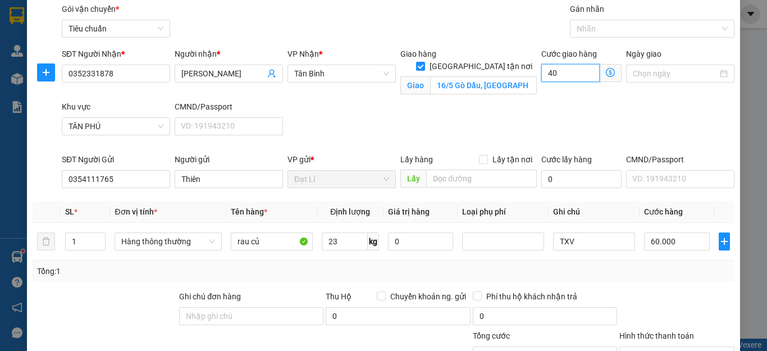
type input "60.040"
type input "40"
click at [700, 115] on div "SĐT Người Nhận * 0352331878 Người nhận * Lê Vy VP Nhận * Tân Bình Giao hàng Gia…" at bounding box center [398, 101] width 677 height 106
type input "100.000"
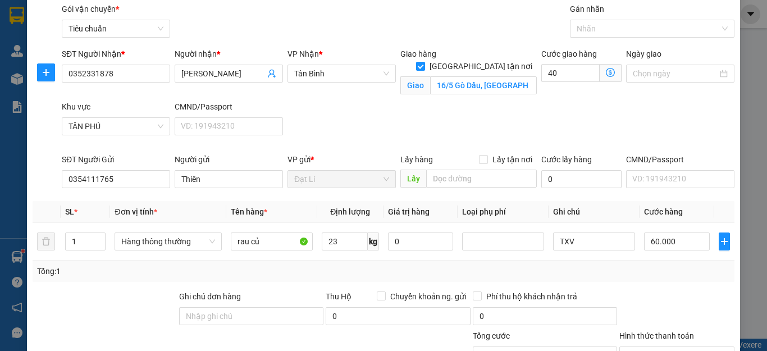
type input "40.000"
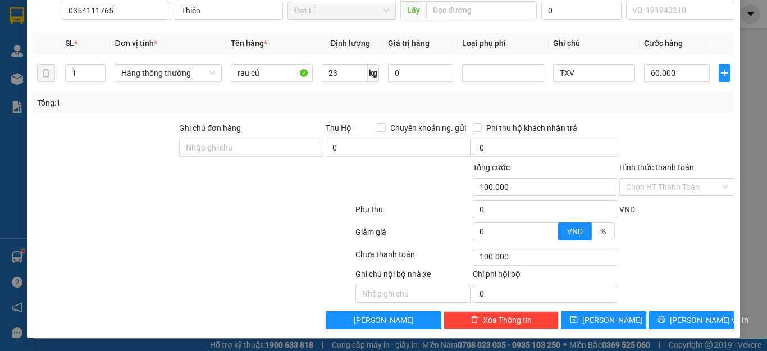
click at [674, 131] on div at bounding box center [676, 141] width 117 height 39
click at [661, 191] on input "Hình thức thanh toán" at bounding box center [673, 187] width 94 height 17
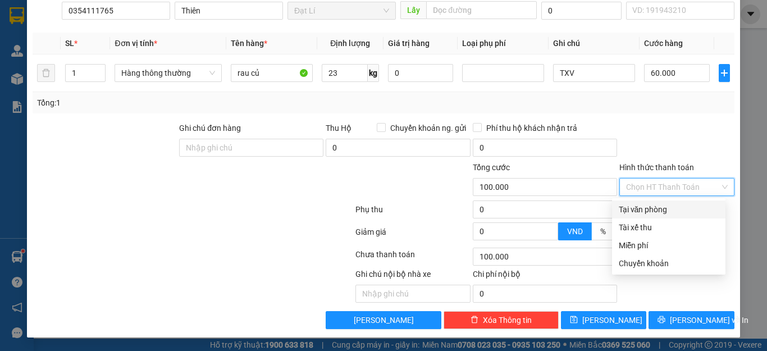
click at [656, 209] on div "Tại văn phòng" at bounding box center [669, 209] width 100 height 12
click at [673, 131] on div at bounding box center [676, 141] width 117 height 39
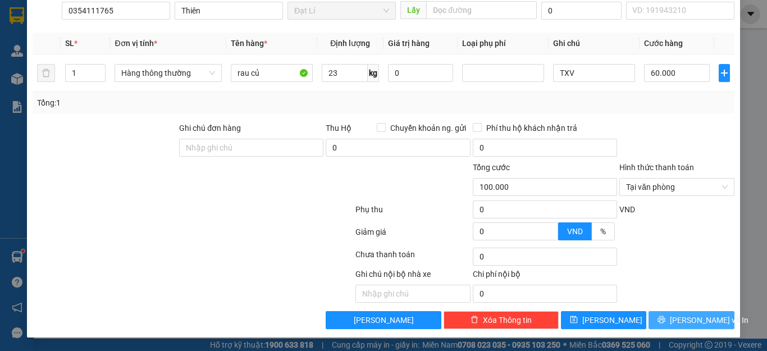
click at [688, 318] on span "Lưu và In" at bounding box center [709, 320] width 79 height 12
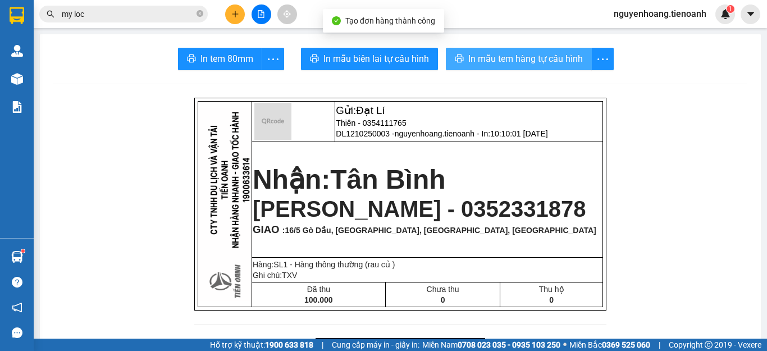
click at [491, 53] on span "In mẫu tem hàng tự cấu hình" at bounding box center [525, 59] width 115 height 14
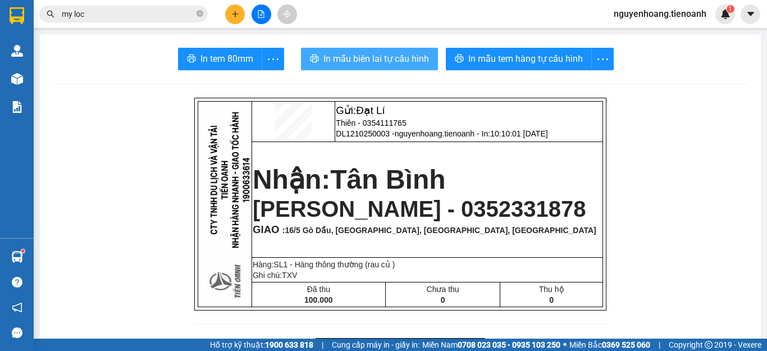
click at [363, 61] on span "In mẫu biên lai tự cấu hình" at bounding box center [376, 59] width 106 height 14
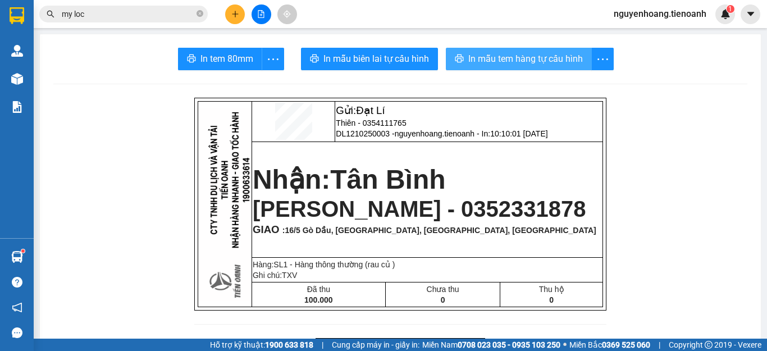
click at [469, 63] on span "In mẫu tem hàng tự cấu hình" at bounding box center [525, 59] width 115 height 14
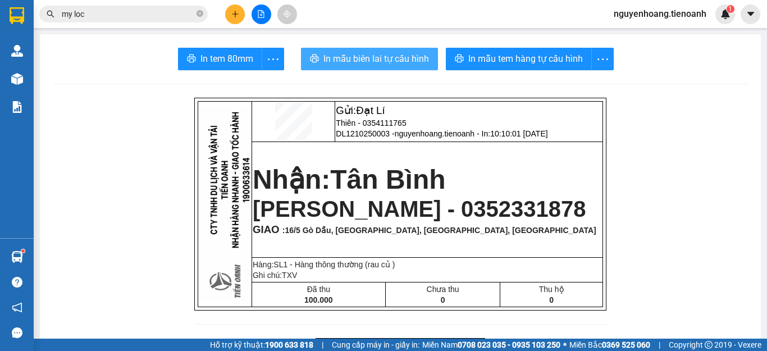
click at [392, 53] on span "In mẫu biên lai tự cấu hình" at bounding box center [376, 59] width 106 height 14
click at [139, 14] on input "my loc" at bounding box center [128, 14] width 133 height 12
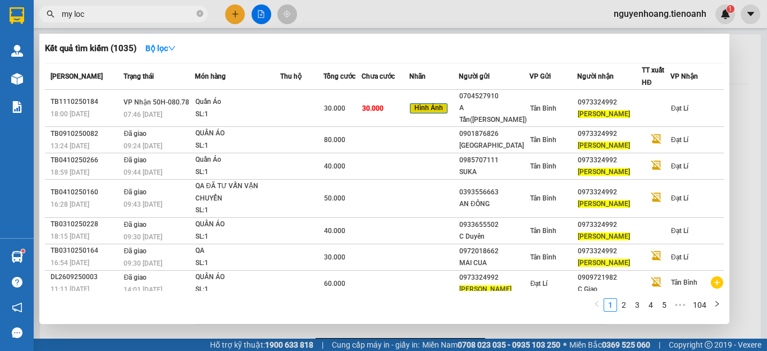
click at [139, 14] on input "my loc" at bounding box center [128, 14] width 133 height 12
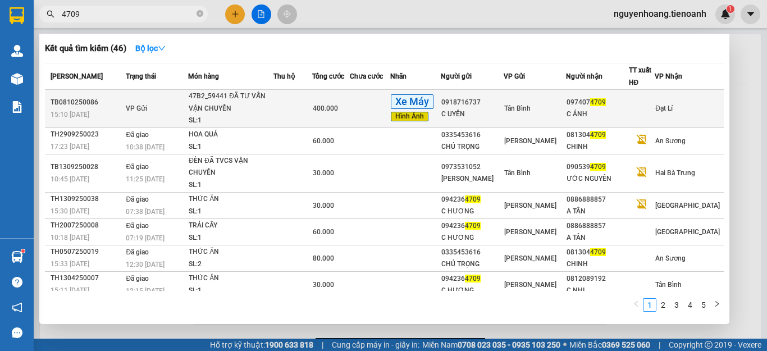
click at [295, 110] on td at bounding box center [292, 109] width 38 height 38
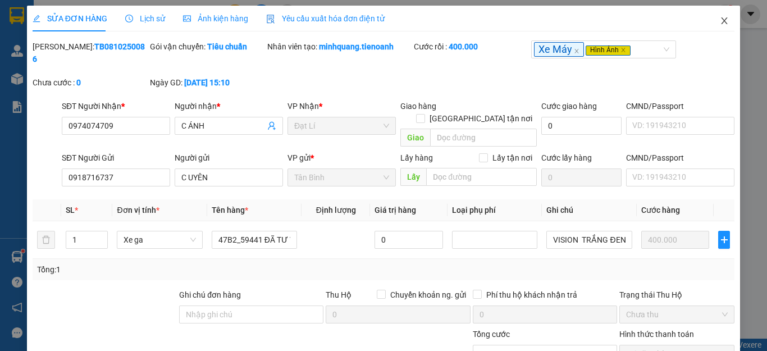
click at [720, 23] on icon "close" at bounding box center [724, 20] width 9 height 9
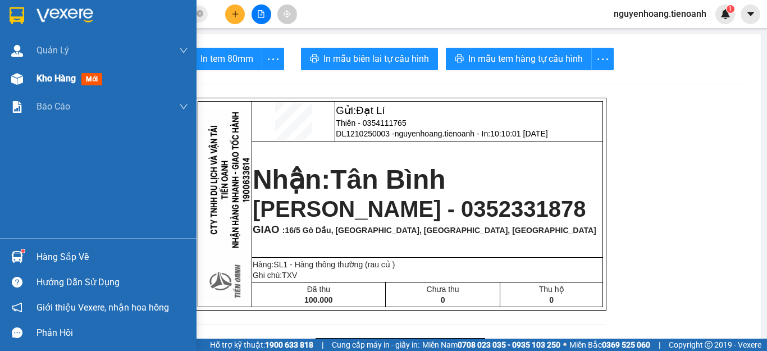
click at [58, 80] on span "Kho hàng" at bounding box center [55, 78] width 39 height 11
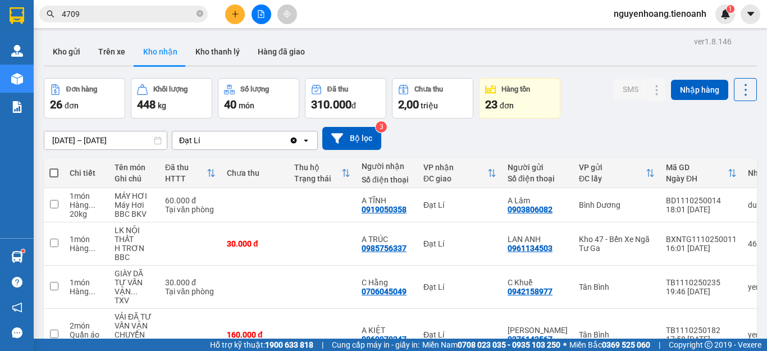
click at [658, 9] on span "nguyenhoang.tienoanh" at bounding box center [660, 14] width 111 height 14
click at [643, 39] on span "Đăng xuất" at bounding box center [665, 35] width 88 height 12
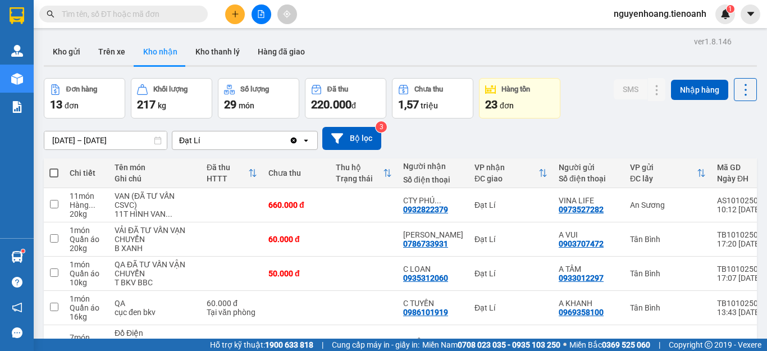
click at [236, 15] on icon "plus" at bounding box center [235, 14] width 8 height 8
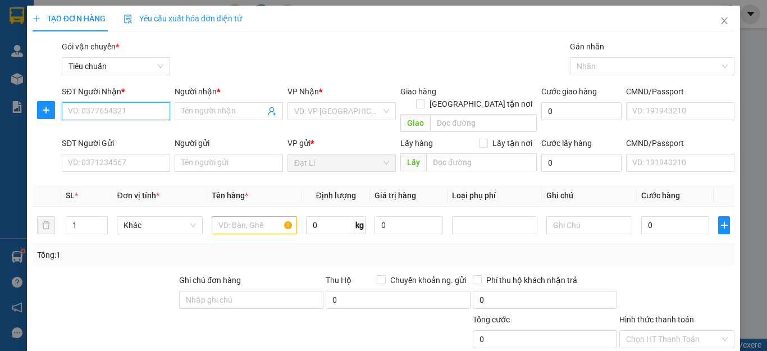
click at [141, 115] on input "SĐT Người Nhận *" at bounding box center [116, 111] width 108 height 18
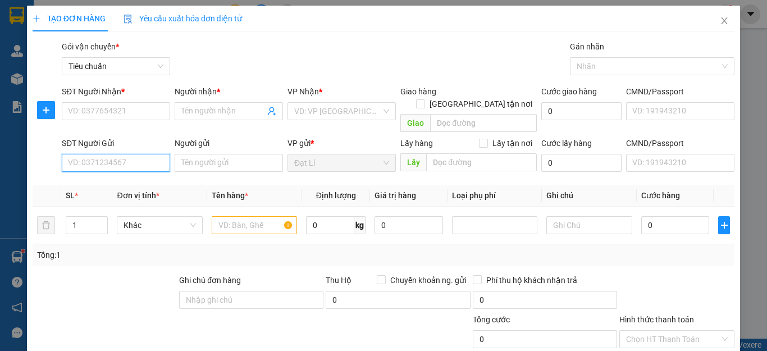
click at [138, 154] on input "SĐT Người Gửi" at bounding box center [116, 163] width 108 height 18
click at [136, 154] on input "0353061039" at bounding box center [116, 163] width 108 height 18
type input "0353061039"
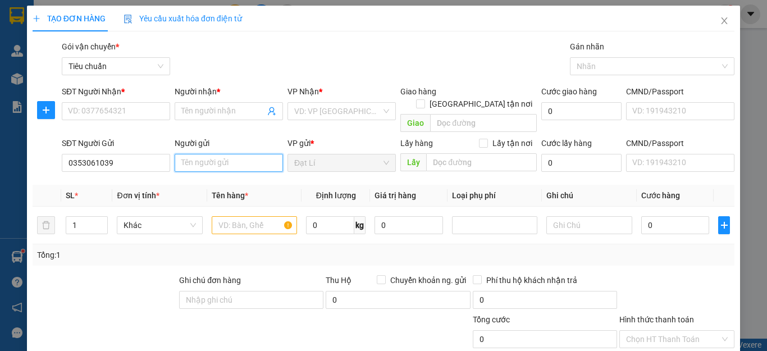
click at [217, 154] on input "Người gửi" at bounding box center [229, 163] width 108 height 18
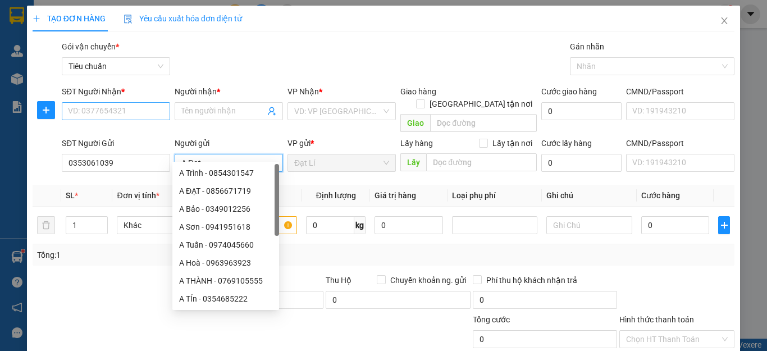
type input "A Đạt"
click at [131, 108] on input "SĐT Người Nhận *" at bounding box center [116, 111] width 108 height 18
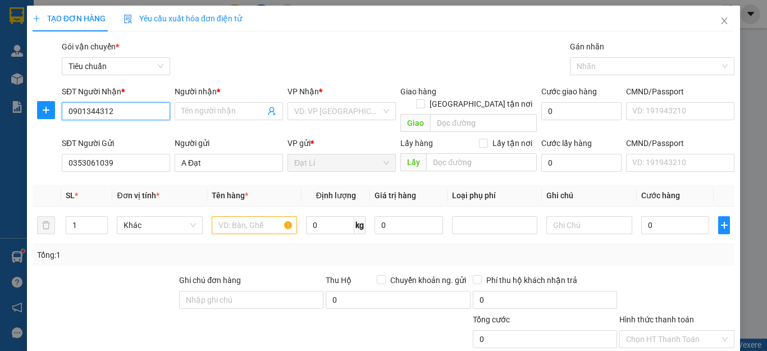
click at [129, 115] on input "0901344312" at bounding box center [116, 111] width 108 height 18
type input "0901344312"
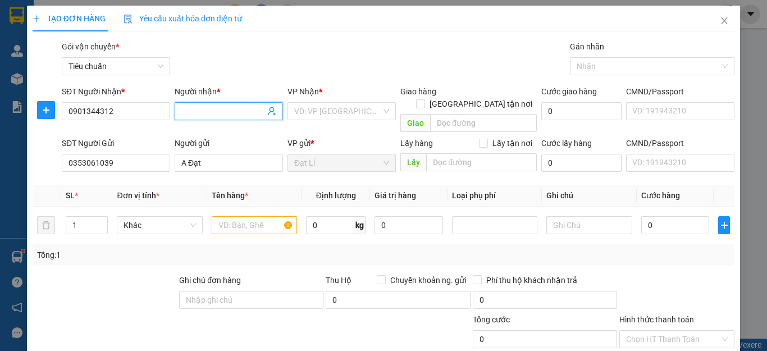
click at [205, 115] on input "Người nhận *" at bounding box center [223, 111] width 84 height 12
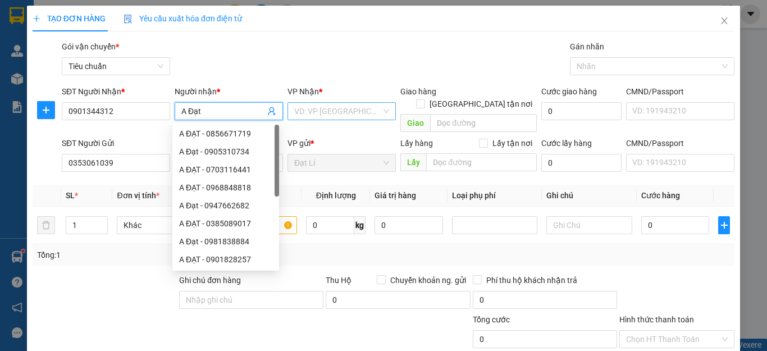
type input "A Đạt"
click at [341, 108] on input "search" at bounding box center [337, 111] width 87 height 17
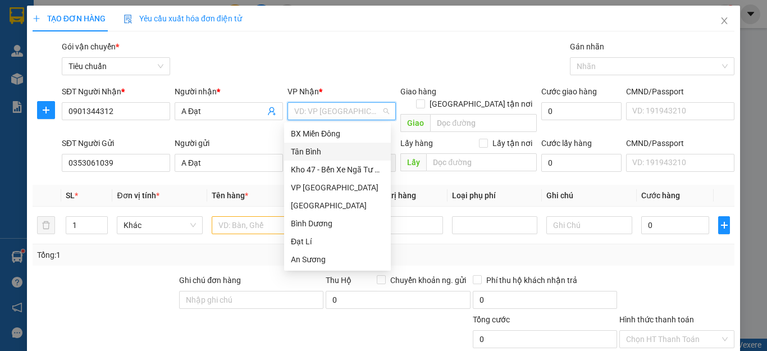
click at [321, 150] on div "Tân Bình" at bounding box center [337, 151] width 93 height 12
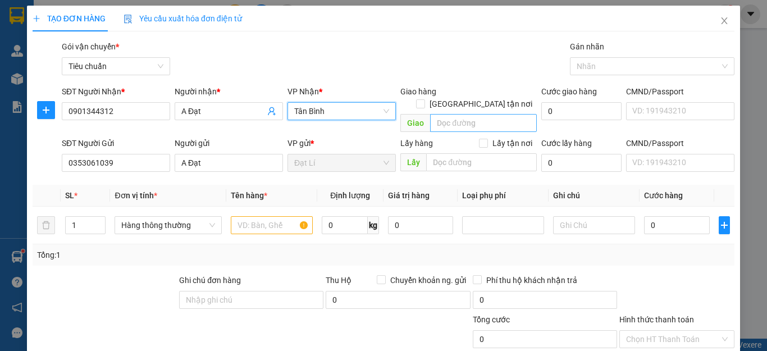
drag, startPoint x: 478, startPoint y: 94, endPoint x: 476, endPoint y: 111, distance: 16.5
click at [425, 99] on span at bounding box center [420, 103] width 9 height 9
click at [424, 99] on input "Giao tận nơi" at bounding box center [420, 103] width 8 height 8
checkbox input "true"
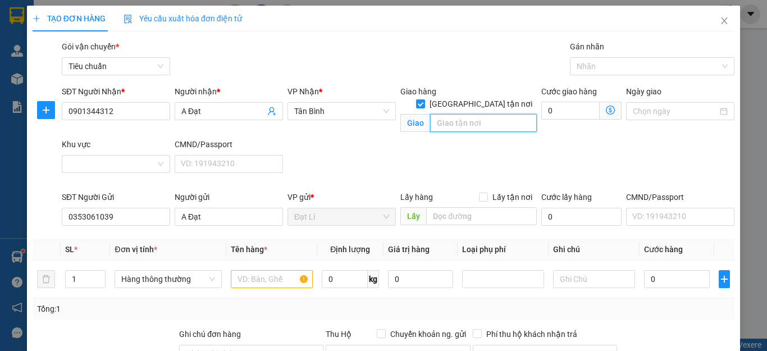
click at [474, 114] on input "search" at bounding box center [483, 123] width 107 height 18
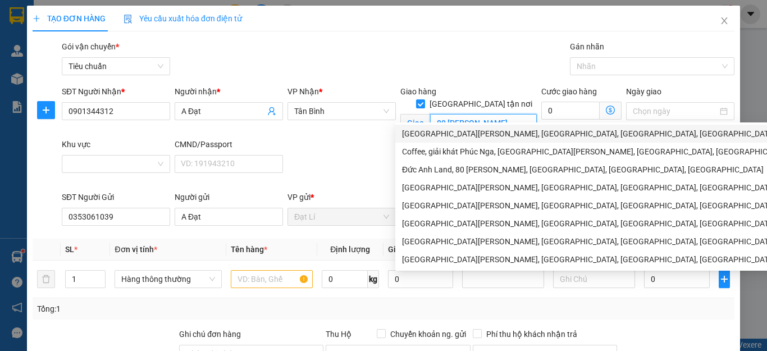
click at [439, 140] on div "80 Lê Đức Anh, Phường Bình Hưng Hòa B, Quận Bình Tân, Thành phố Hồ Chí Minh" at bounding box center [636, 134] width 482 height 18
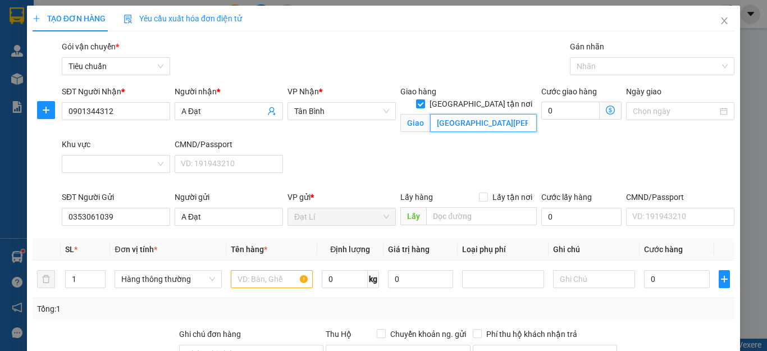
type input "80 Lê Đức Anh, Phường Bình Hưng Hòa B, Quận Bình Tân, Thành phố Hồ Chí Minh"
click at [470, 49] on div "Gói vận chuyển * Tiêu chuẩn Gán nhãn Nhãn" at bounding box center [398, 59] width 677 height 39
click at [606, 71] on div at bounding box center [647, 66] width 148 height 13
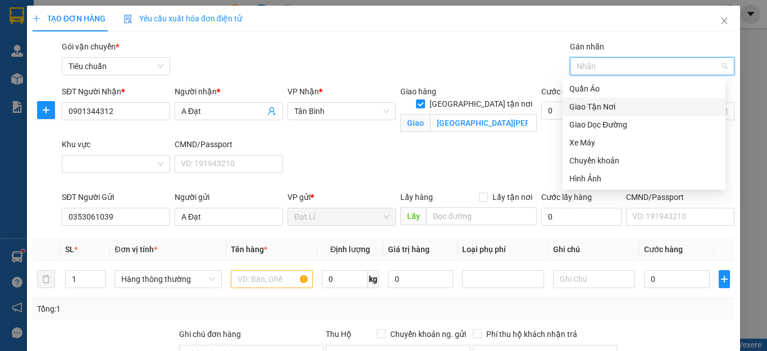
click at [612, 109] on div "Giao Tận Nơi" at bounding box center [643, 107] width 149 height 12
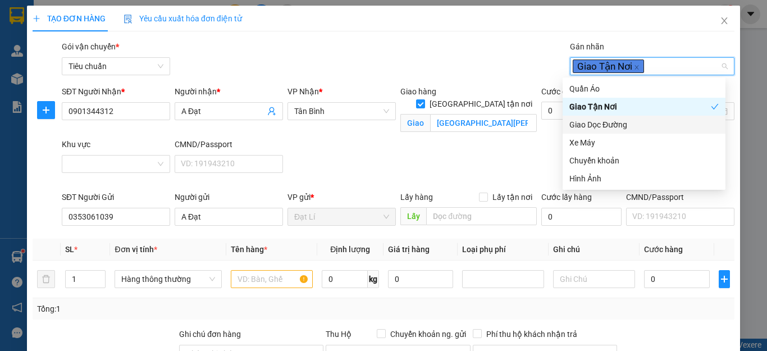
click at [454, 141] on div "SĐT Người Nhận * 0901344312 Người nhận * A Đạt VP Nhận * Tân Bình Giao hàng Gia…" at bounding box center [398, 138] width 677 height 106
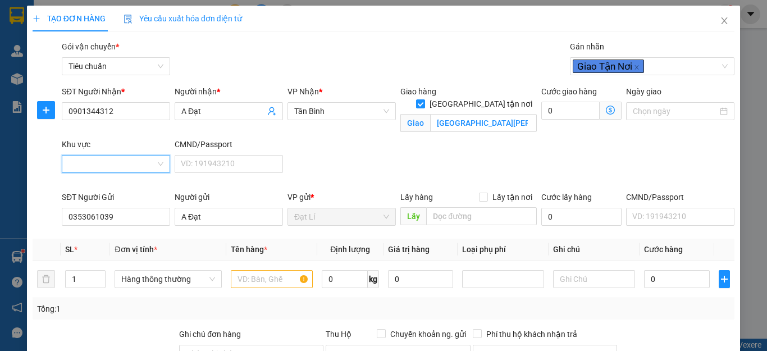
click at [118, 163] on input "Khu vực" at bounding box center [112, 164] width 87 height 17
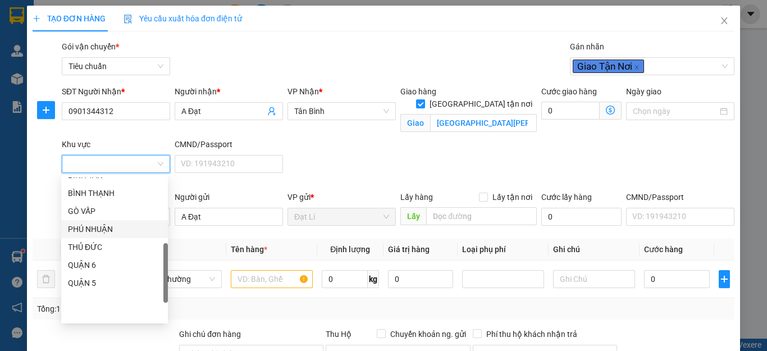
scroll to position [225, 0]
click at [88, 235] on div "BÌNH TÂN" at bounding box center [114, 231] width 93 height 12
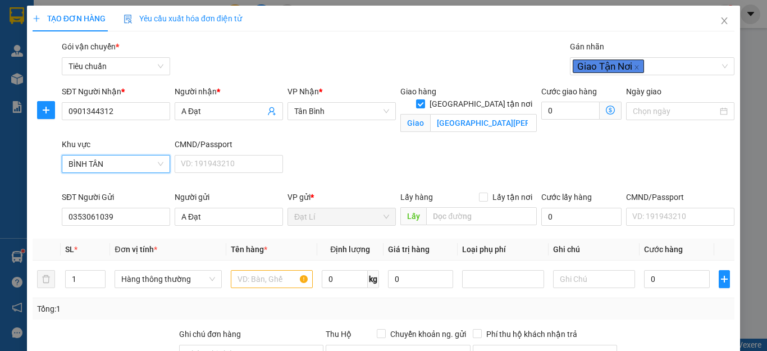
click at [364, 147] on div "SĐT Người Nhận * 0901344312 Người nhận * A Đạt VP Nhận * Tân Bình Giao hàng Gia…" at bounding box center [398, 138] width 677 height 106
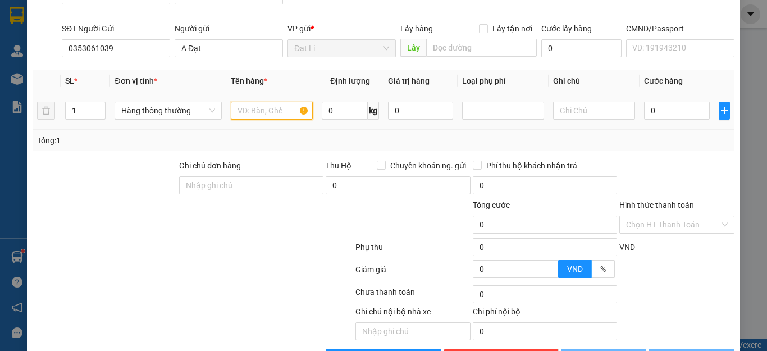
click at [276, 111] on input "text" at bounding box center [272, 111] width 82 height 18
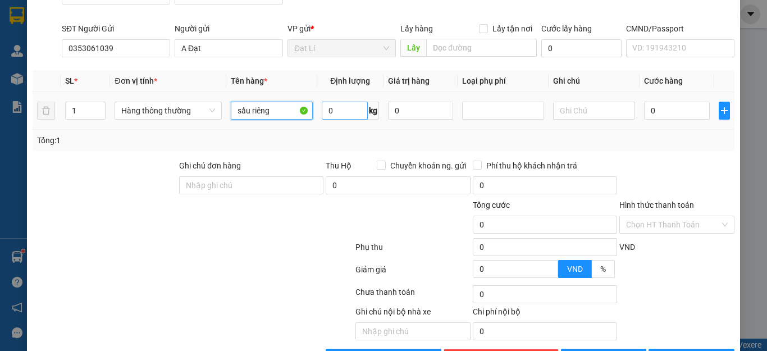
type input "sầu riêng"
click at [331, 110] on input "0" at bounding box center [345, 111] width 46 height 18
type input "10"
click at [332, 149] on div "Tổng: 1" at bounding box center [384, 140] width 702 height 21
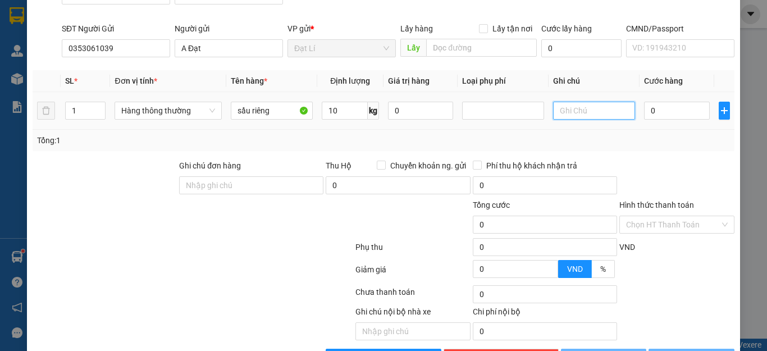
click at [586, 116] on input "text" at bounding box center [594, 111] width 82 height 18
type input "40.000"
type input "120.000"
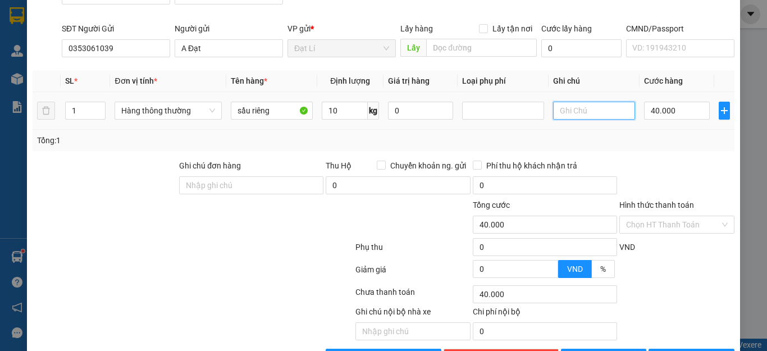
type input "120.000"
type input "80.000"
type input "t xanh"
click at [642, 142] on div "Tổng: 1" at bounding box center [383, 140] width 693 height 12
click at [643, 144] on div "Tổng: 1" at bounding box center [383, 140] width 693 height 12
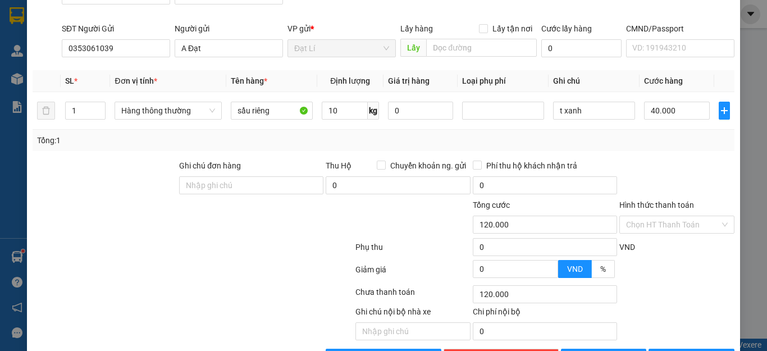
scroll to position [0, 0]
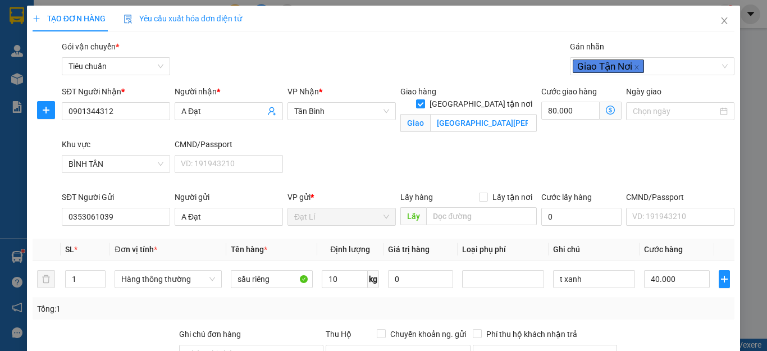
click at [606, 107] on icon "dollar-circle" at bounding box center [610, 110] width 9 height 9
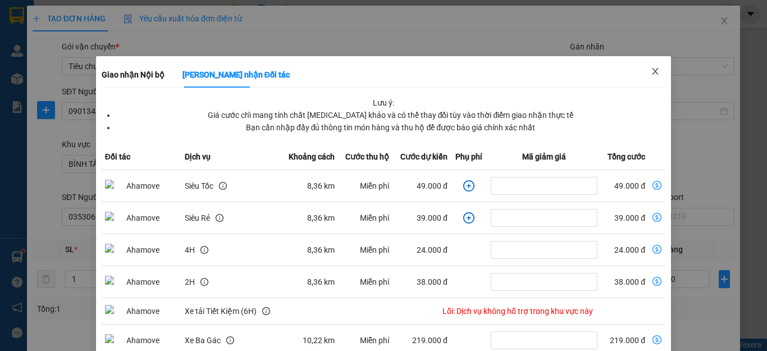
click at [651, 72] on icon "close" at bounding box center [655, 71] width 9 height 9
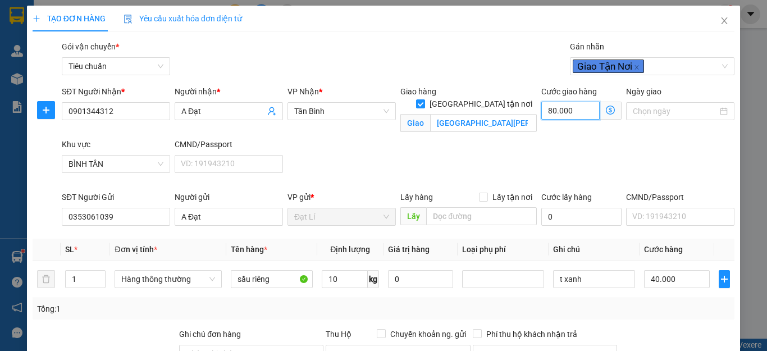
click at [580, 108] on input "80.000" at bounding box center [570, 111] width 58 height 18
type input "40.006"
type input "60"
type input "40.060"
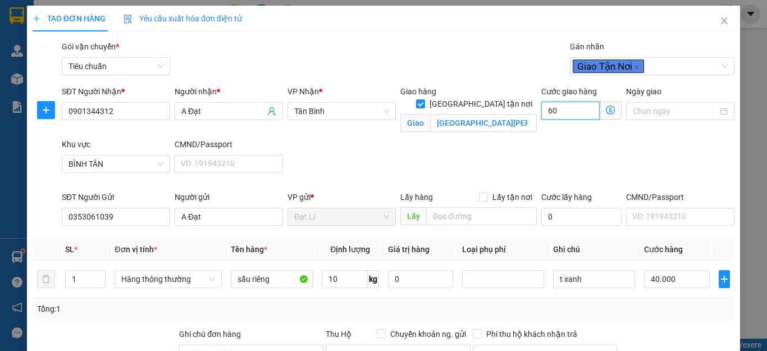
type input "40.060"
type input "60"
click at [667, 141] on div "SĐT Người Nhận * 0901344312 Người nhận * A Đạt VP Nhận * Tân Bình Giao hàng Gia…" at bounding box center [398, 138] width 677 height 106
type input "100.000"
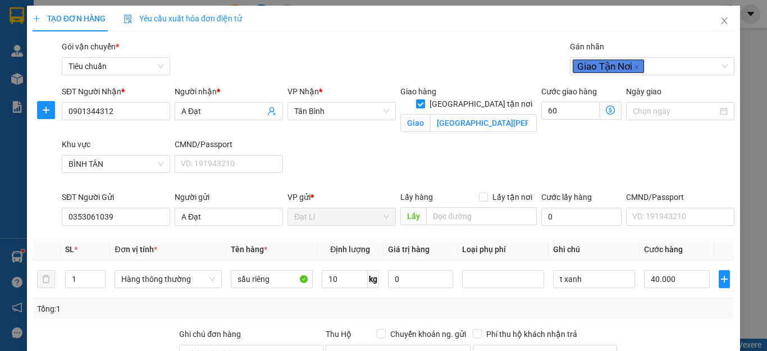
type input "60.000"
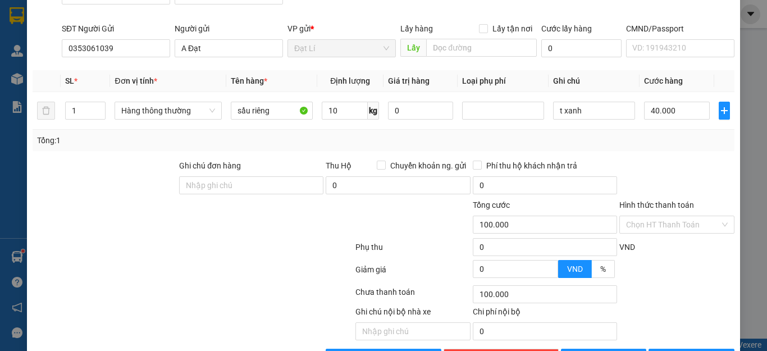
scroll to position [206, 0]
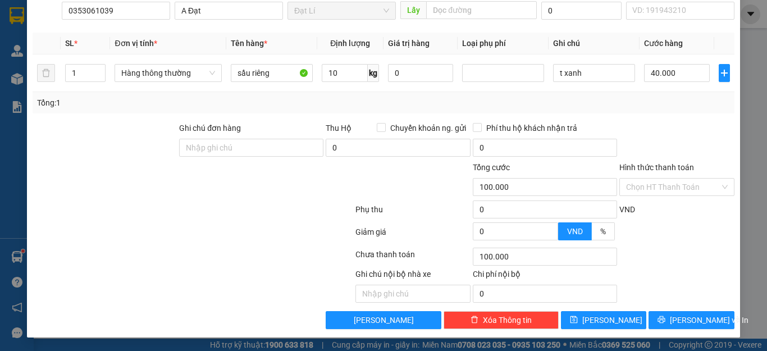
click at [660, 125] on div at bounding box center [676, 141] width 117 height 39
click at [666, 186] on input "Hình thức thanh toán" at bounding box center [673, 187] width 94 height 17
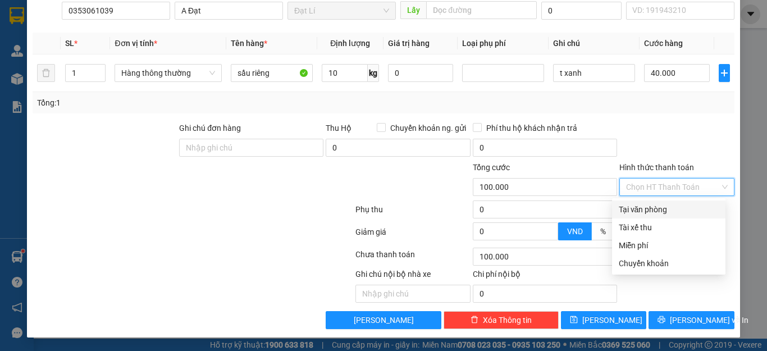
click at [664, 207] on div "Tại văn phòng" at bounding box center [669, 209] width 100 height 12
type input "0"
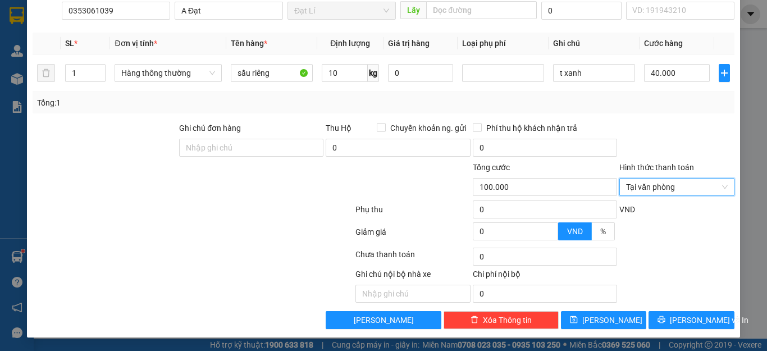
click at [679, 131] on div at bounding box center [676, 141] width 117 height 39
click at [672, 331] on div "TẠO ĐƠN HÀNG Yêu cầu xuất hóa đơn điện tử Transit Pickup Surcharge Ids Transit …" at bounding box center [383, 69] width 713 height 538
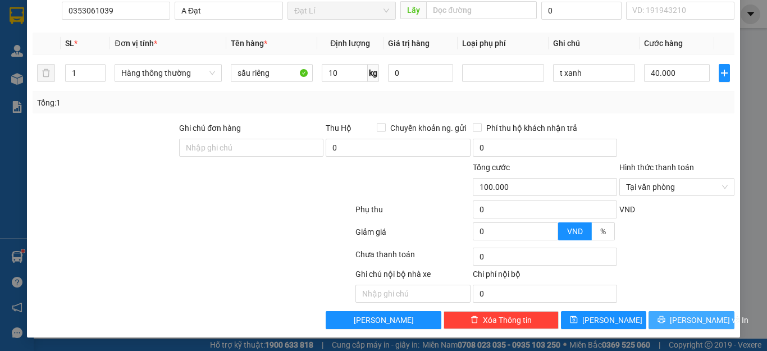
click at [673, 325] on button "Lưu và In" at bounding box center [692, 320] width 86 height 18
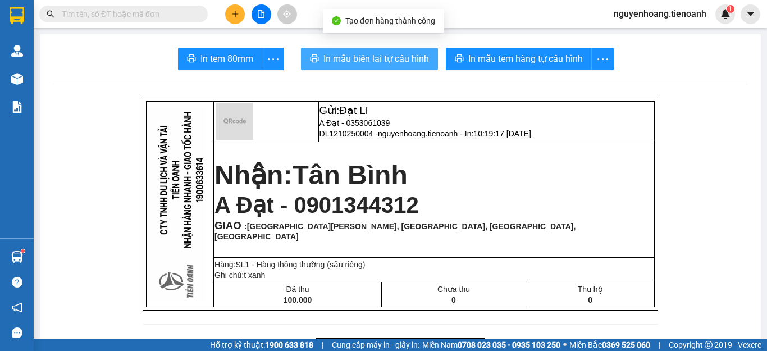
click at [368, 68] on button "In mẫu biên lai tự cấu hình" at bounding box center [369, 59] width 137 height 22
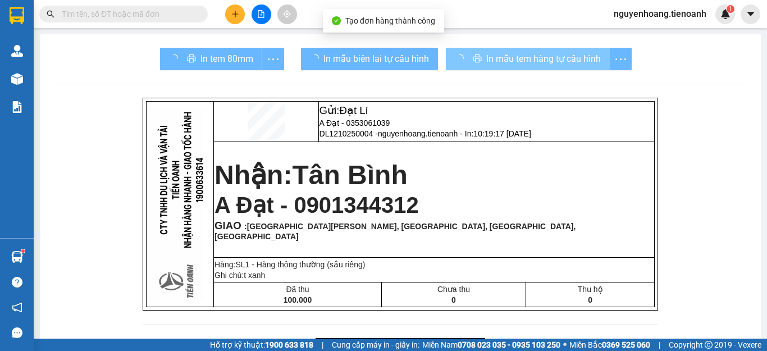
click at [486, 59] on span "In mẫu tem hàng tự cấu hình" at bounding box center [543, 59] width 115 height 14
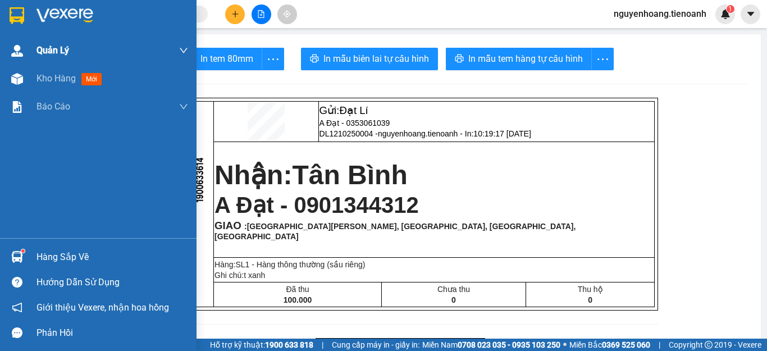
click at [63, 84] on span "Kho hàng" at bounding box center [55, 78] width 39 height 11
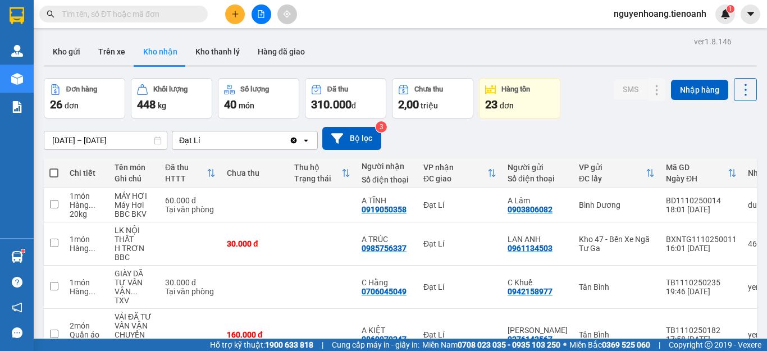
click at [642, 10] on span "nguyenhoang.tienoanh" at bounding box center [660, 14] width 111 height 14
click at [655, 33] on span "Đăng xuất" at bounding box center [665, 35] width 88 height 12
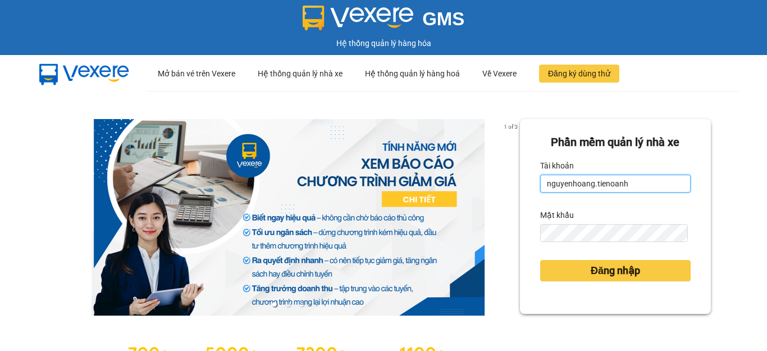
click at [659, 184] on input "nguyenhoang.tienoanh" at bounding box center [615, 184] width 150 height 18
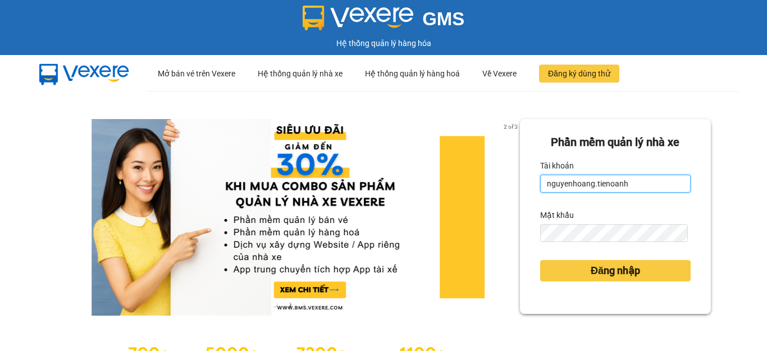
type input "manhkhanh.tienoanh"
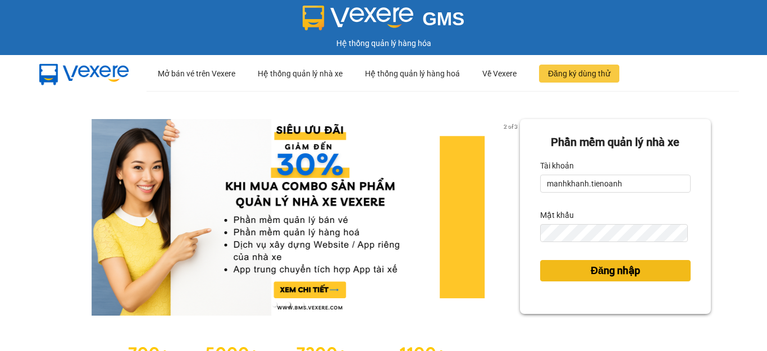
click at [608, 276] on span "Đăng nhập" at bounding box center [615, 271] width 49 height 16
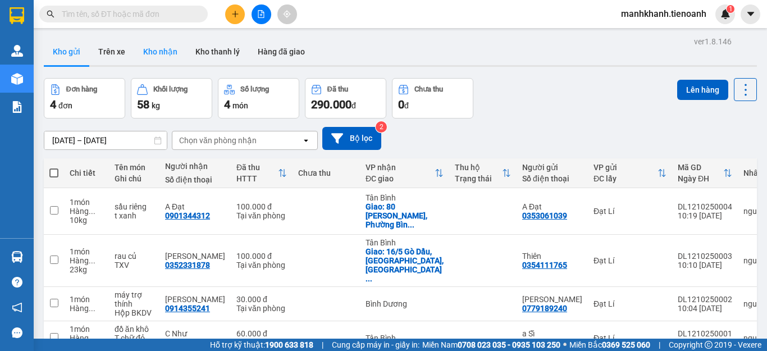
click at [158, 53] on button "Kho nhận" at bounding box center [160, 51] width 52 height 27
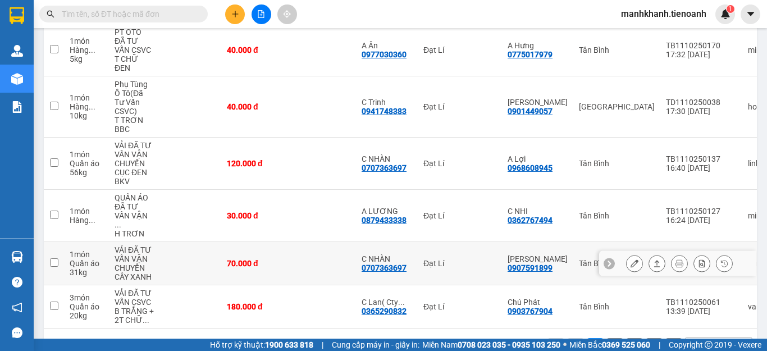
scroll to position [359, 0]
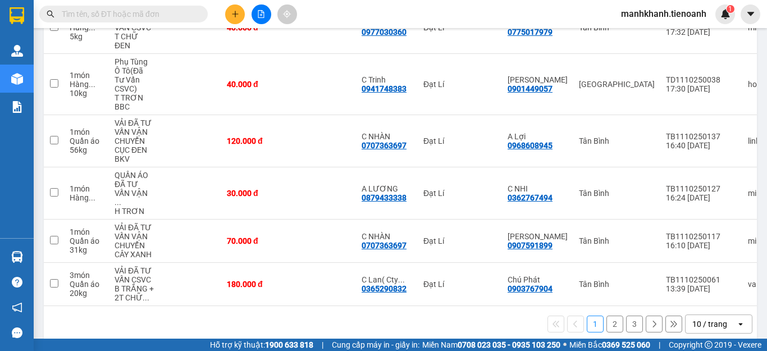
click at [703, 318] on div "10 / trang" at bounding box center [709, 323] width 35 height 11
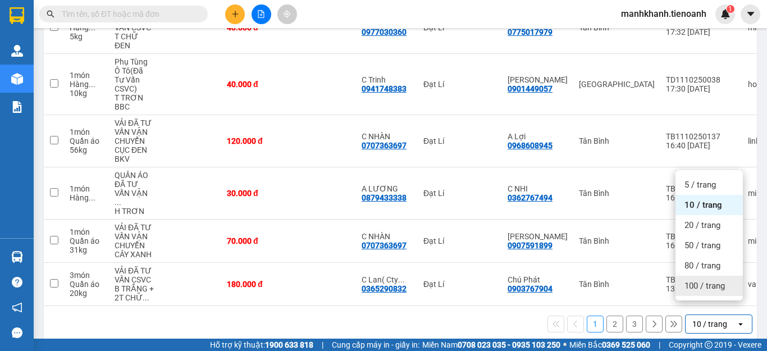
click at [702, 293] on div "100 / trang" at bounding box center [708, 286] width 67 height 20
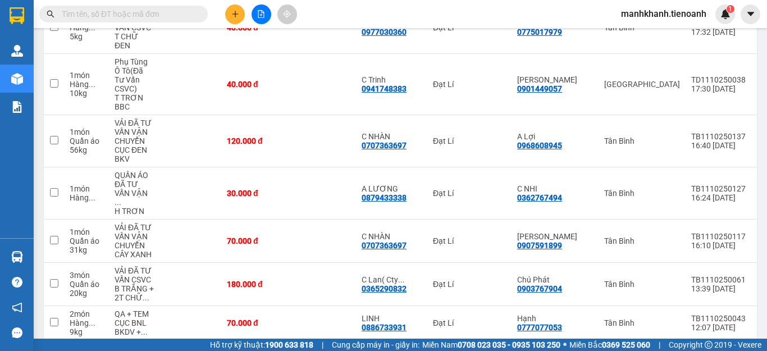
click at [654, 12] on span "manhkhanh.tienoanh" at bounding box center [663, 14] width 103 height 14
click at [660, 36] on span "Đăng xuất" at bounding box center [669, 35] width 80 height 12
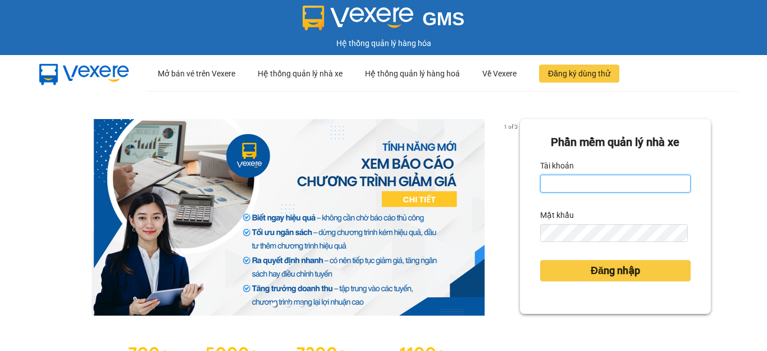
type input "manhkhanh.tienoanh"
click at [631, 186] on input "manhkhanh.tienoanh" at bounding box center [615, 184] width 150 height 18
click at [714, 169] on div "1 of 3 Phần mềm quản lý nhà xe Tài khoản manhkhanh.tienoanh Mật khẩu Đăng nhập" at bounding box center [383, 250] width 767 height 318
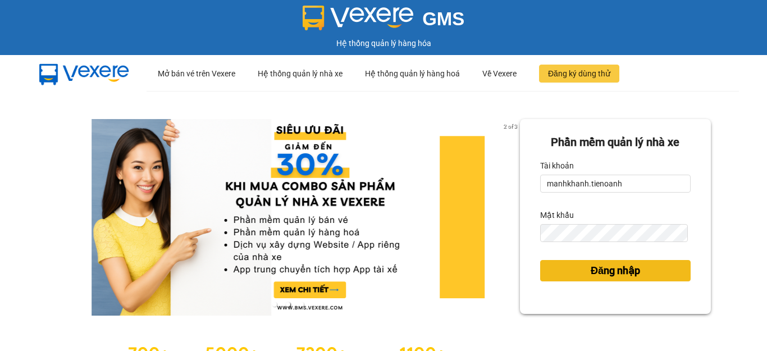
click at [613, 272] on span "Đăng nhập" at bounding box center [615, 271] width 49 height 16
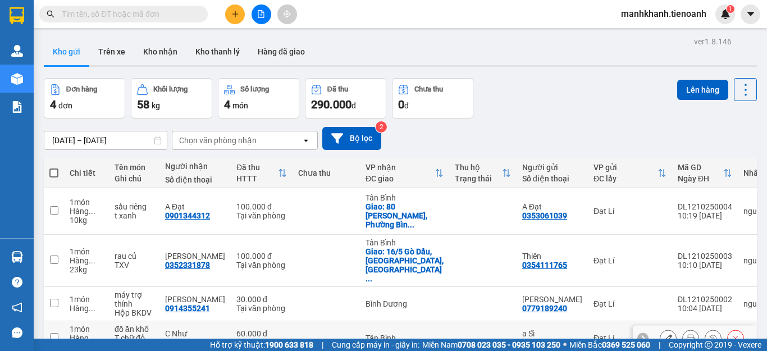
scroll to position [52, 0]
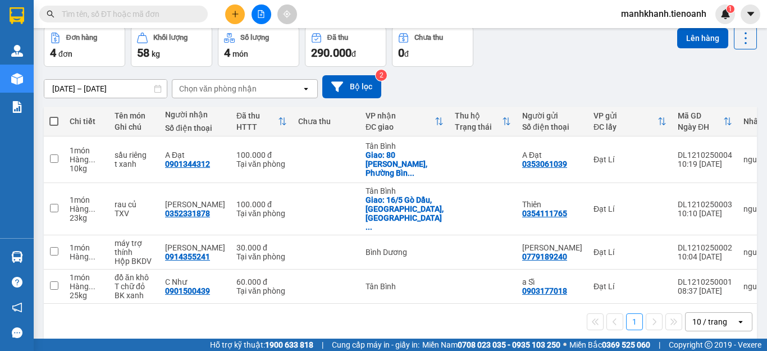
click at [696, 316] on div "10 / trang" at bounding box center [709, 321] width 35 height 11
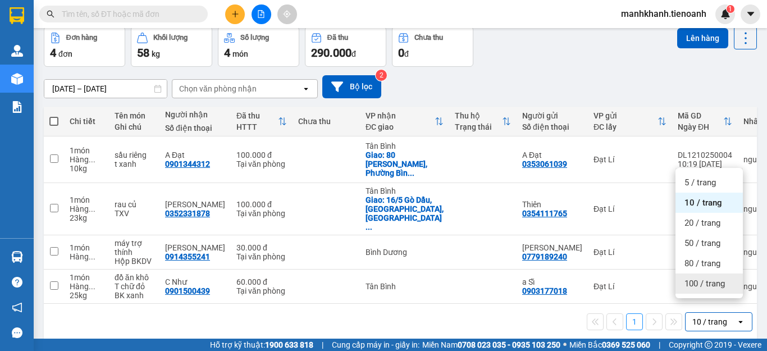
click at [684, 286] on div "100 / trang" at bounding box center [708, 283] width 67 height 20
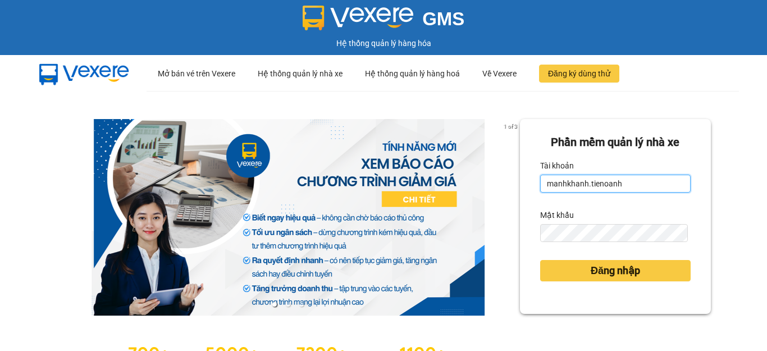
click at [641, 185] on input "manhkhanh.tienoanh" at bounding box center [615, 184] width 150 height 18
type input "nguyenhoang.tienoanh"
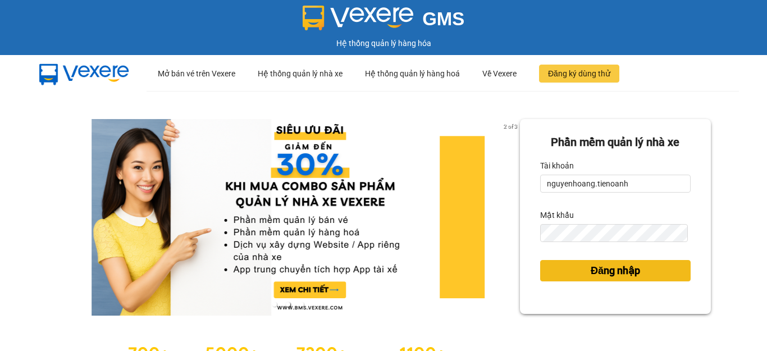
click at [610, 273] on span "Đăng nhập" at bounding box center [615, 271] width 49 height 16
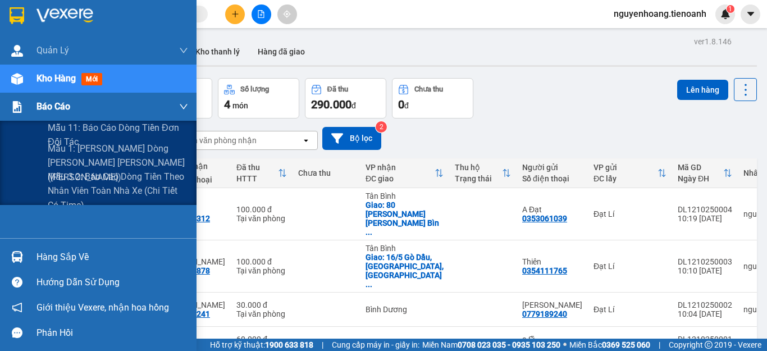
click at [50, 111] on span "Báo cáo" at bounding box center [53, 106] width 34 height 14
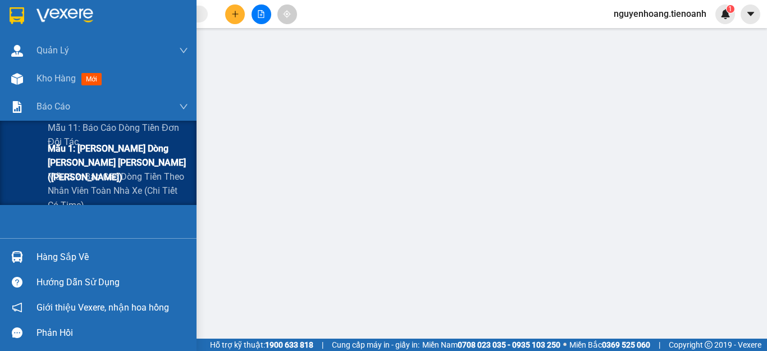
click at [82, 157] on span "Mẫu 1: [PERSON_NAME] dòng [PERSON_NAME] [PERSON_NAME] ([PERSON_NAME])" at bounding box center [118, 162] width 140 height 42
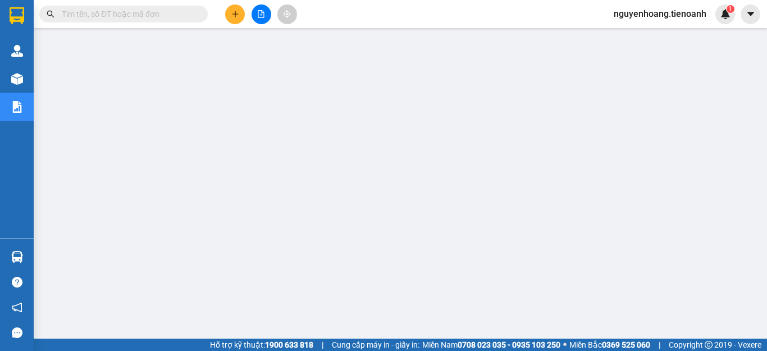
scroll to position [81, 0]
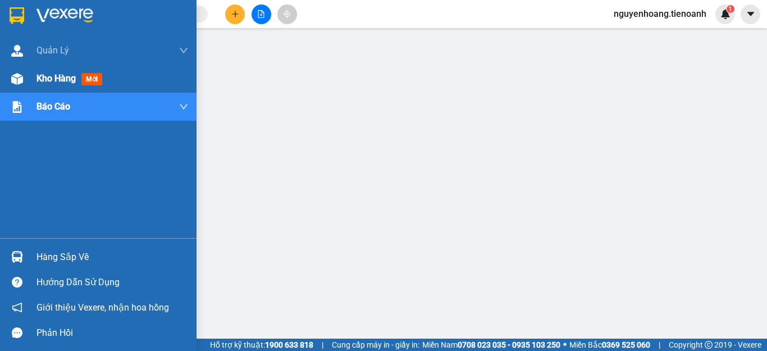
click at [45, 79] on span "Kho hàng" at bounding box center [55, 78] width 39 height 11
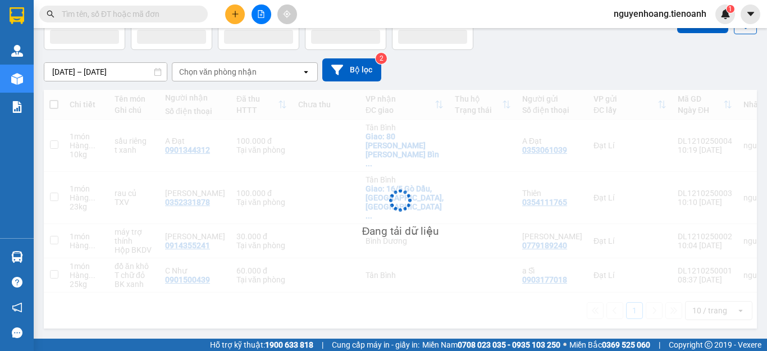
scroll to position [52, 0]
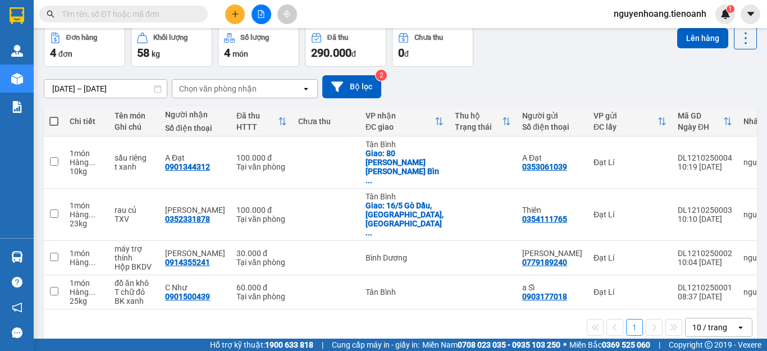
click at [646, 17] on span "nguyenhoang.tienoanh" at bounding box center [660, 14] width 111 height 14
click at [650, 43] on li "Đăng xuất" at bounding box center [659, 35] width 112 height 18
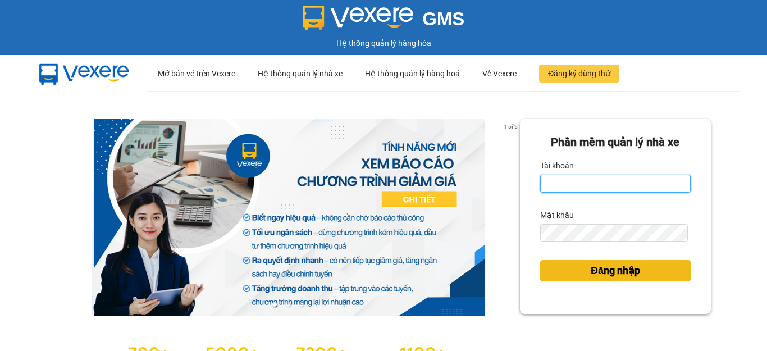
type input "manhkhanh.tienoanh"
click at [620, 277] on span "Đăng nhập" at bounding box center [615, 271] width 49 height 16
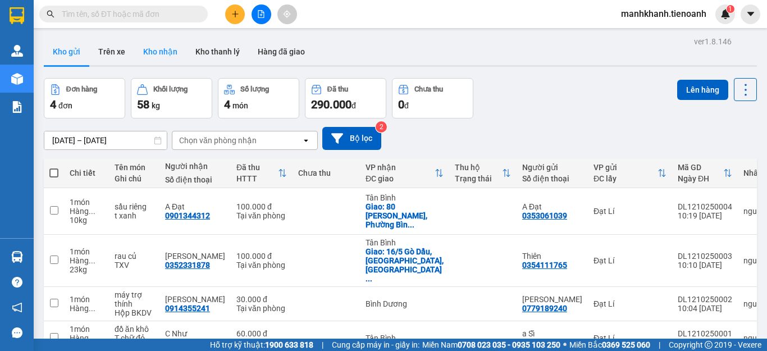
click at [168, 48] on button "Kho nhận" at bounding box center [160, 51] width 52 height 27
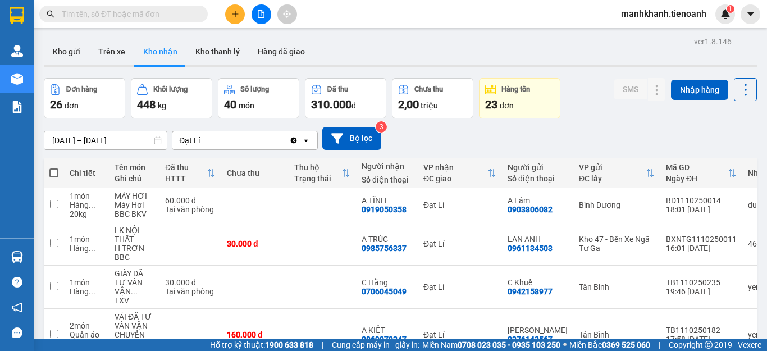
click at [153, 18] on input "text" at bounding box center [128, 14] width 133 height 12
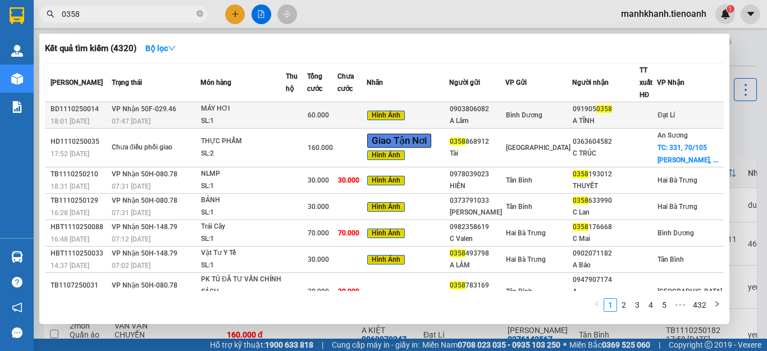
type input "0358"
click at [264, 103] on div "MÁY HƠI" at bounding box center [243, 109] width 84 height 12
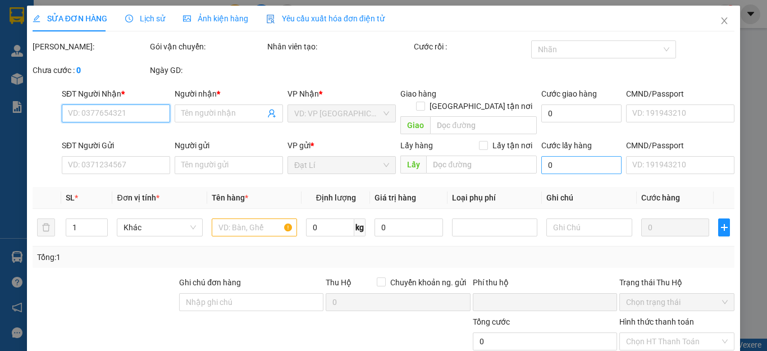
type input "0919050358"
type input "A TĨNH"
type input "0903806082"
type input "A Lâm"
type input "0"
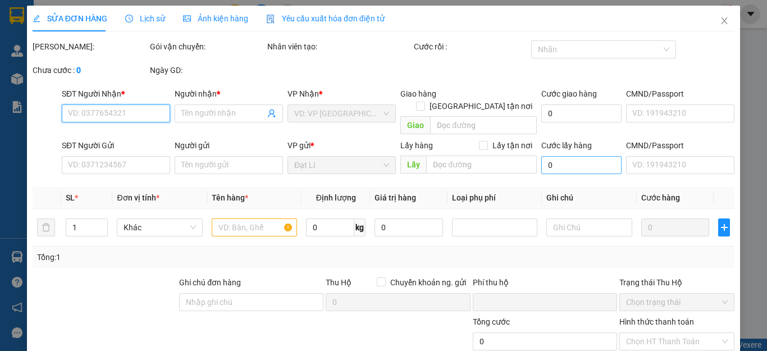
type input "60.000"
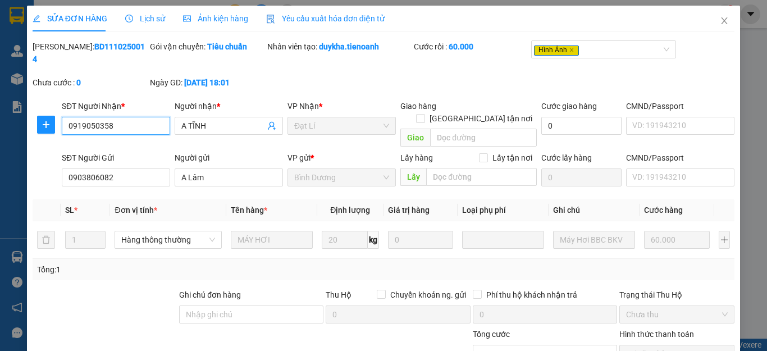
scroll to position [107, 0]
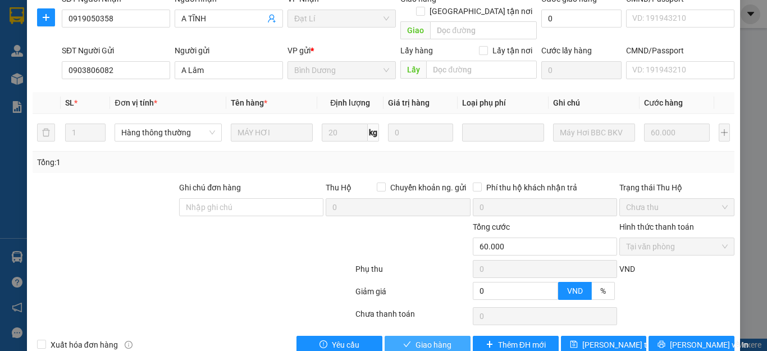
click at [429, 339] on span "Giao hàng" at bounding box center [434, 345] width 36 height 12
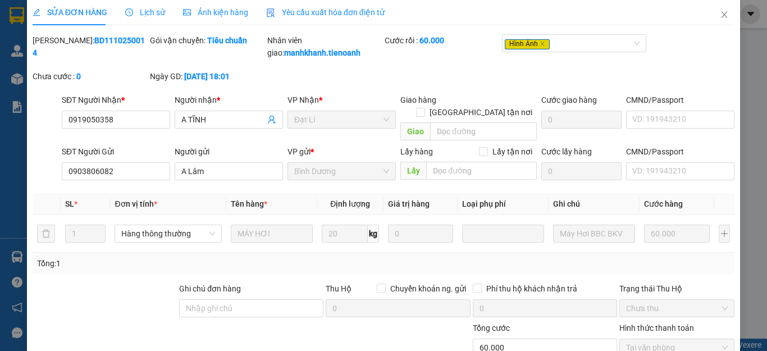
scroll to position [0, 0]
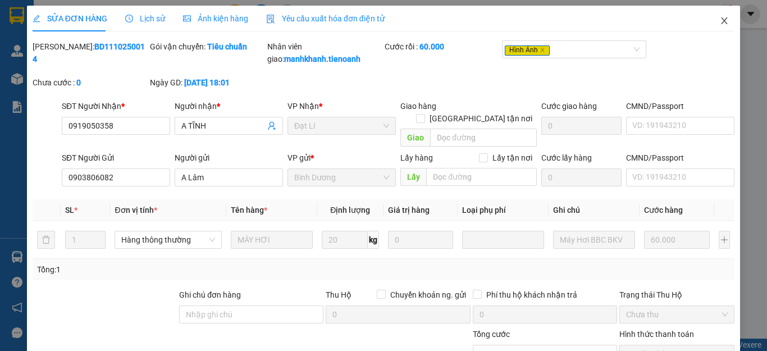
click at [720, 22] on icon "close" at bounding box center [724, 20] width 9 height 9
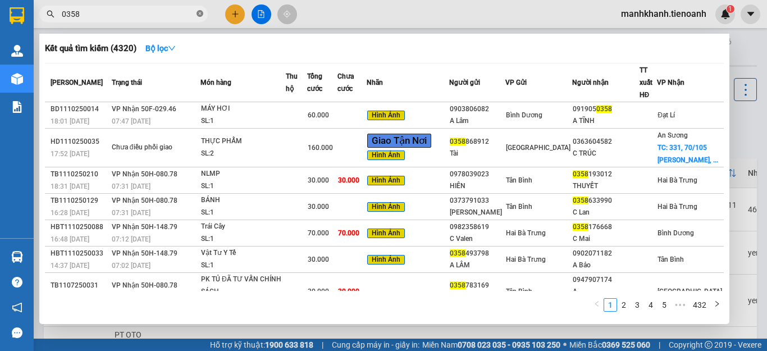
click at [201, 16] on icon "close-circle" at bounding box center [200, 13] width 7 height 7
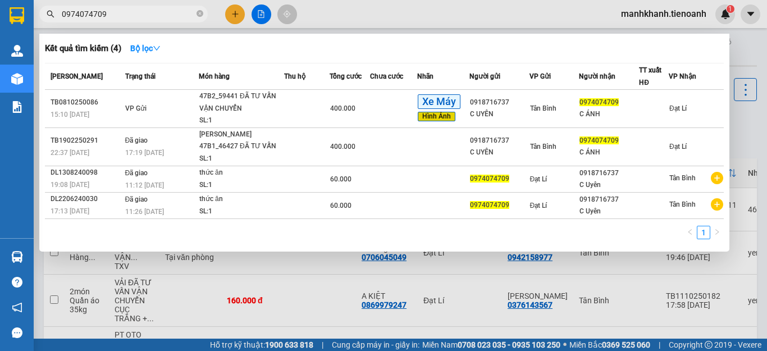
type input "0974074709"
click at [199, 13] on icon "close-circle" at bounding box center [200, 13] width 7 height 7
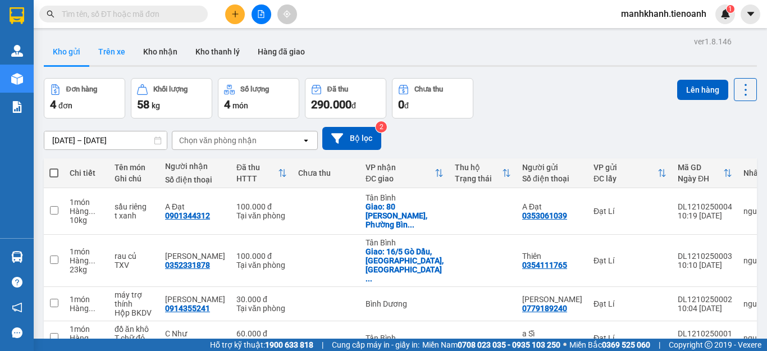
click at [110, 56] on button "Trên xe" at bounding box center [111, 51] width 45 height 27
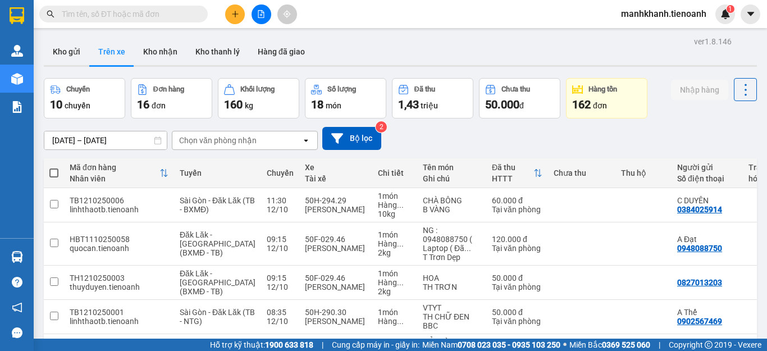
click at [208, 143] on div "Chọn văn phòng nhận" at bounding box center [217, 140] width 77 height 11
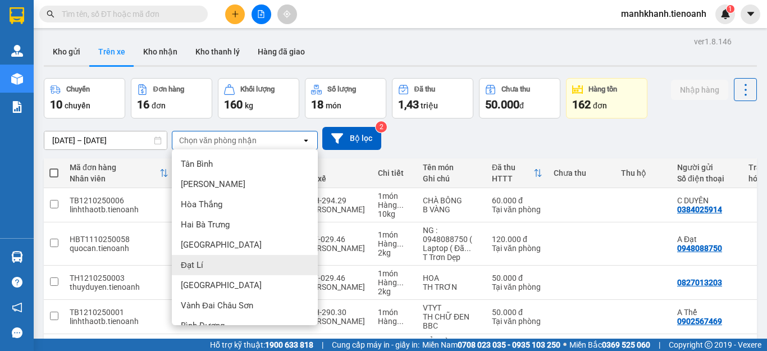
click at [212, 263] on div "Đạt Lí" at bounding box center [245, 265] width 146 height 20
